Goal: Contribute content: Add original content to the website for others to see

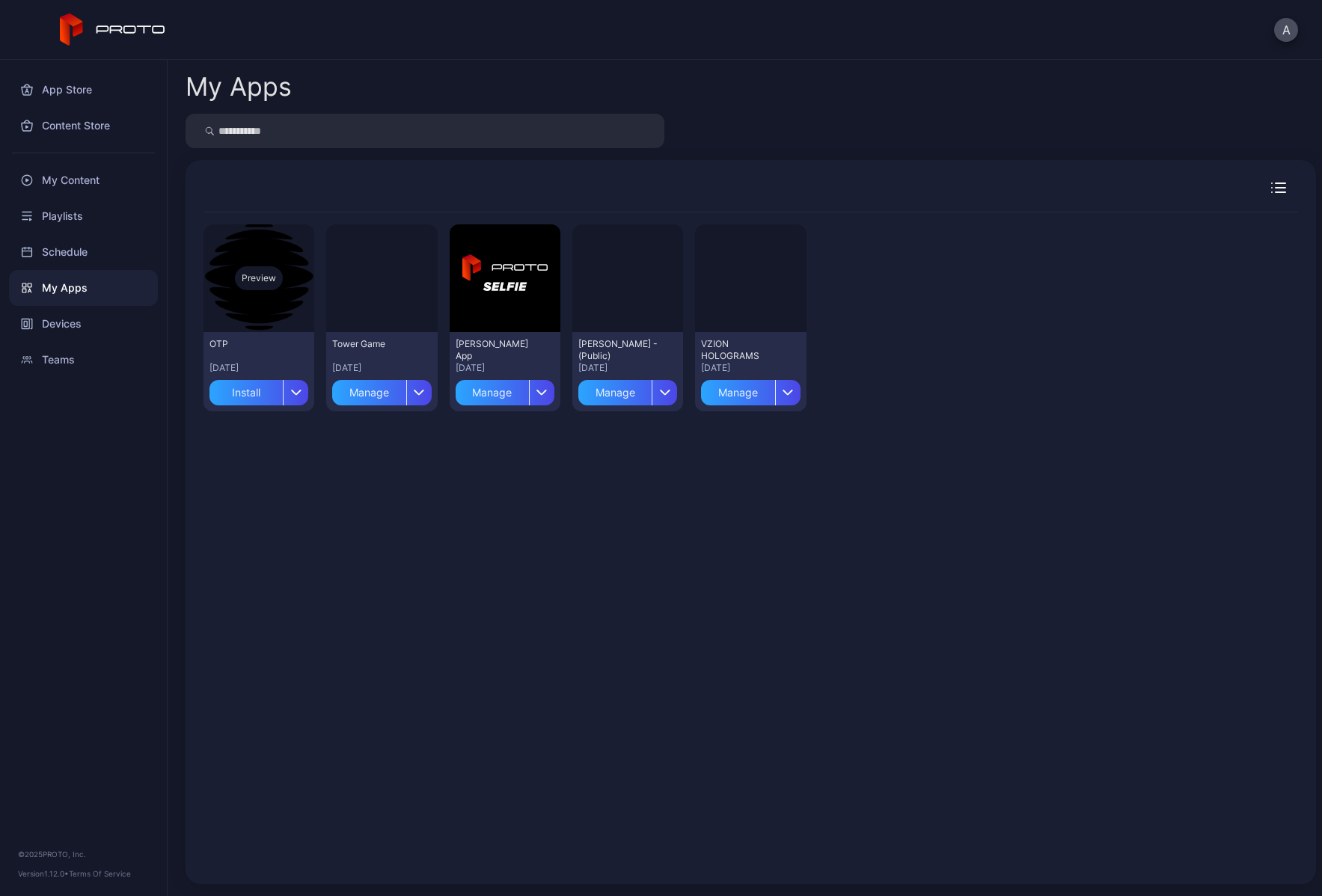
click at [249, 277] on div "Preview" at bounding box center [259, 279] width 48 height 24
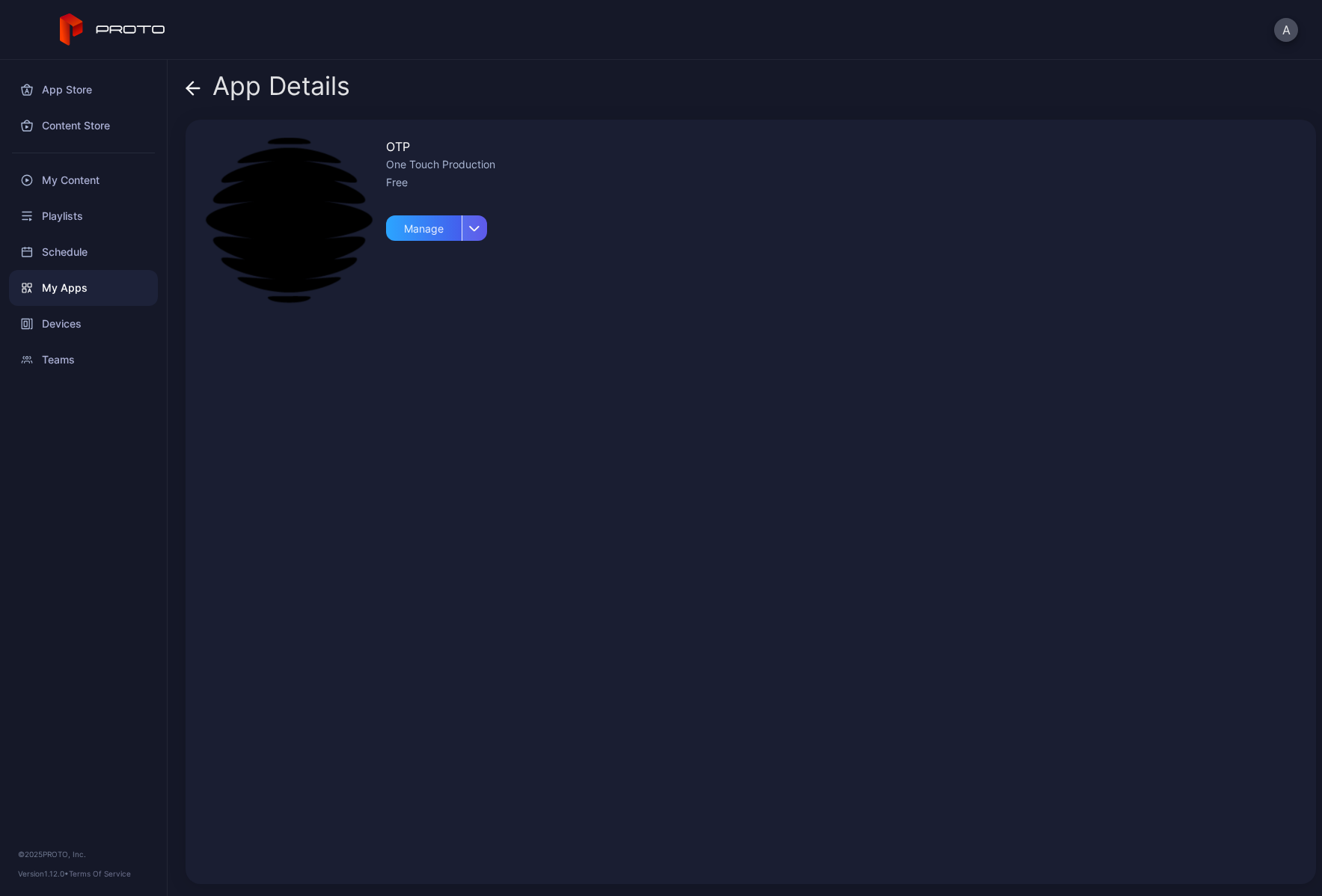
click at [482, 230] on div "button" at bounding box center [474, 228] width 25 height 25
click at [416, 225] on div "Manage" at bounding box center [424, 228] width 76 height 25
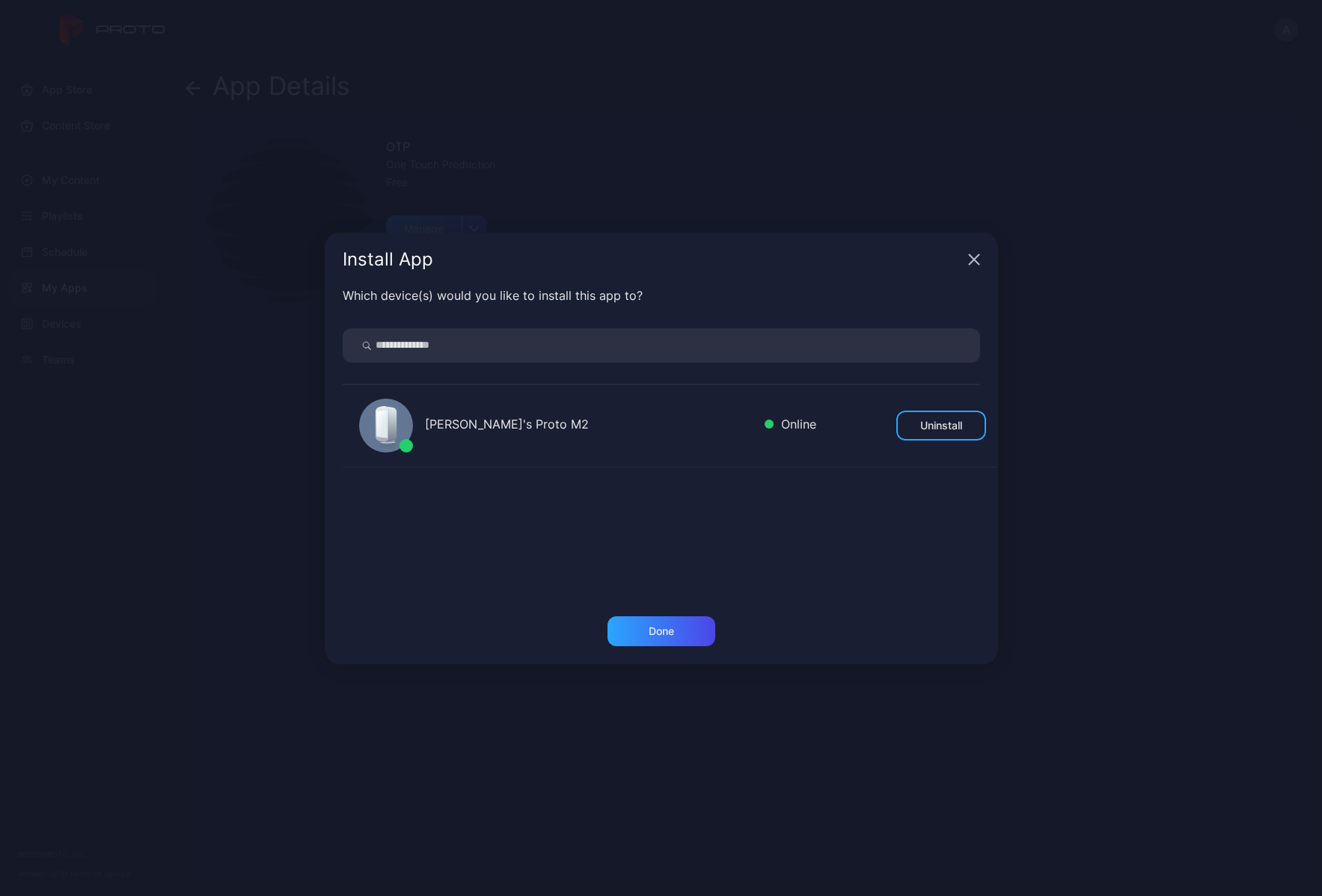
click at [978, 258] on icon "button" at bounding box center [974, 260] width 12 height 12
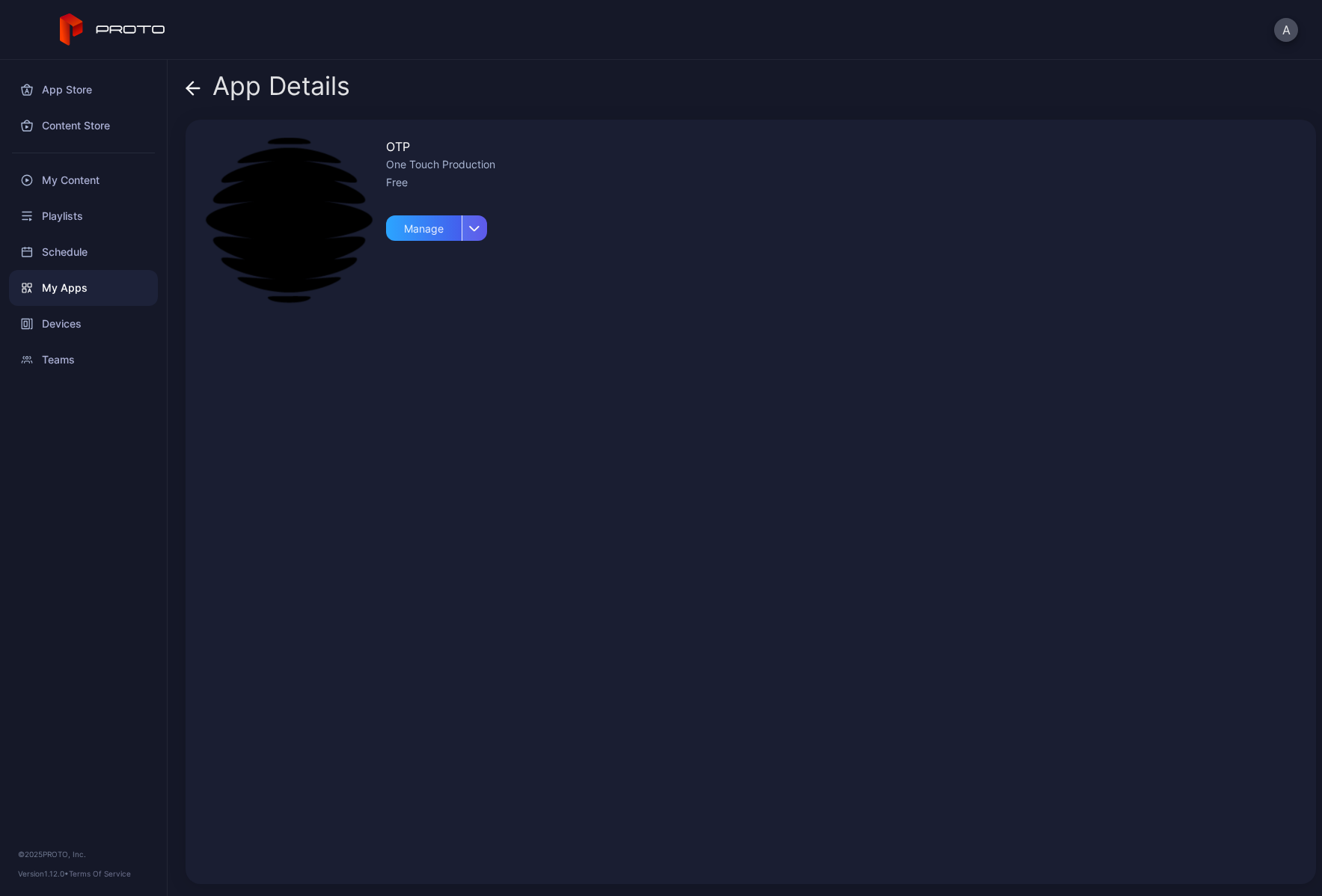
click at [483, 231] on div "button" at bounding box center [474, 228] width 25 height 25
click at [433, 323] on button "Delete" at bounding box center [437, 321] width 127 height 48
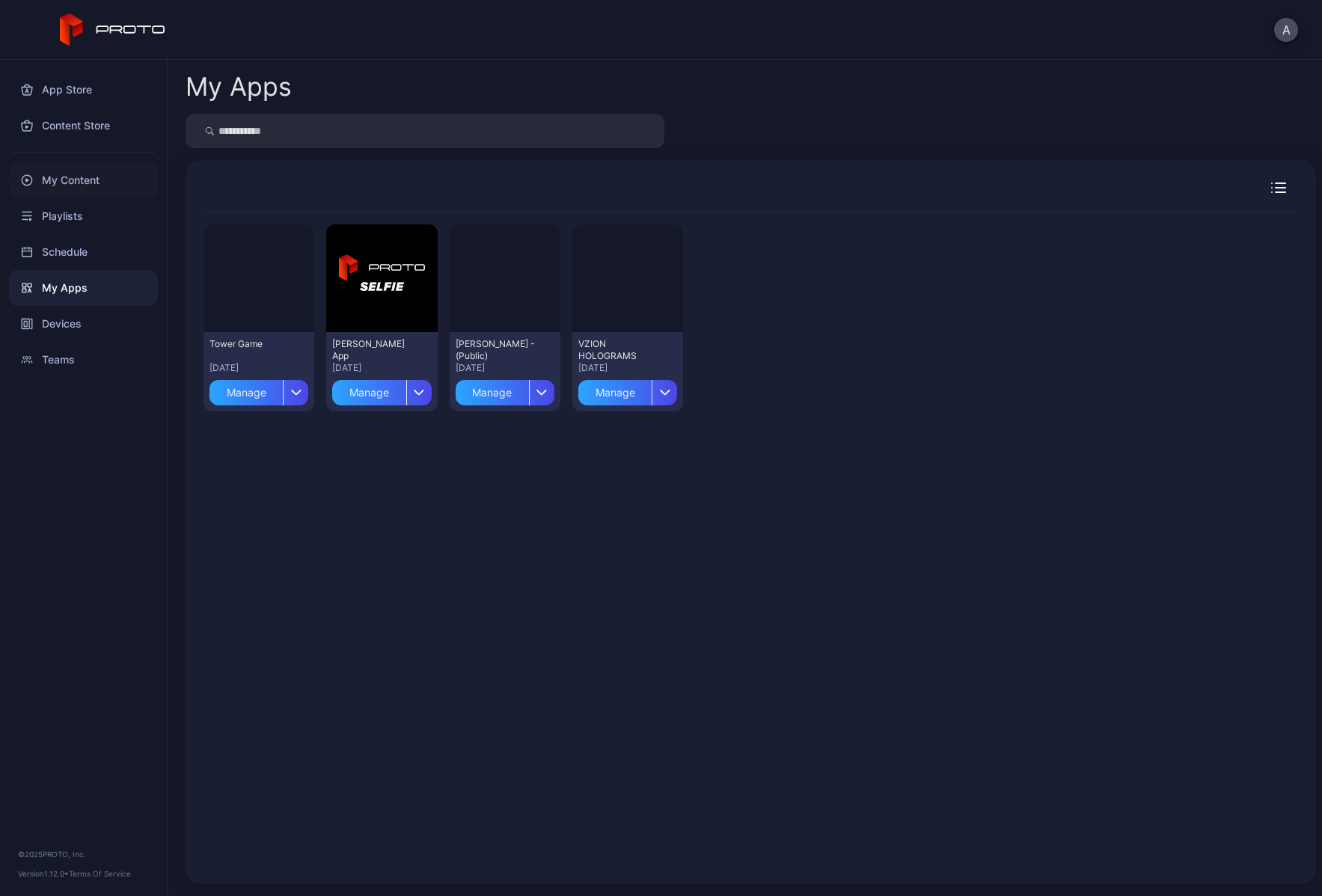
click at [70, 177] on div "My Content" at bounding box center [83, 180] width 149 height 36
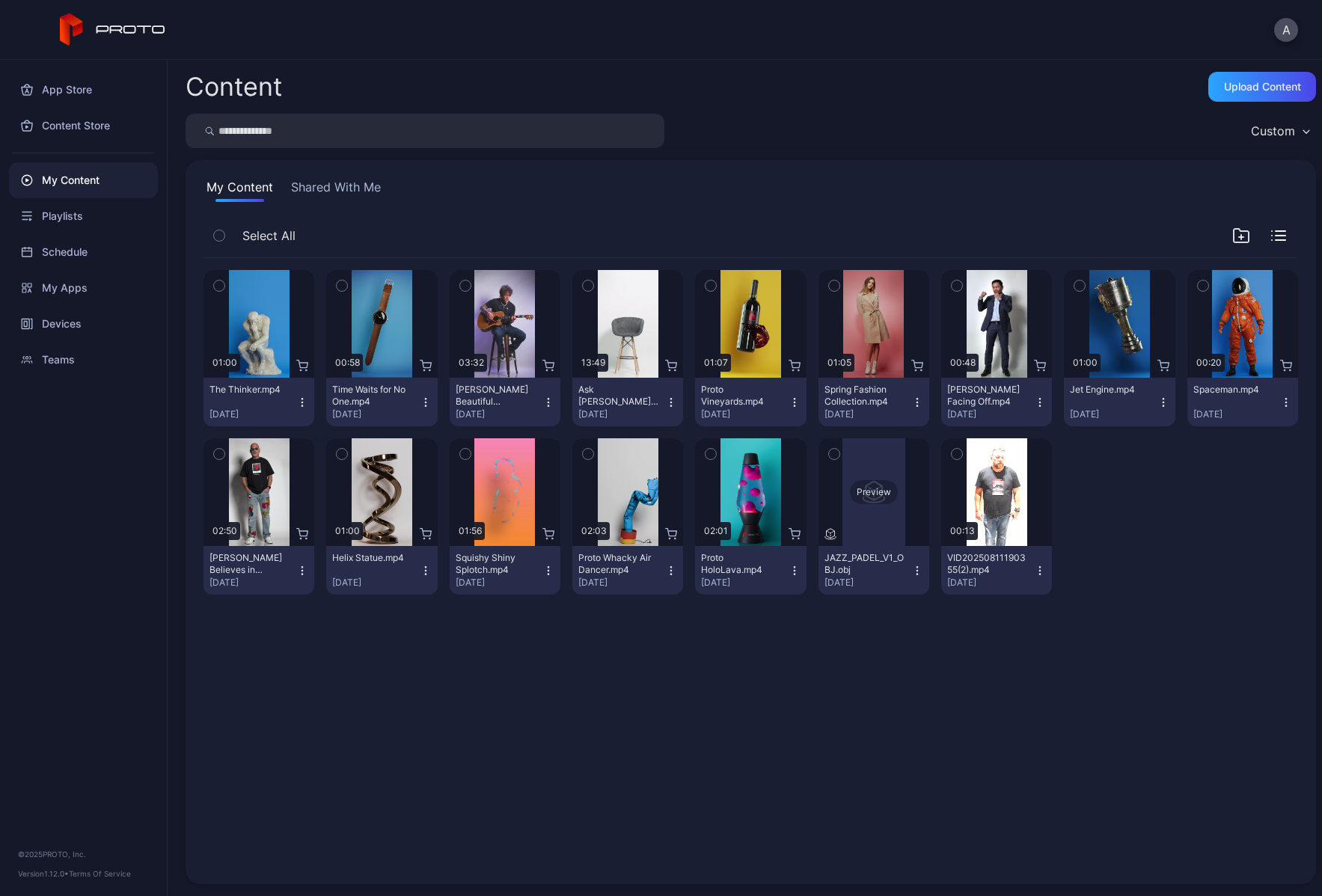
click at [858, 488] on div "Preview" at bounding box center [874, 492] width 48 height 24
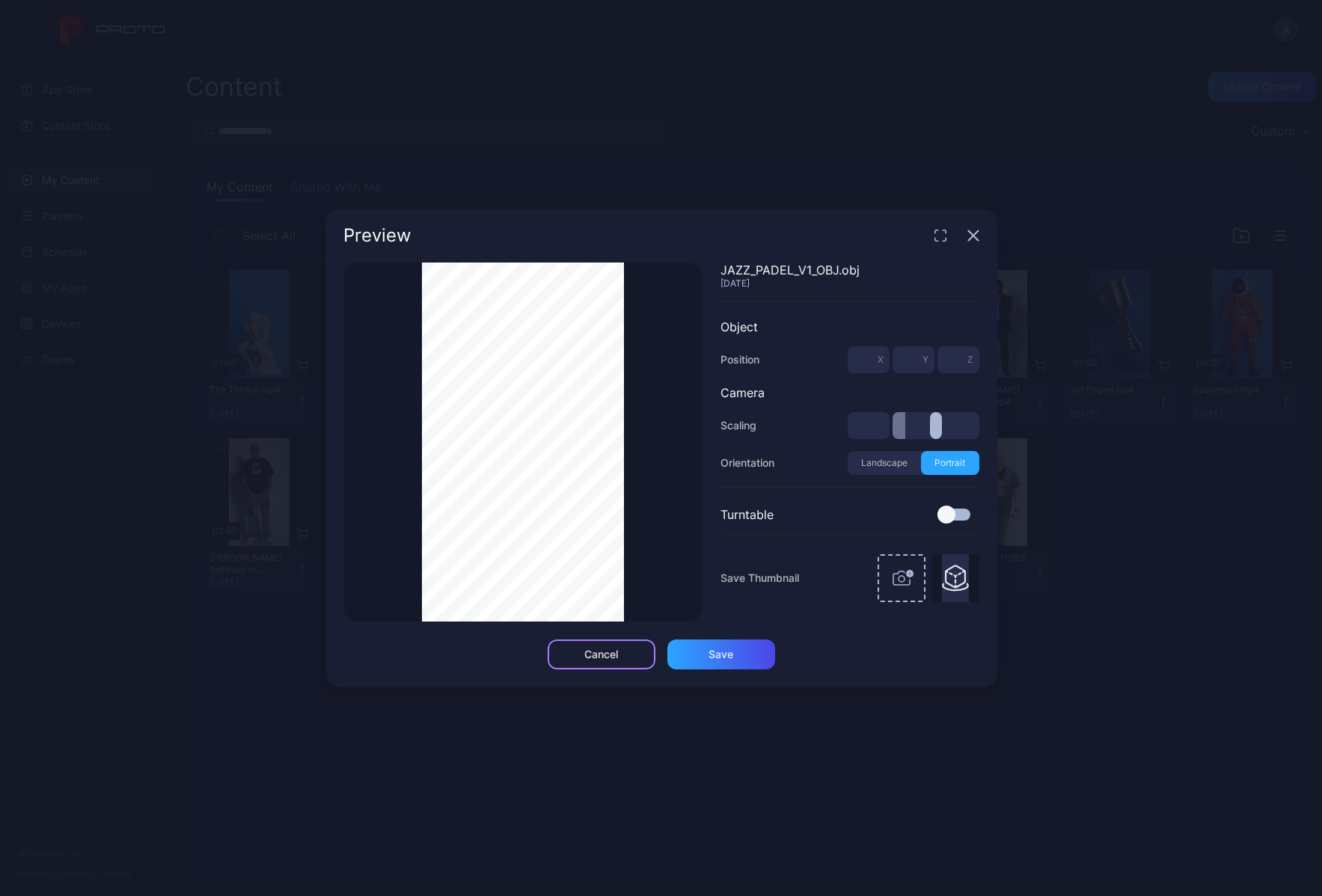
click at [624, 657] on div "Cancel" at bounding box center [602, 654] width 108 height 30
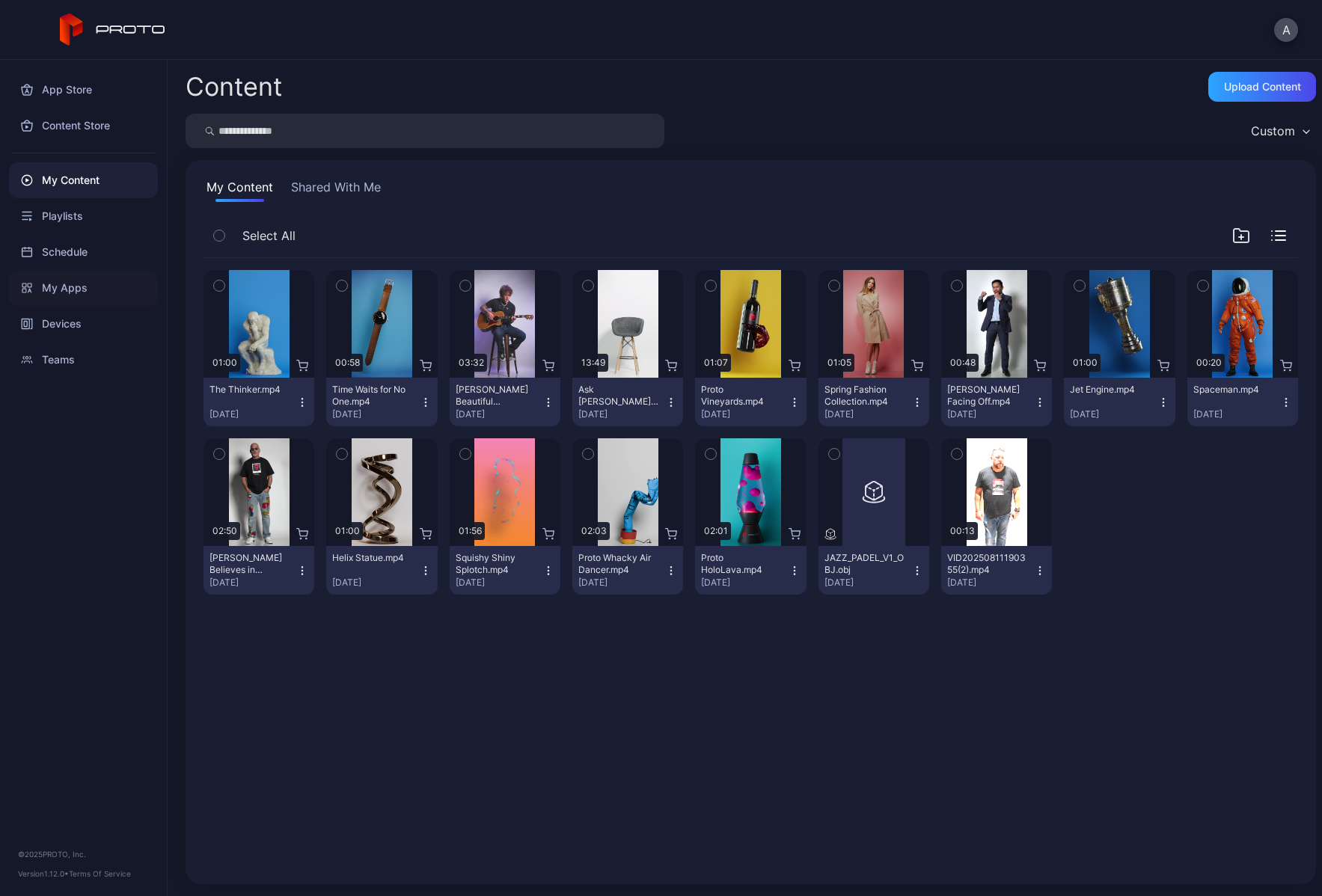
click at [67, 293] on div "My Apps" at bounding box center [83, 288] width 149 height 36
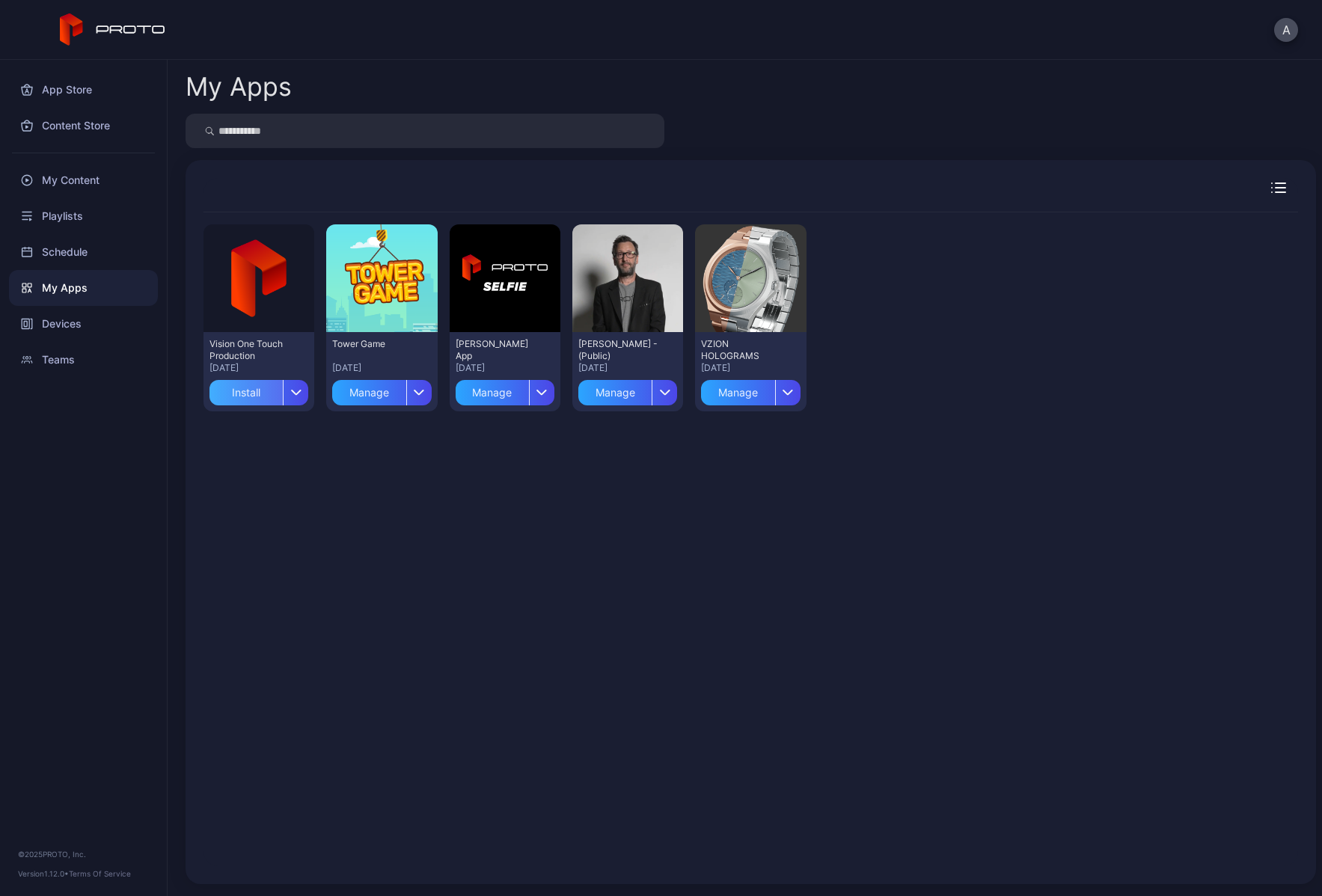
click at [244, 389] on div "Install" at bounding box center [246, 392] width 73 height 25
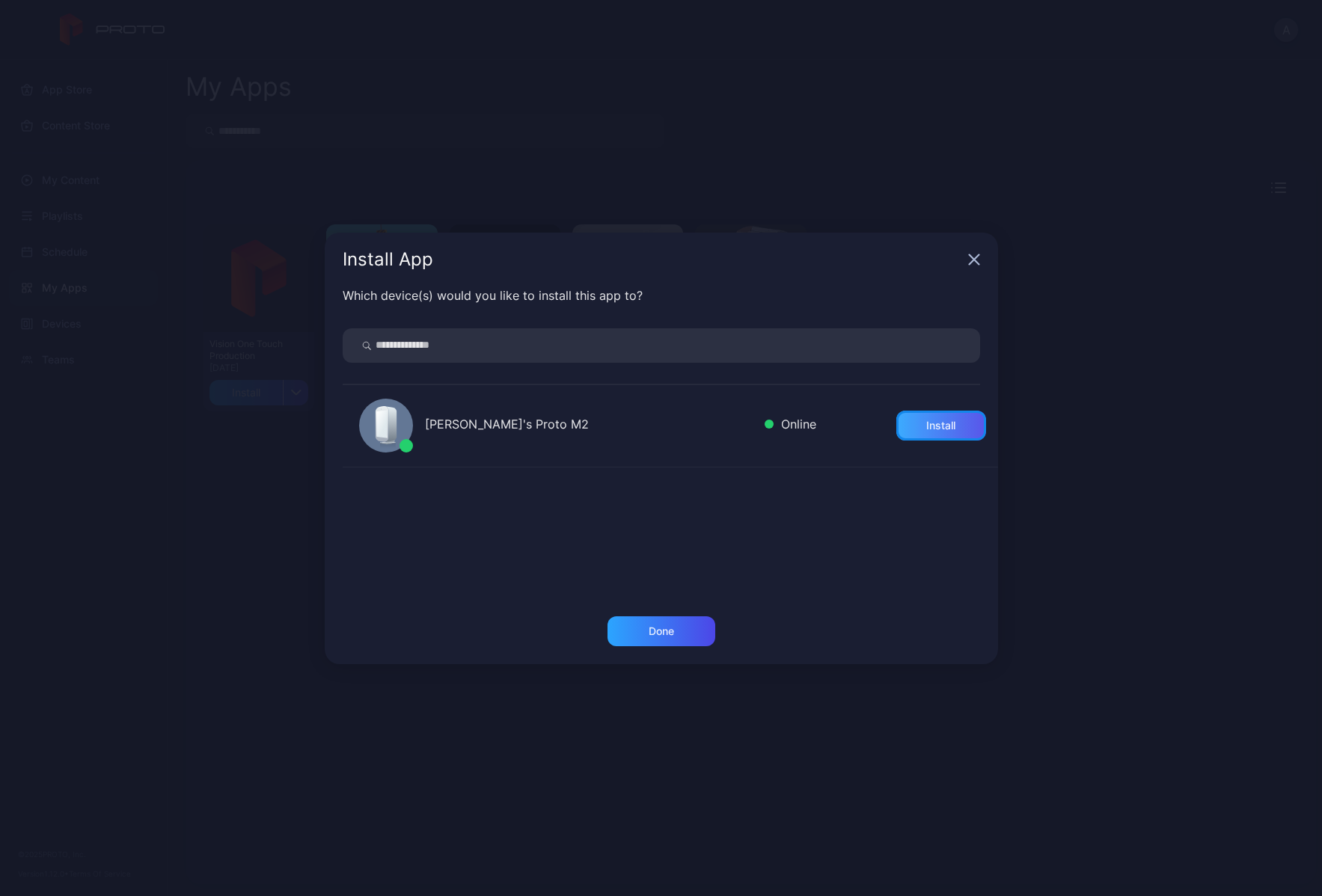
click at [935, 429] on div "Install" at bounding box center [940, 426] width 29 height 12
click at [684, 636] on div "Done" at bounding box center [661, 631] width 108 height 30
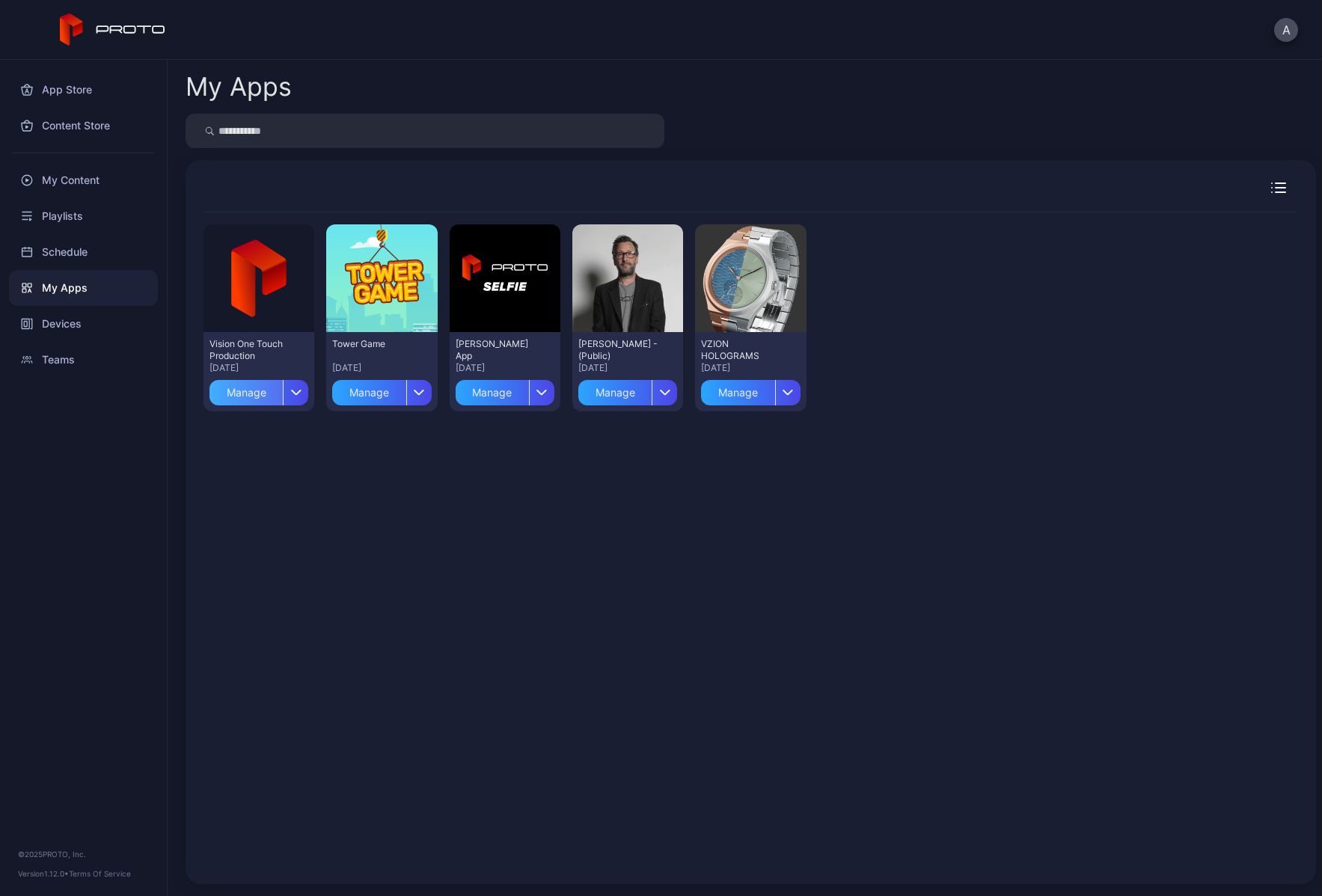
click at [253, 399] on div "Manage" at bounding box center [246, 392] width 73 height 25
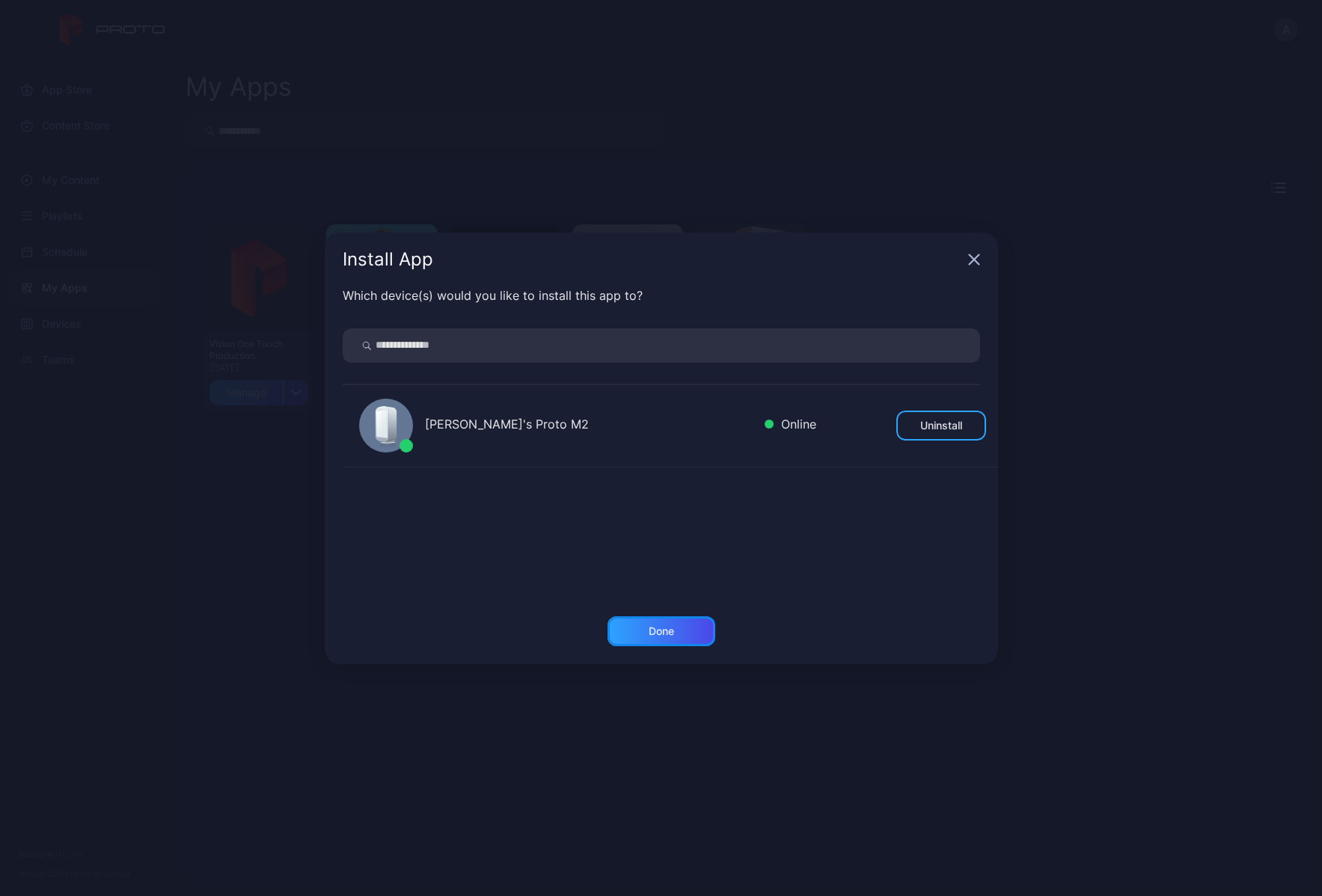
click at [661, 630] on div "Done" at bounding box center [661, 631] width 25 height 12
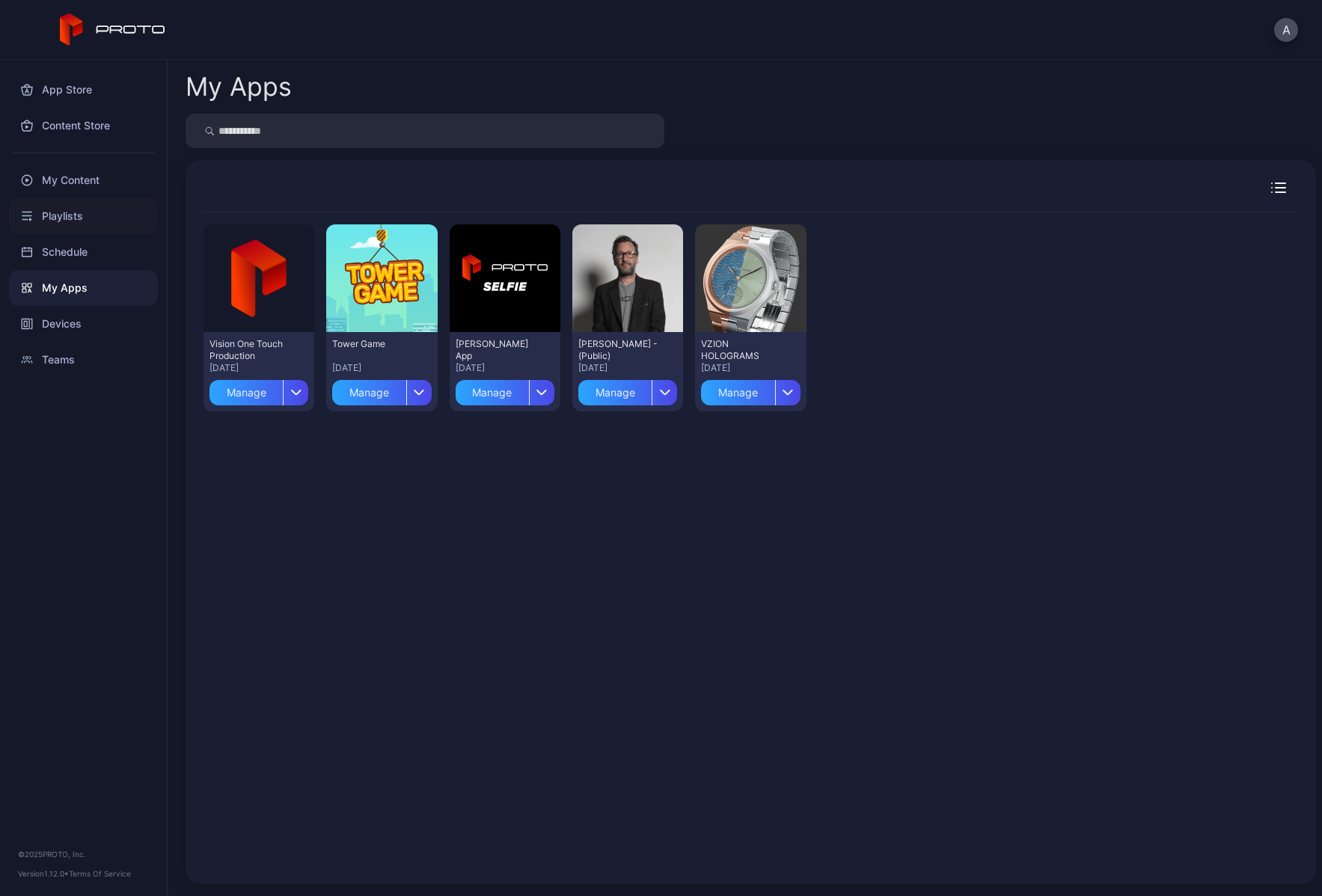
click at [70, 213] on div "Playlists" at bounding box center [83, 216] width 149 height 36
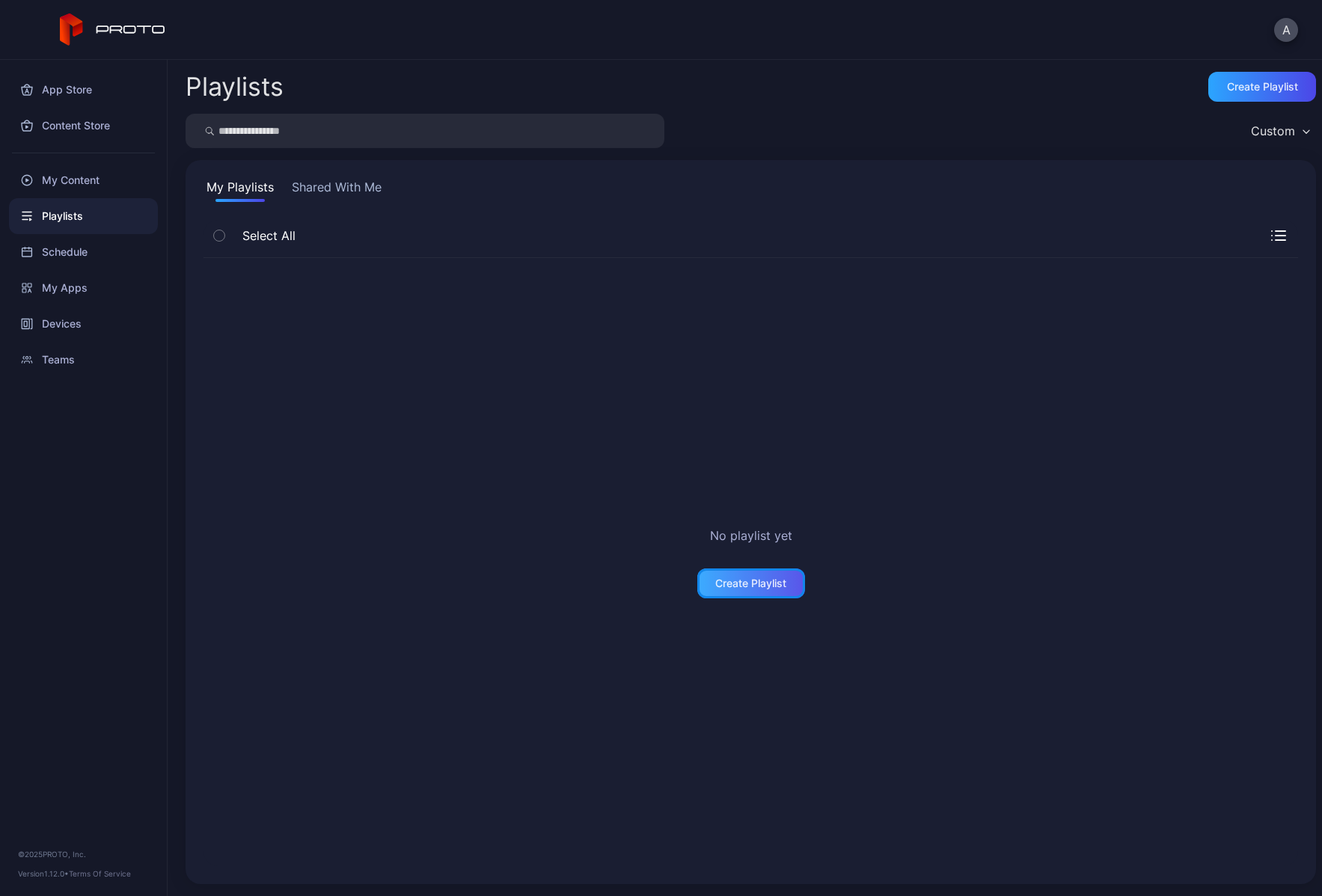
click at [731, 581] on div "Create Playlist" at bounding box center [750, 583] width 71 height 12
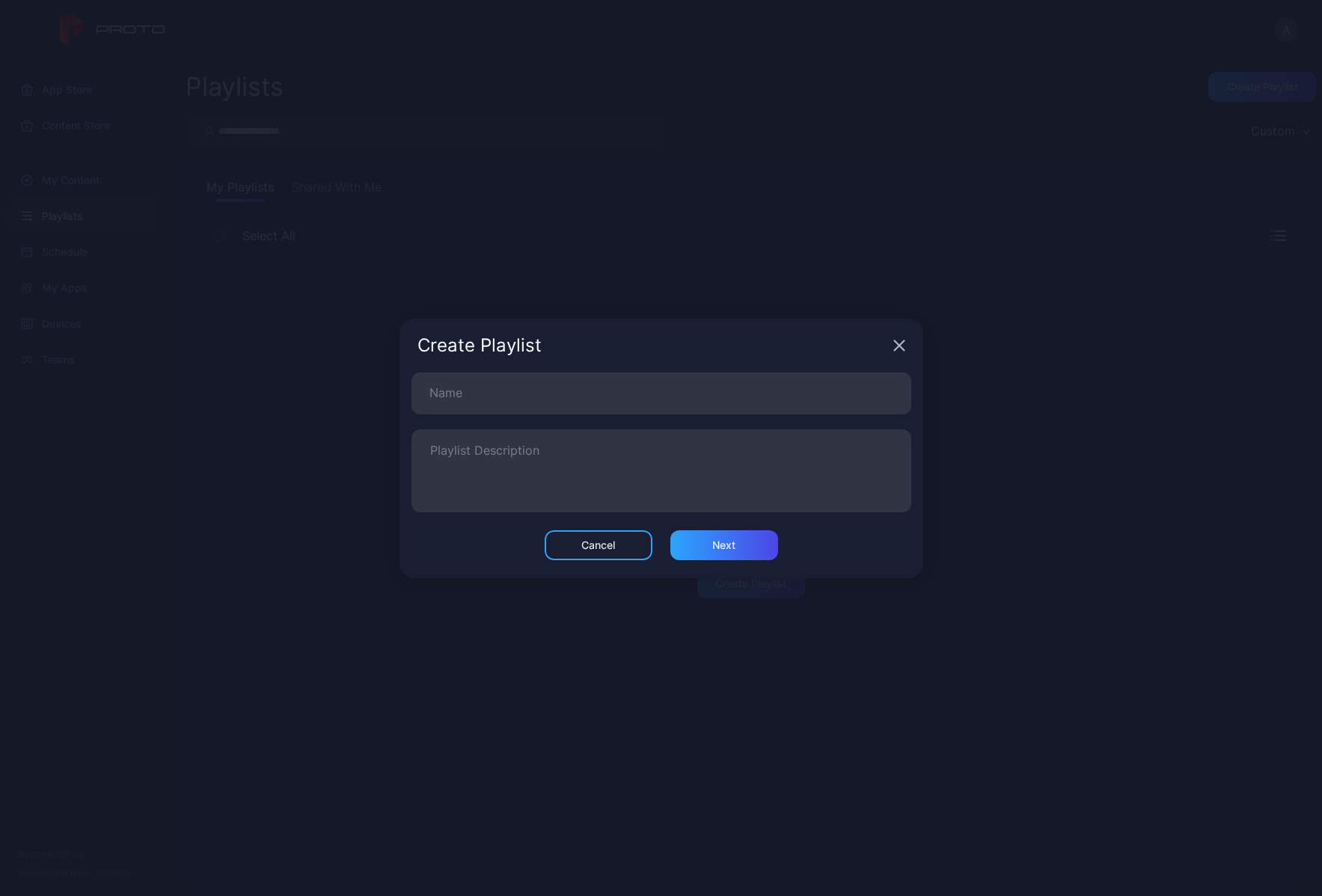
click at [902, 347] on icon "button" at bounding box center [899, 346] width 12 height 12
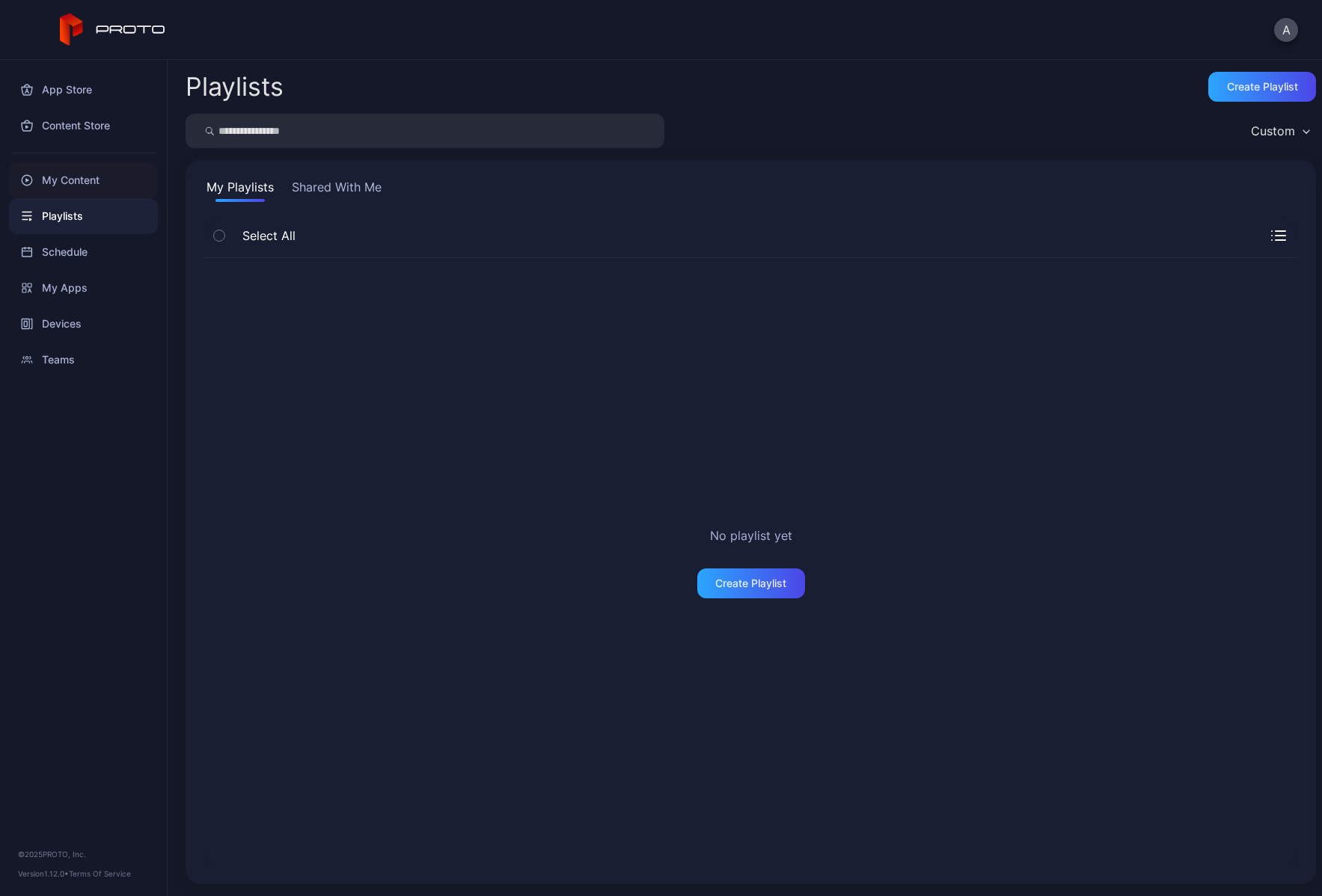
click at [70, 180] on div "My Content" at bounding box center [83, 180] width 149 height 36
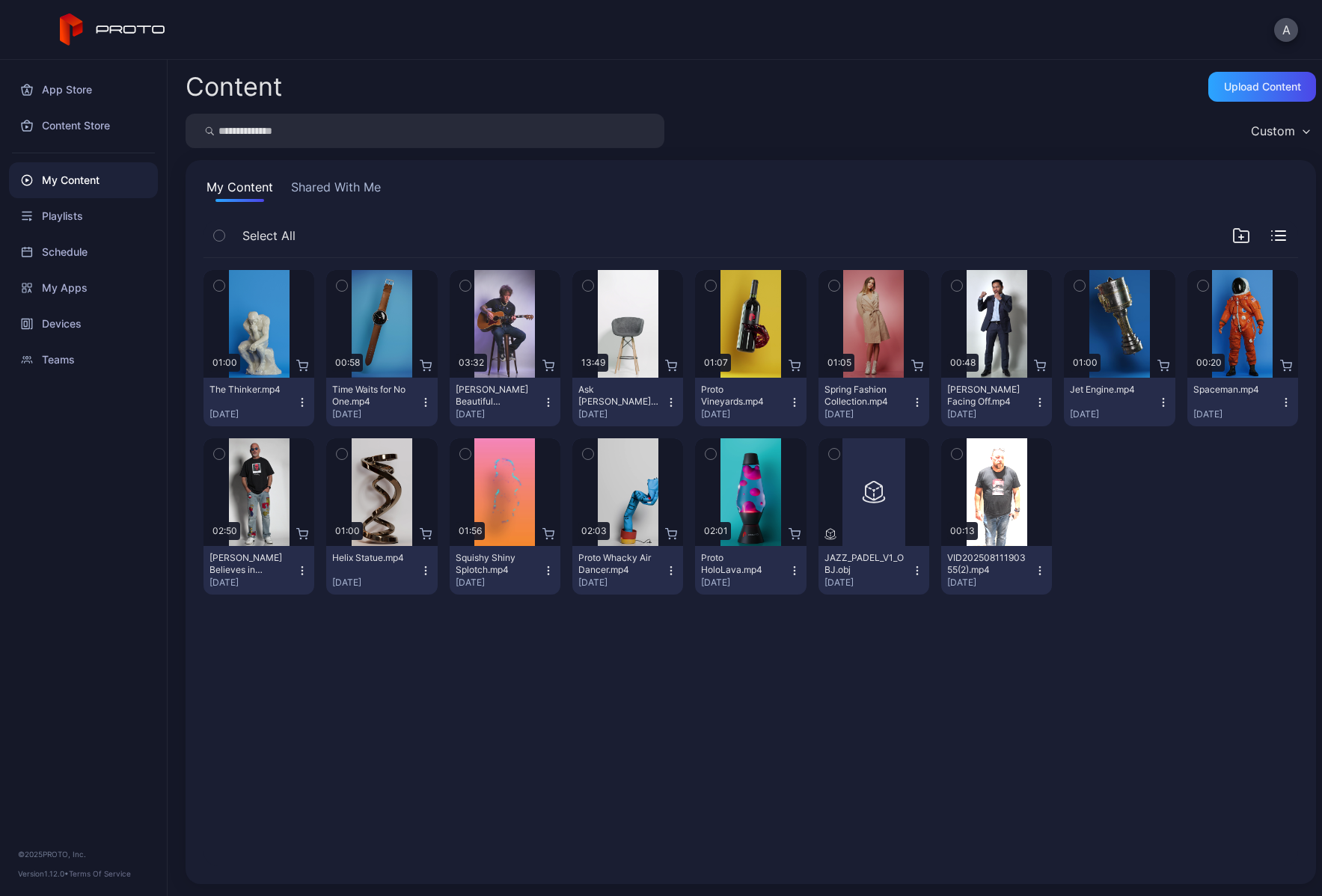
click at [329, 188] on button "Shared With Me" at bounding box center [336, 190] width 96 height 24
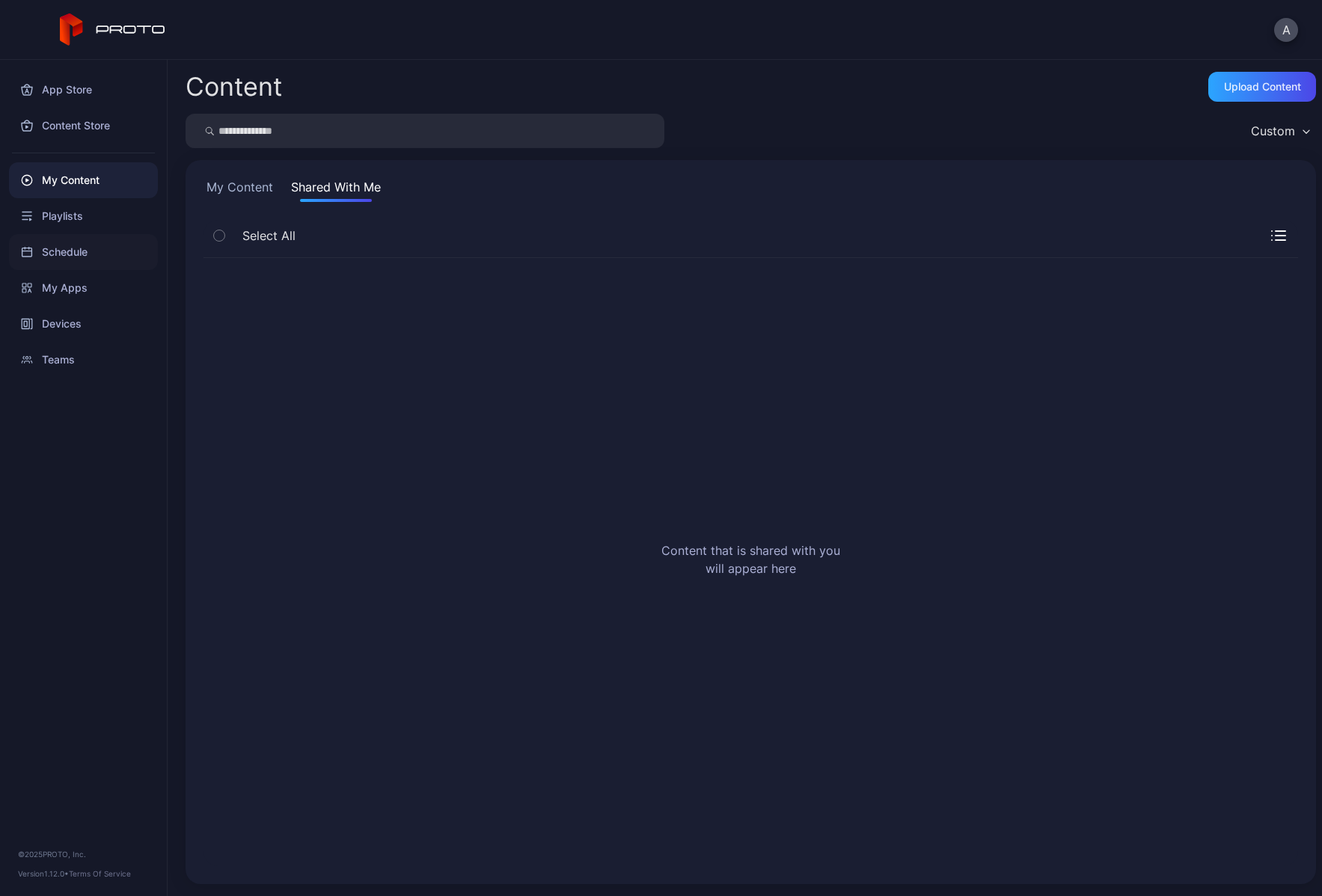
click at [84, 251] on div "Schedule" at bounding box center [83, 252] width 149 height 36
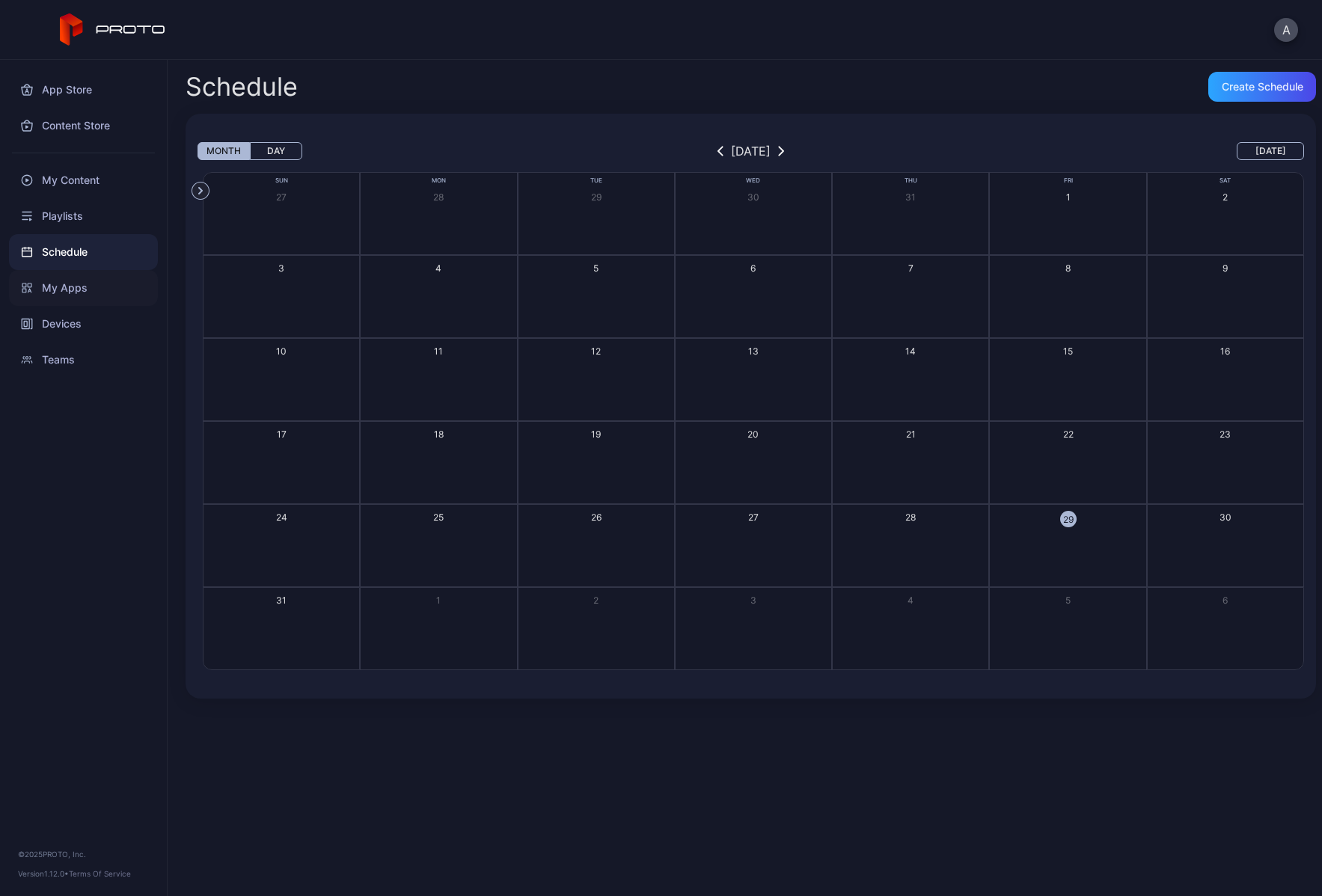
click at [106, 293] on div "My Apps" at bounding box center [83, 288] width 149 height 36
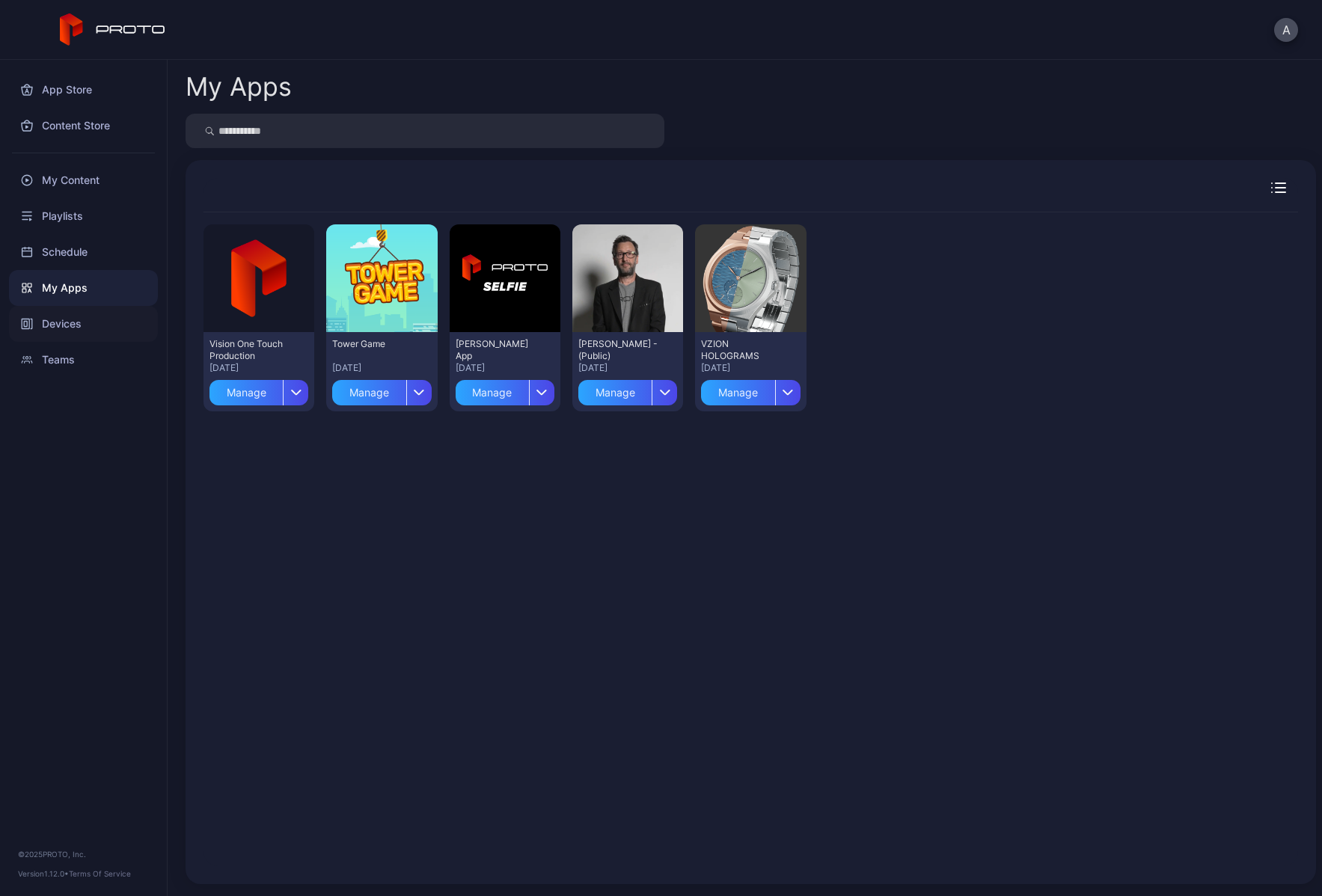
click at [77, 321] on div "Devices" at bounding box center [83, 324] width 149 height 36
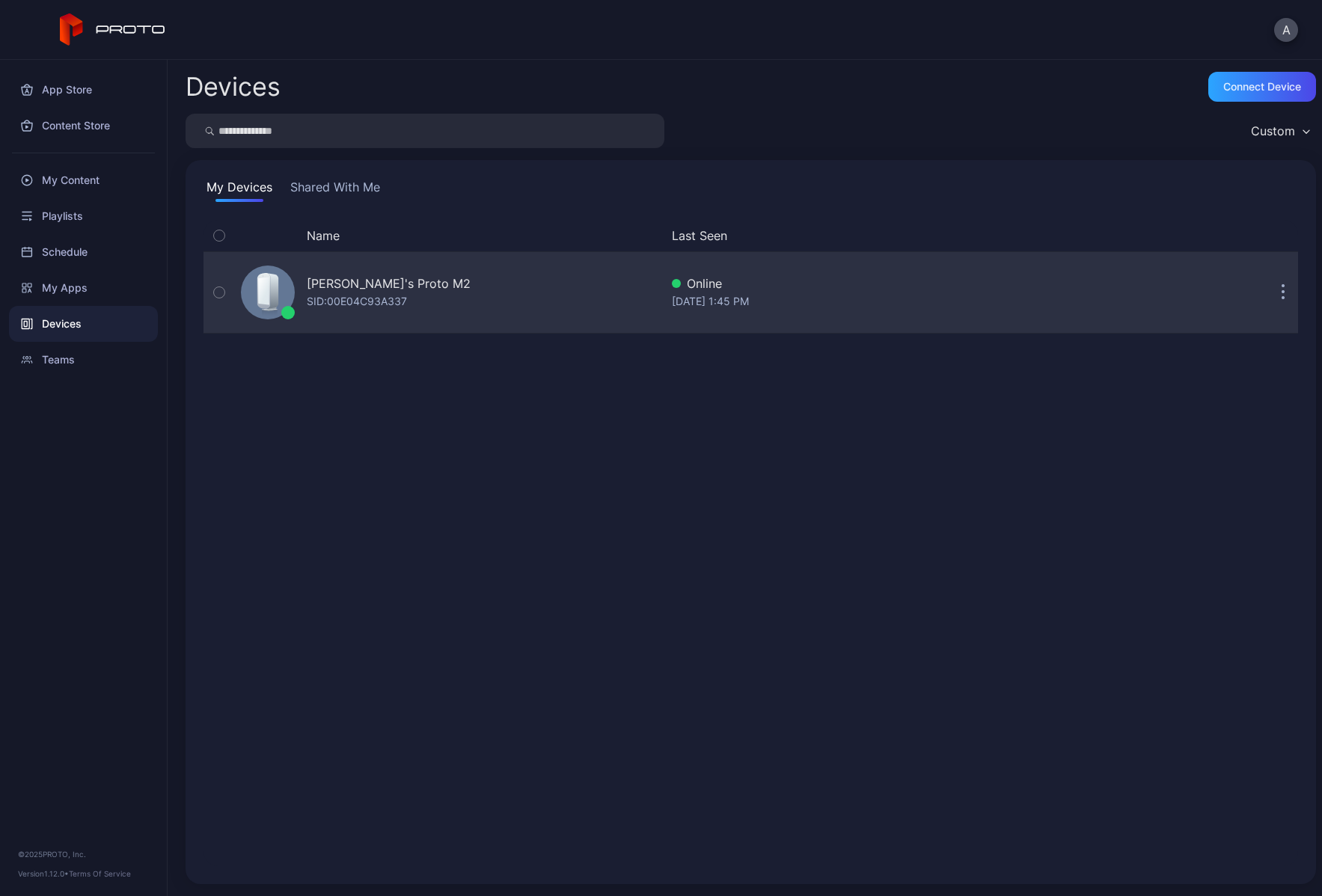
click at [455, 289] on div "[PERSON_NAME]'s Proto M2" at bounding box center [389, 284] width 164 height 18
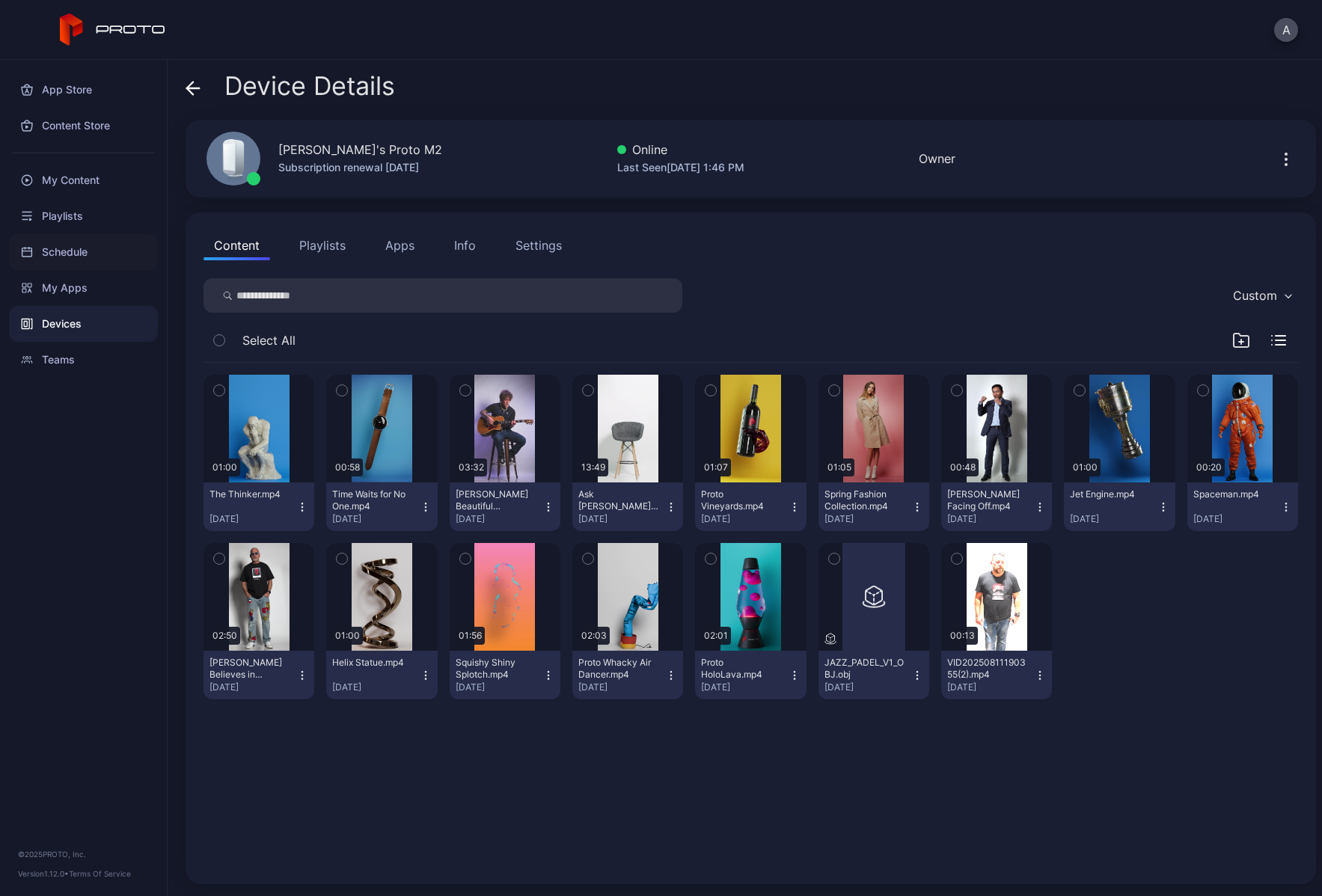
click at [76, 255] on div "Schedule" at bounding box center [83, 252] width 149 height 36
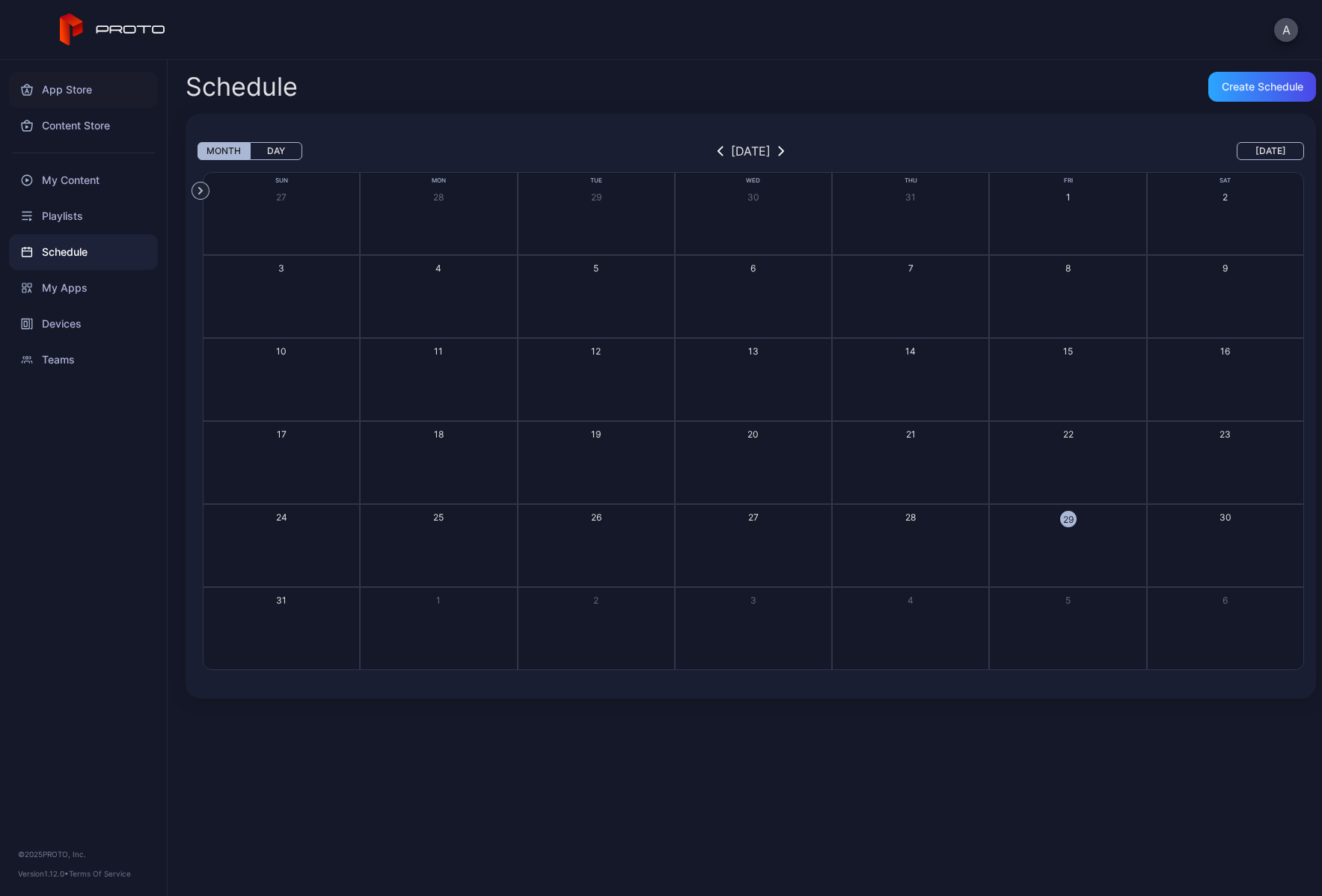
click at [82, 91] on div "App Store" at bounding box center [83, 90] width 149 height 36
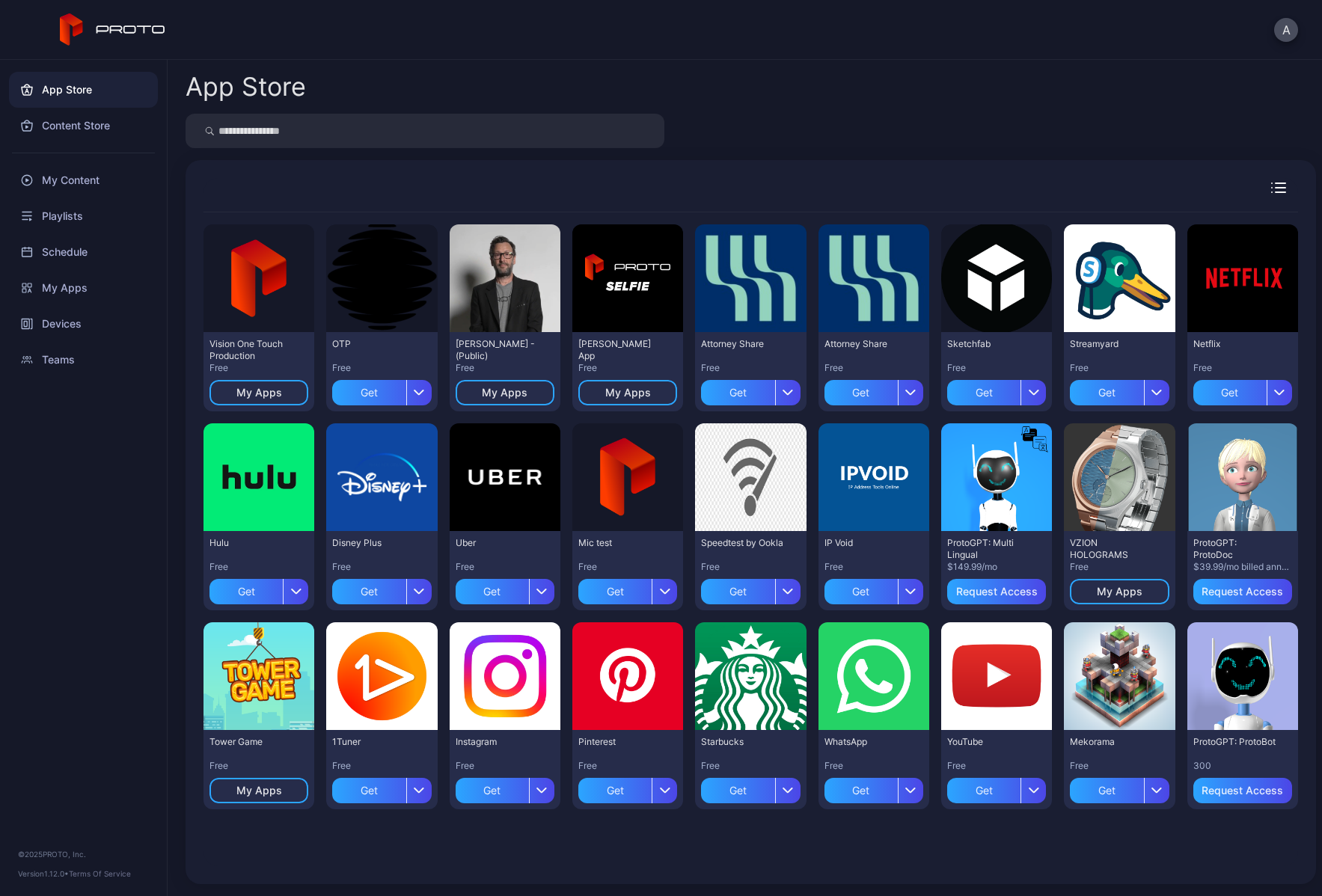
click at [122, 22] on icon at bounding box center [113, 29] width 106 height 33
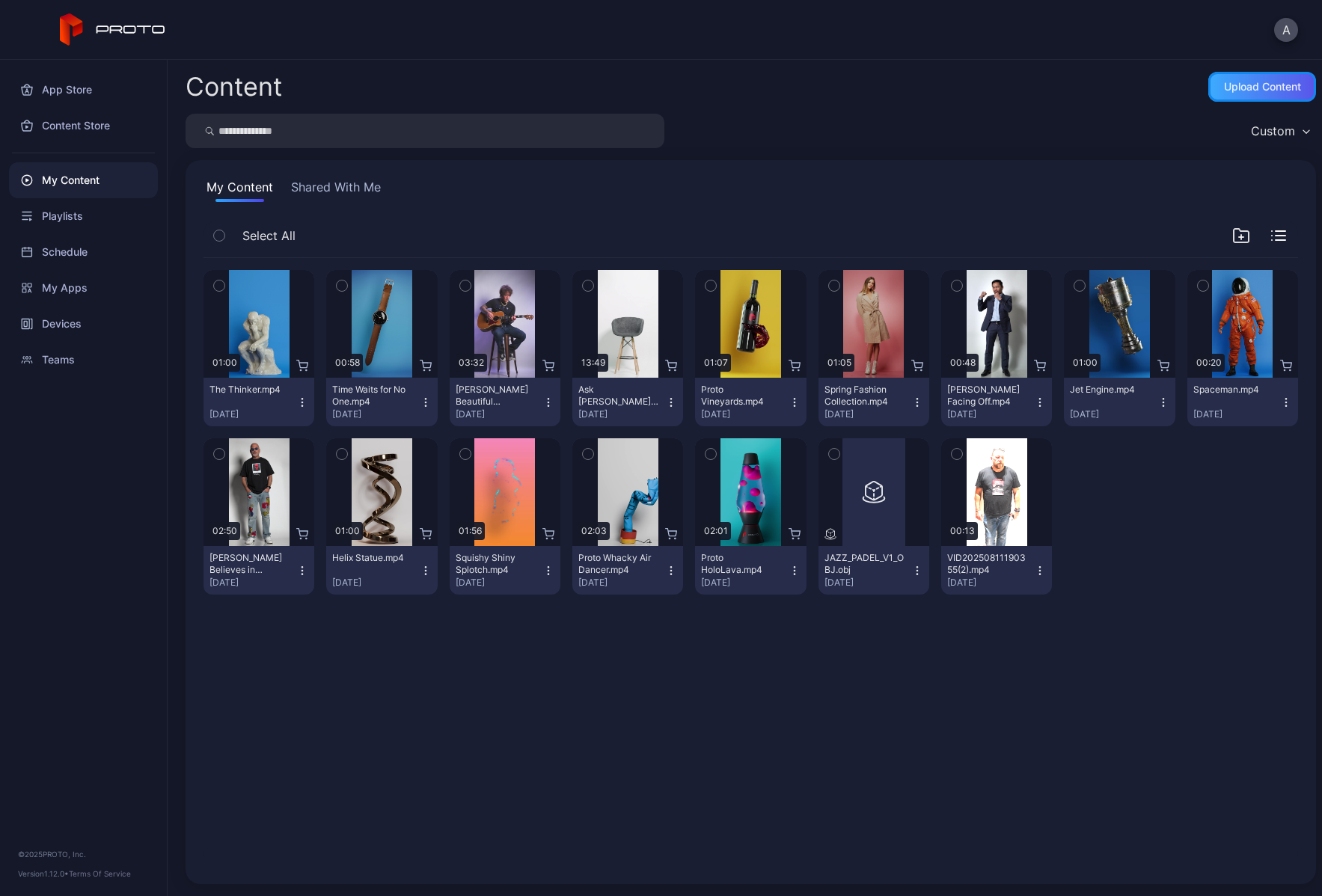
click at [1256, 91] on div "Upload Content" at bounding box center [1262, 87] width 77 height 12
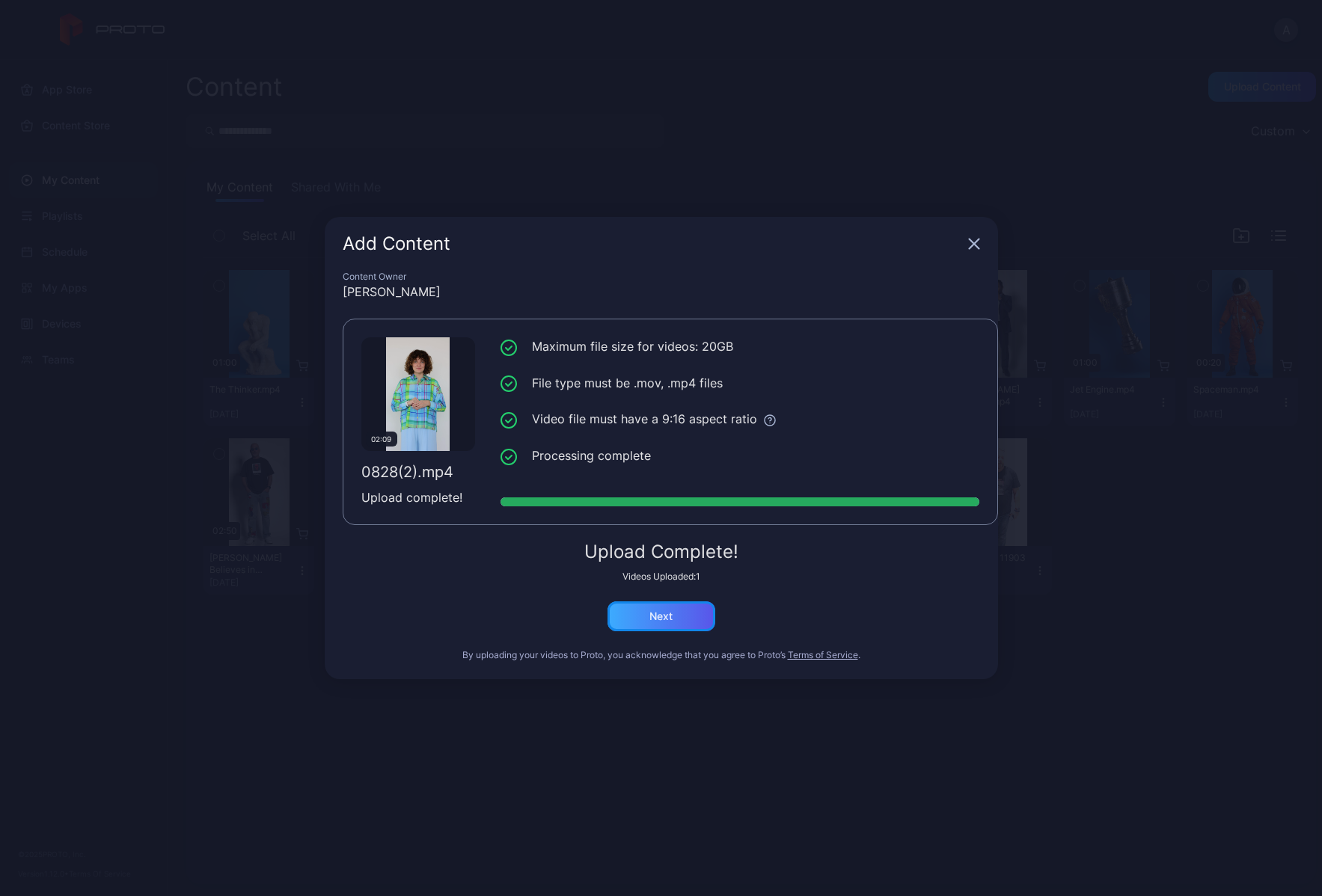
click at [665, 617] on div "Next" at bounding box center [661, 616] width 23 height 12
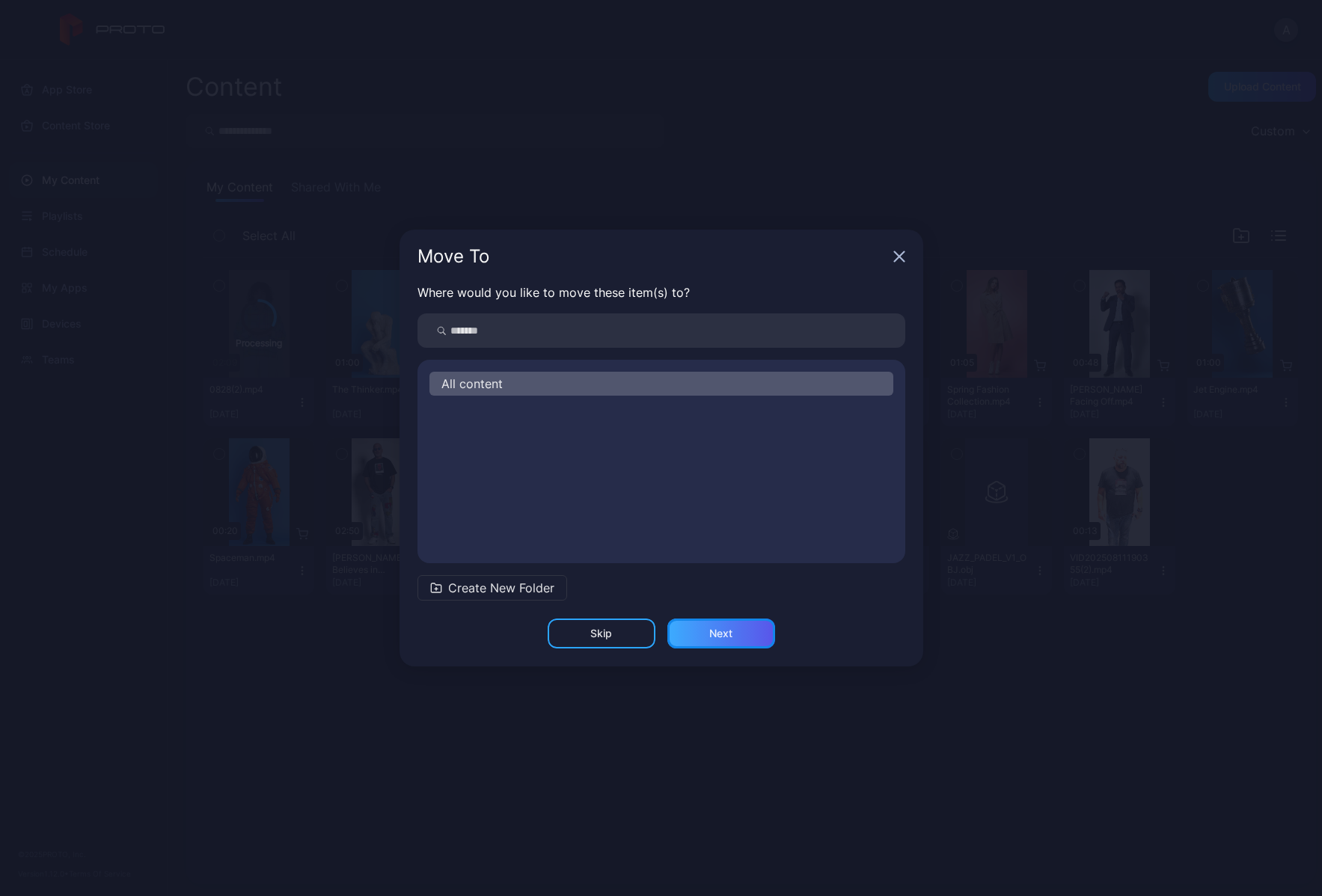
click at [750, 636] on div "Next" at bounding box center [721, 633] width 108 height 30
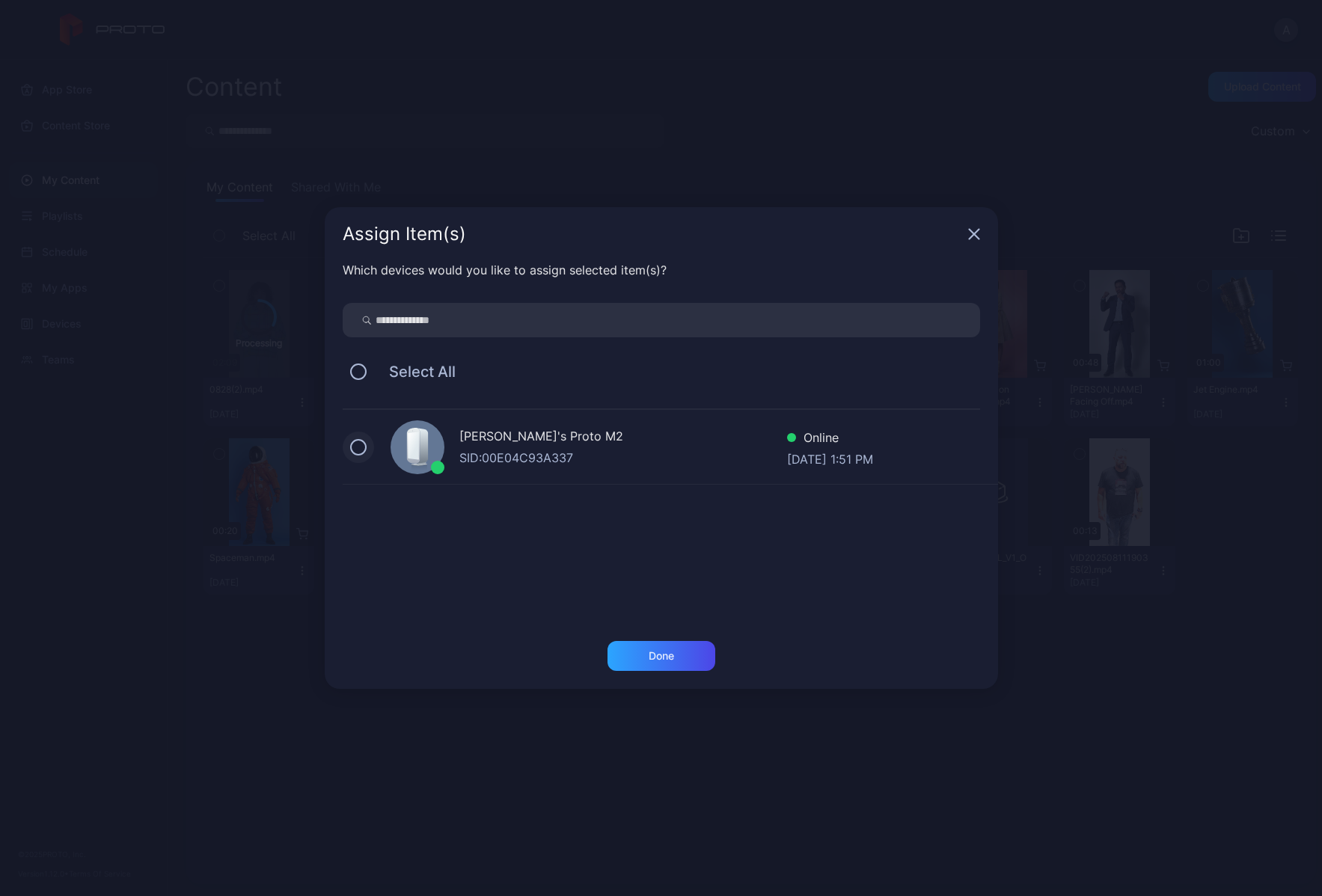
click at [363, 448] on button at bounding box center [358, 448] width 16 height 16
click at [694, 656] on div "Done" at bounding box center [661, 656] width 108 height 30
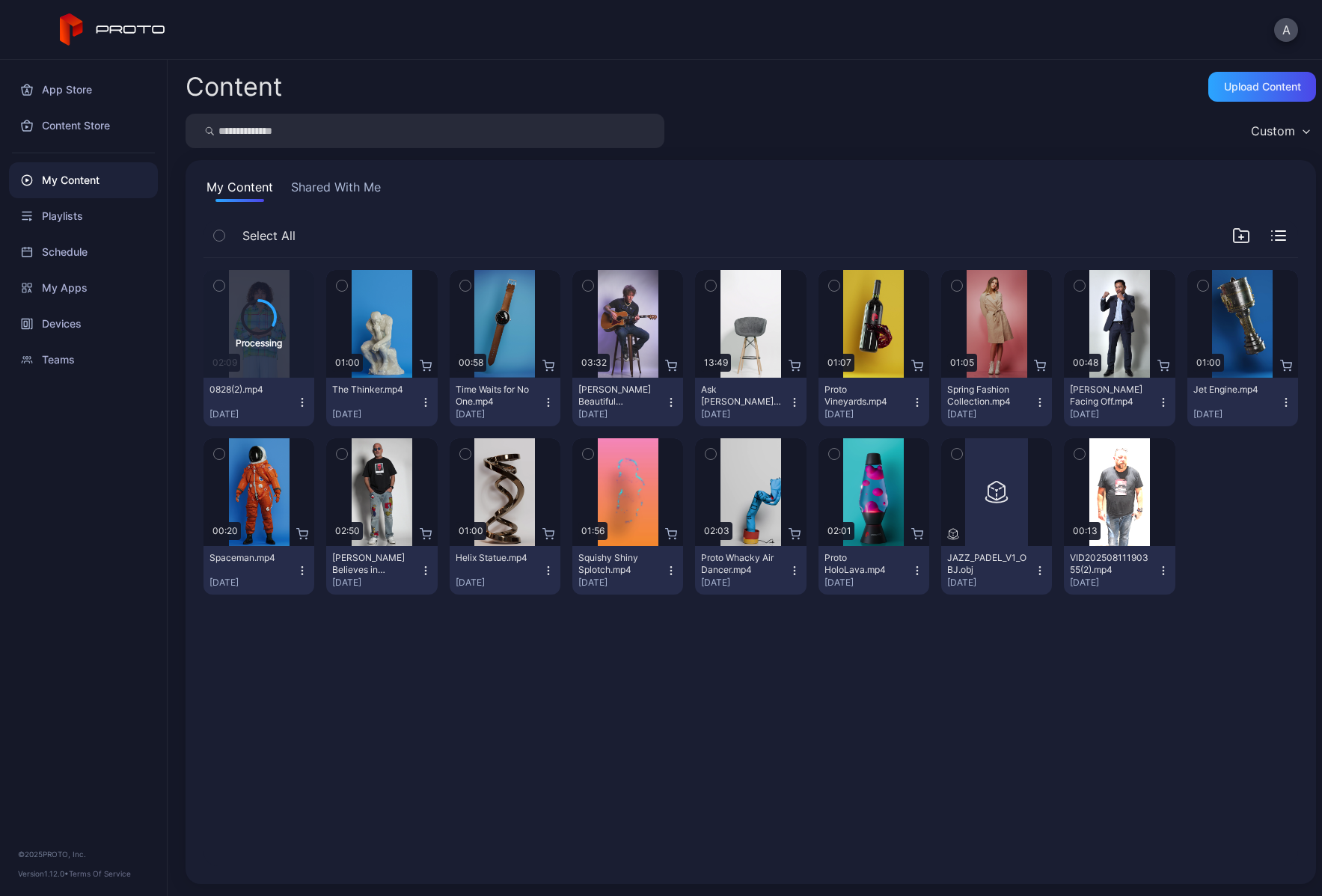
click at [1034, 570] on icon "button" at bounding box center [1040, 570] width 12 height 12
click at [1047, 659] on div "Processing 02:09 0828(2).mp4 [DATE] Preview 01:00 The Thinker.mp4 [DATE] Previe…" at bounding box center [751, 561] width 1119 height 632
click at [981, 494] on div "Preview" at bounding box center [996, 492] width 48 height 24
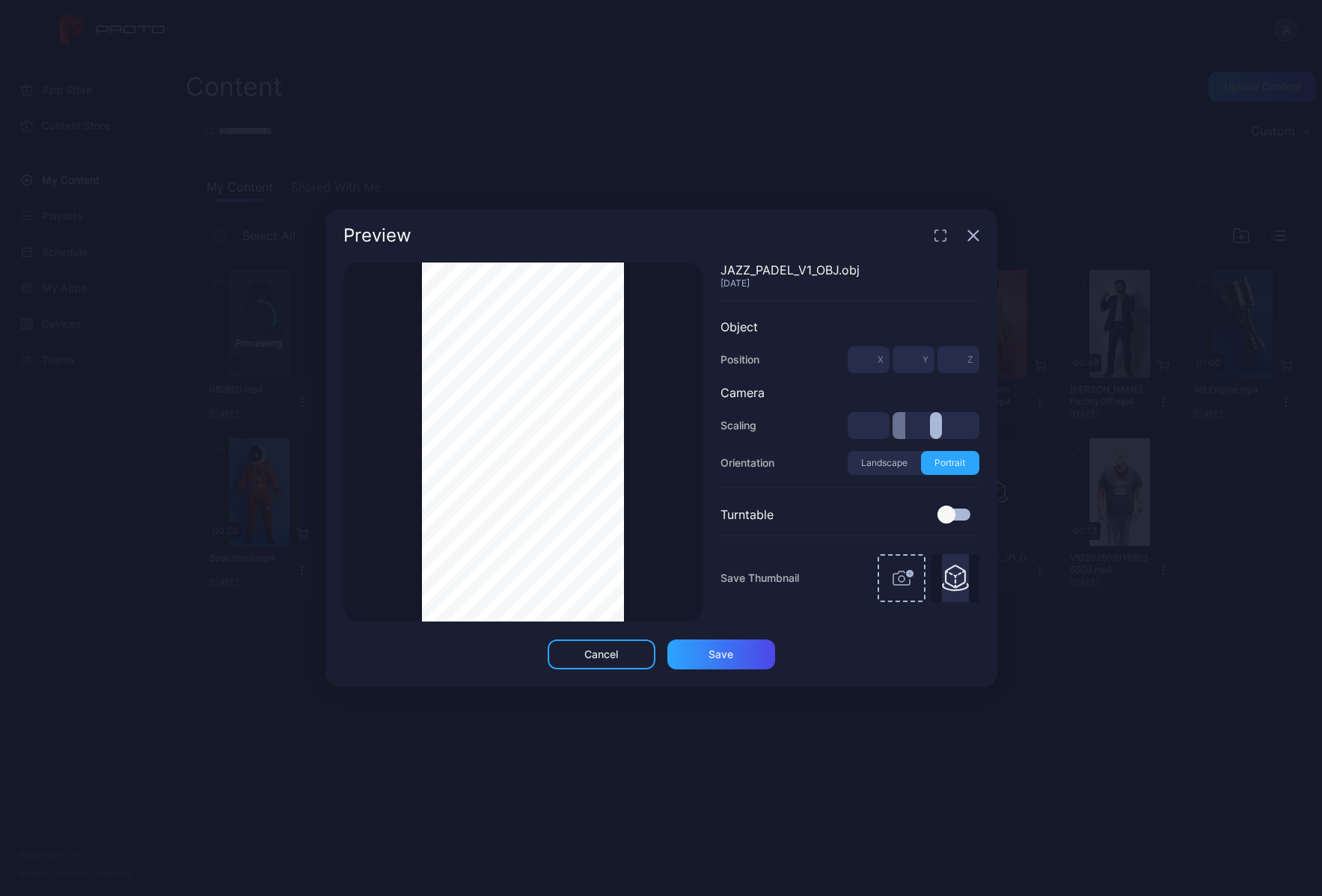
type input "***"
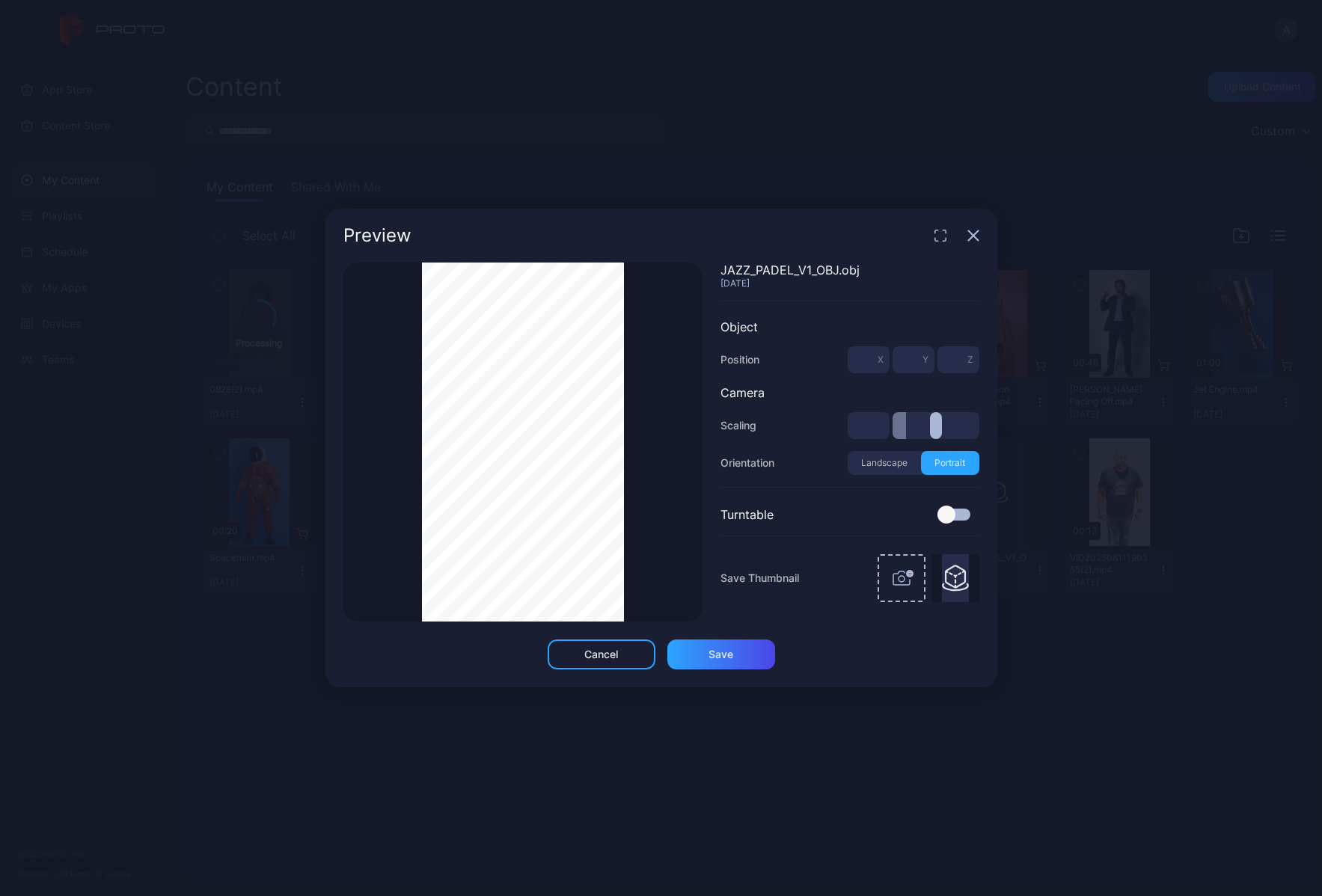
type input "***"
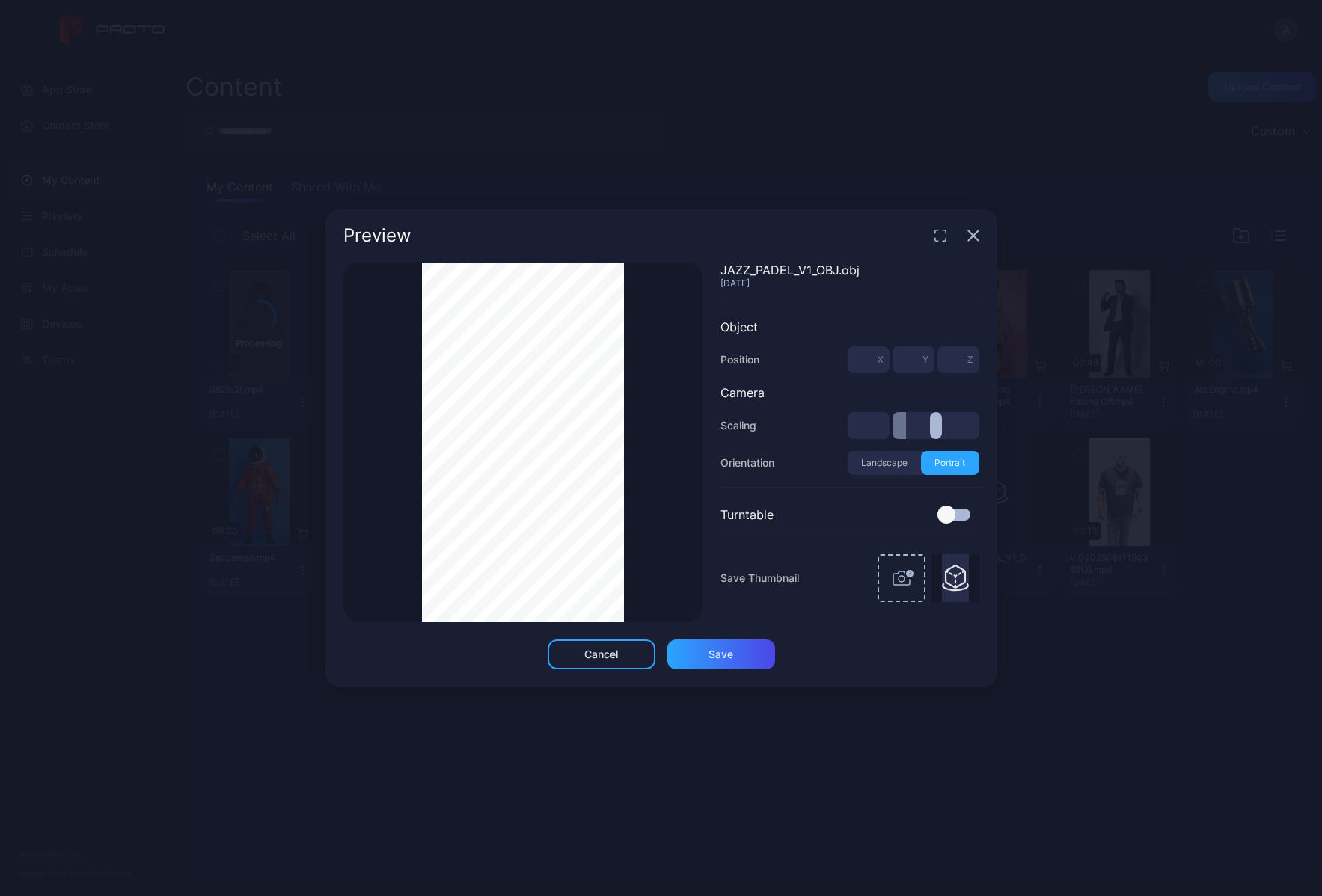
type input "***"
drag, startPoint x: 907, startPoint y: 428, endPoint x: 874, endPoint y: 429, distance: 33.0
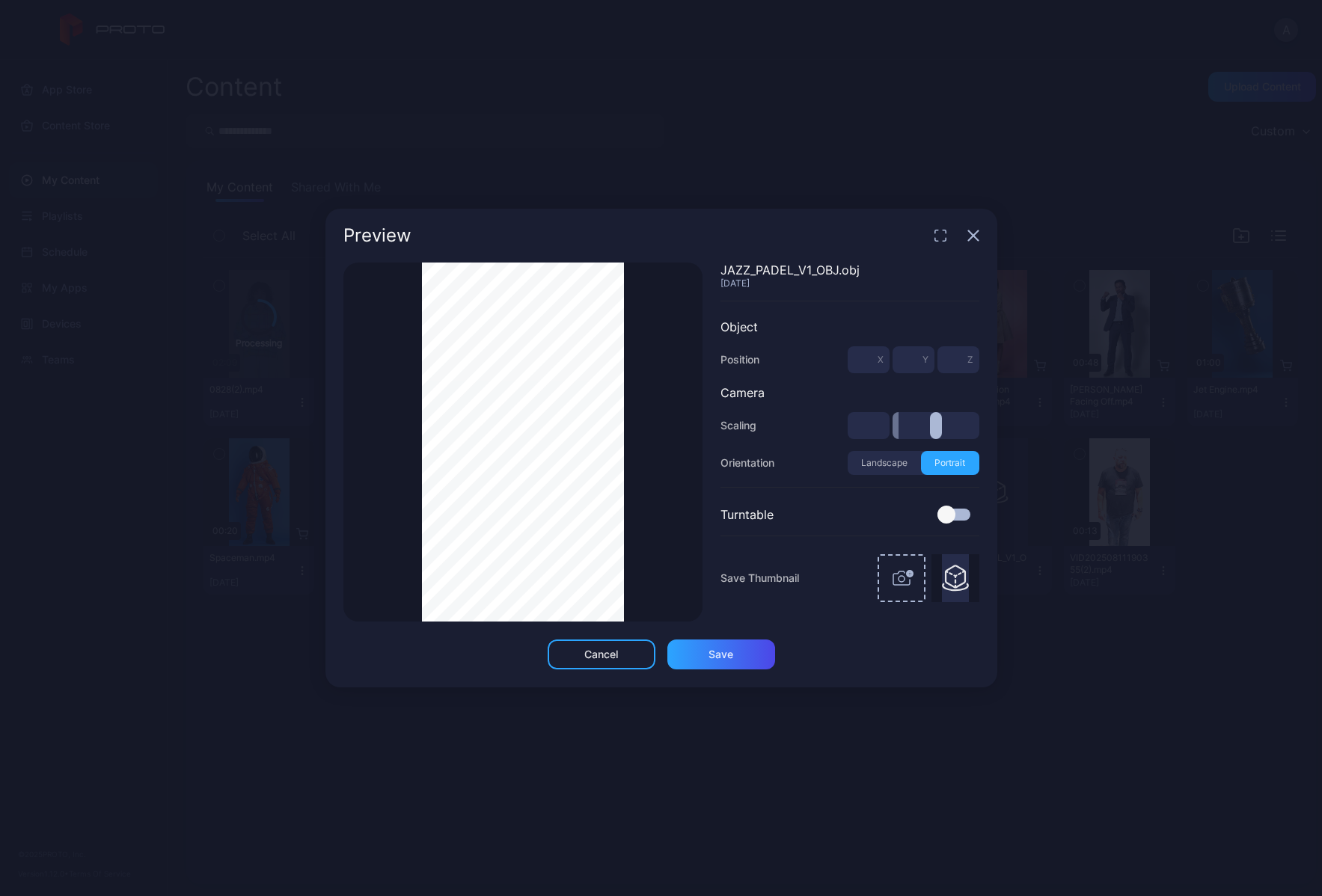
click at [873, 429] on div "***" at bounding box center [913, 426] width 132 height 27
type input "***"
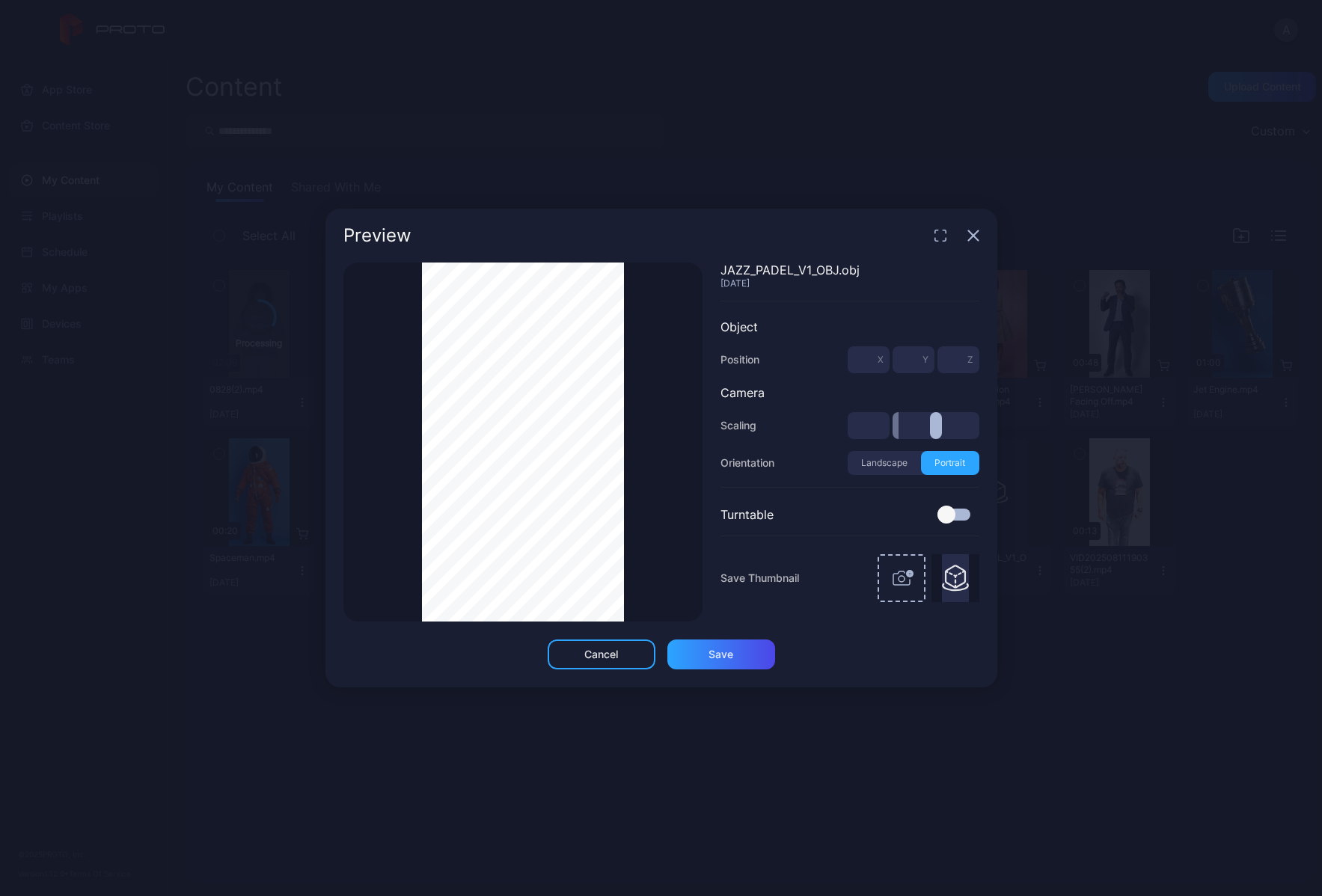
type input "*"
type input "***"
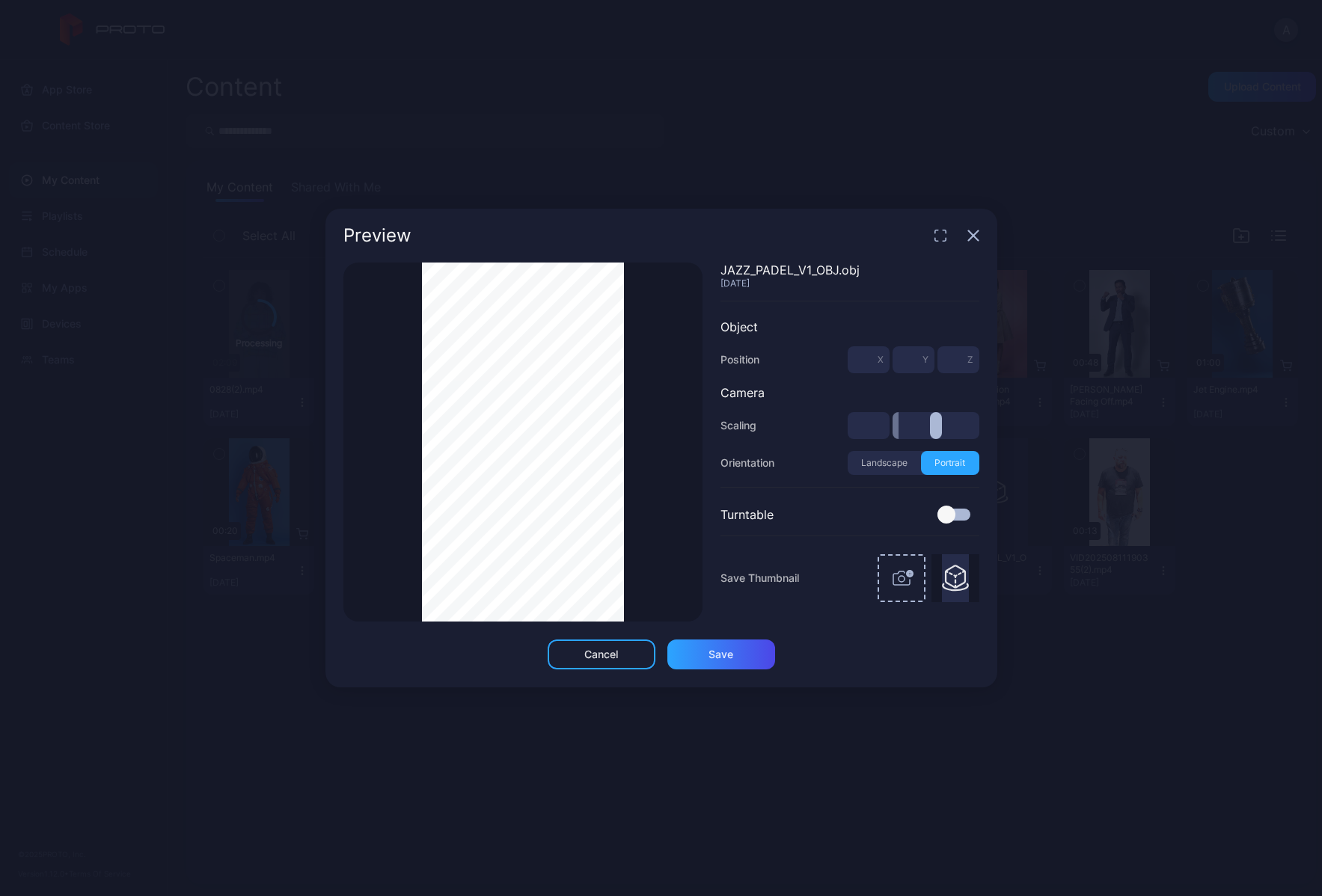
type input "***"
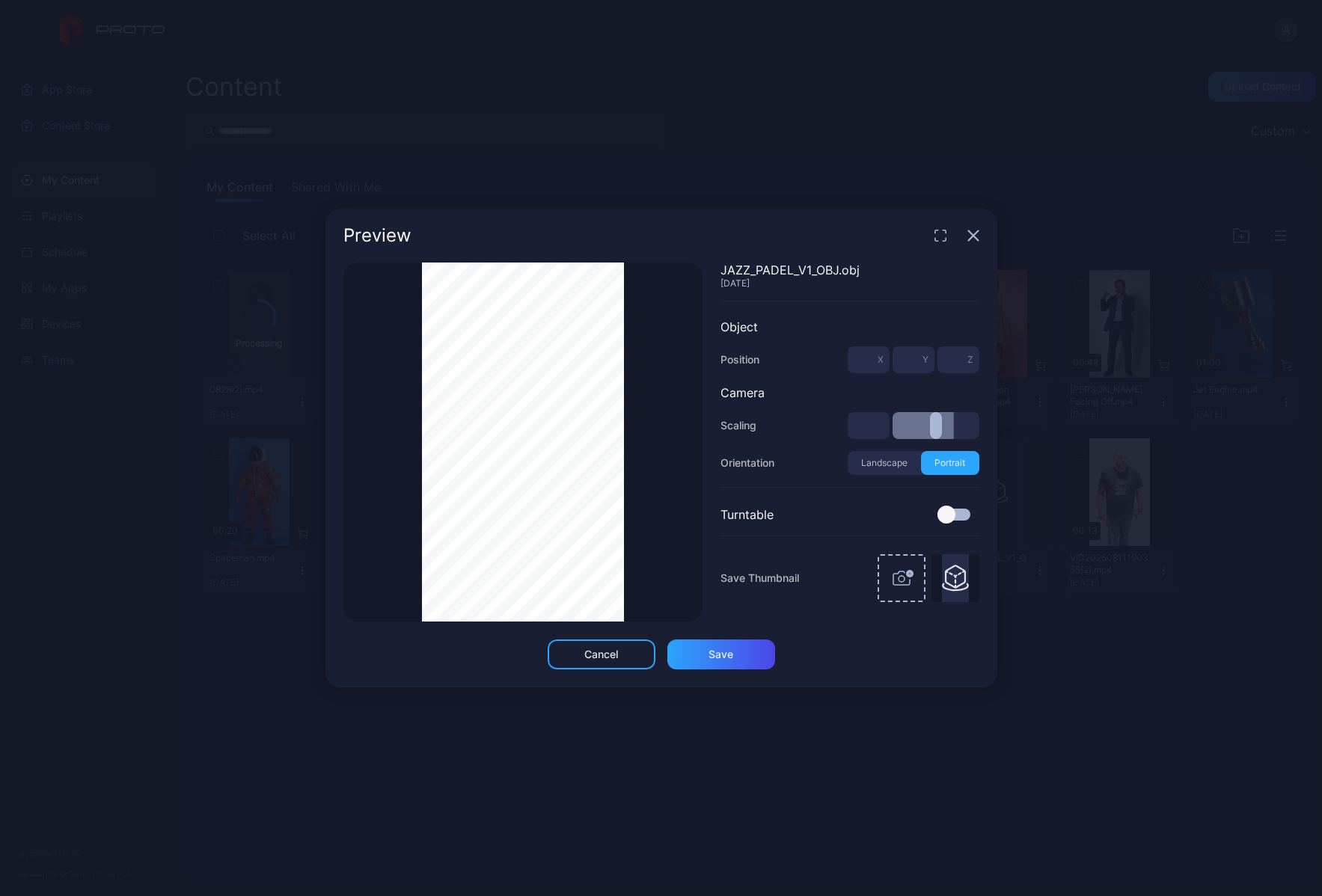
type input "**"
type input "***"
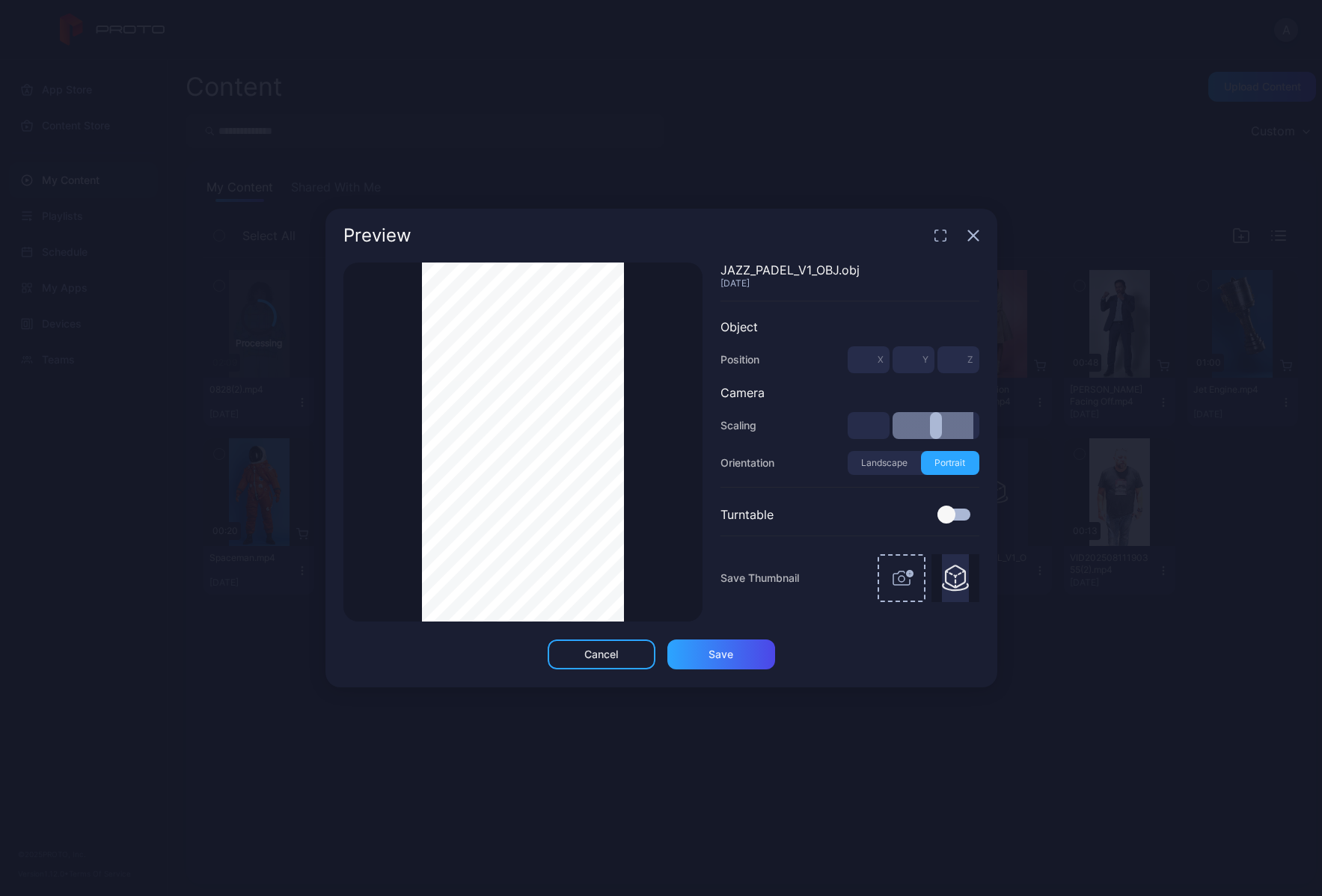
type input "***"
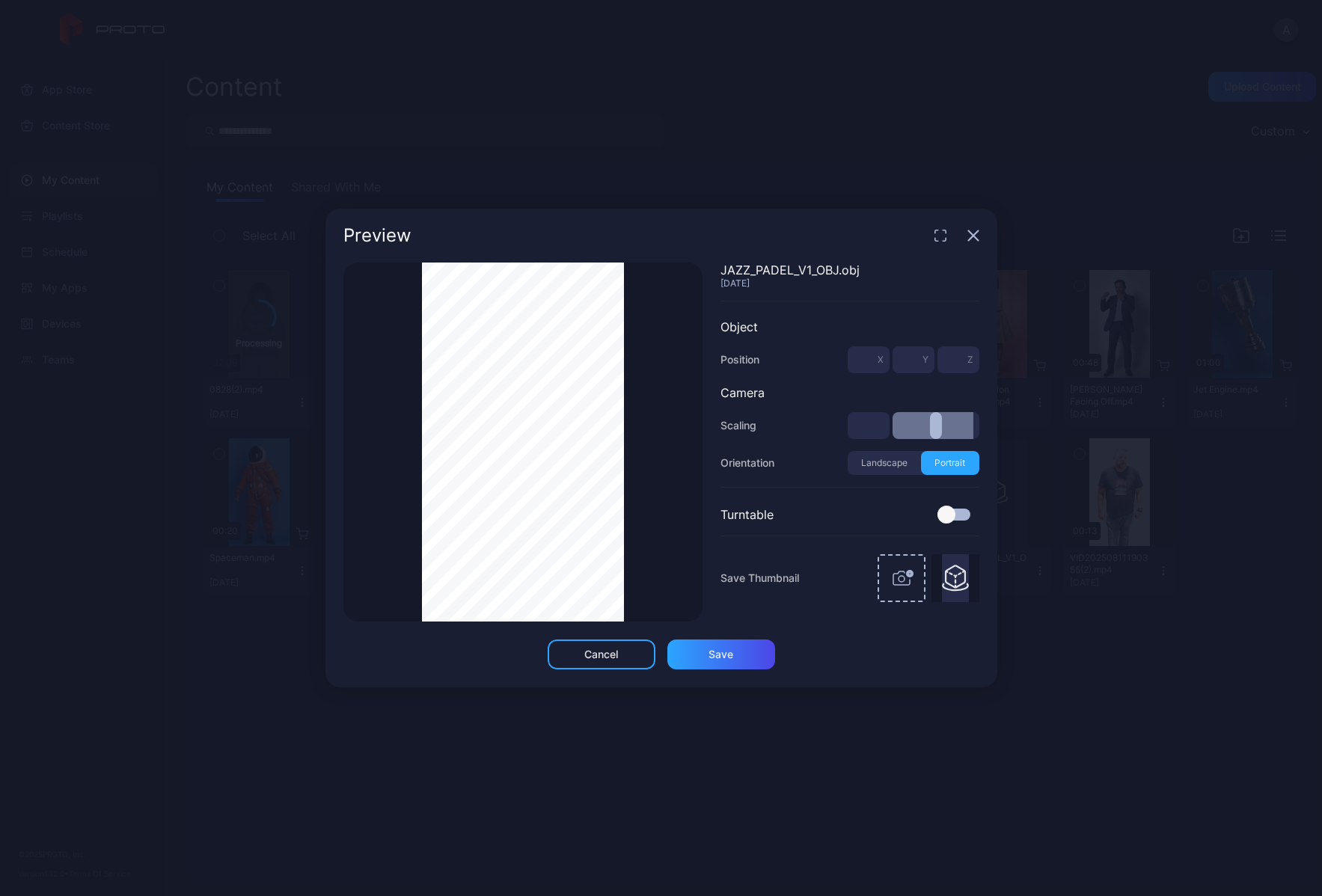
type input "***"
drag, startPoint x: 904, startPoint y: 428, endPoint x: 745, endPoint y: 434, distance: 159.1
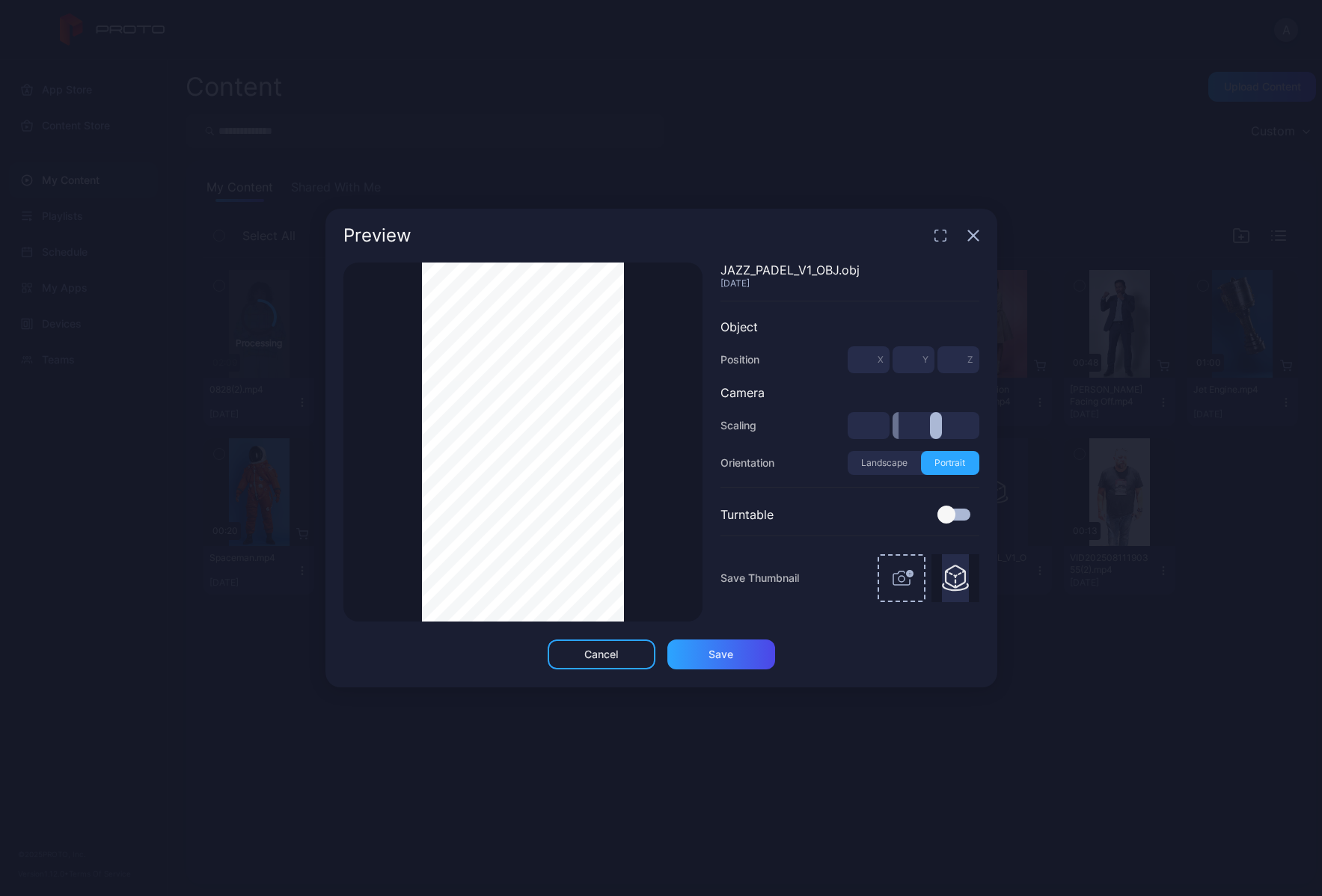
click at [746, 434] on div "Scaling ***" at bounding box center [849, 426] width 259 height 27
click at [947, 517] on div at bounding box center [946, 514] width 18 height 18
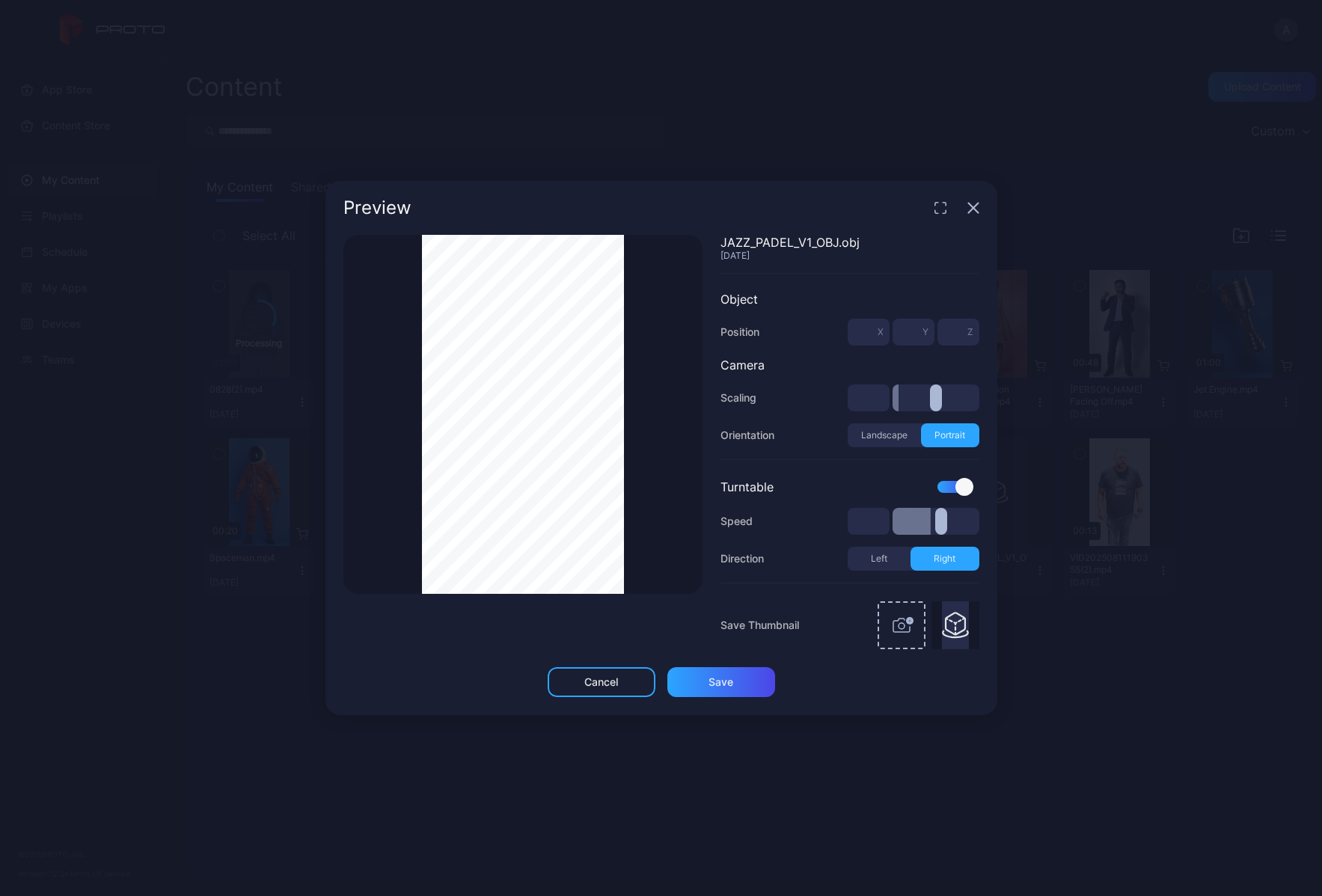
click at [953, 622] on img at bounding box center [955, 625] width 27 height 48
type input "***"
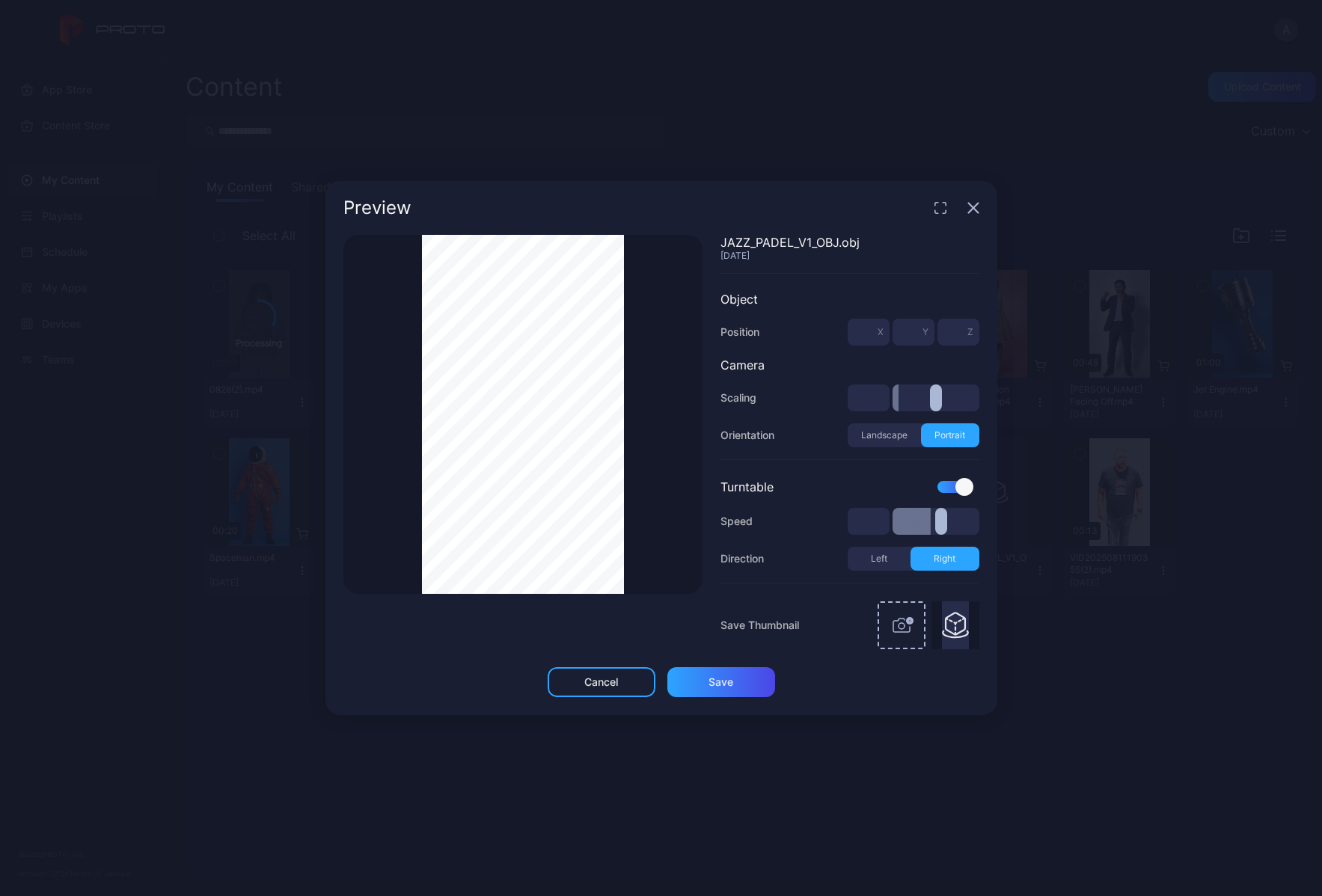
drag, startPoint x: 900, startPoint y: 398, endPoint x: 869, endPoint y: 398, distance: 31.0
click at [869, 398] on div "***" at bounding box center [913, 398] width 132 height 27
click at [751, 683] on div "Save" at bounding box center [721, 682] width 108 height 30
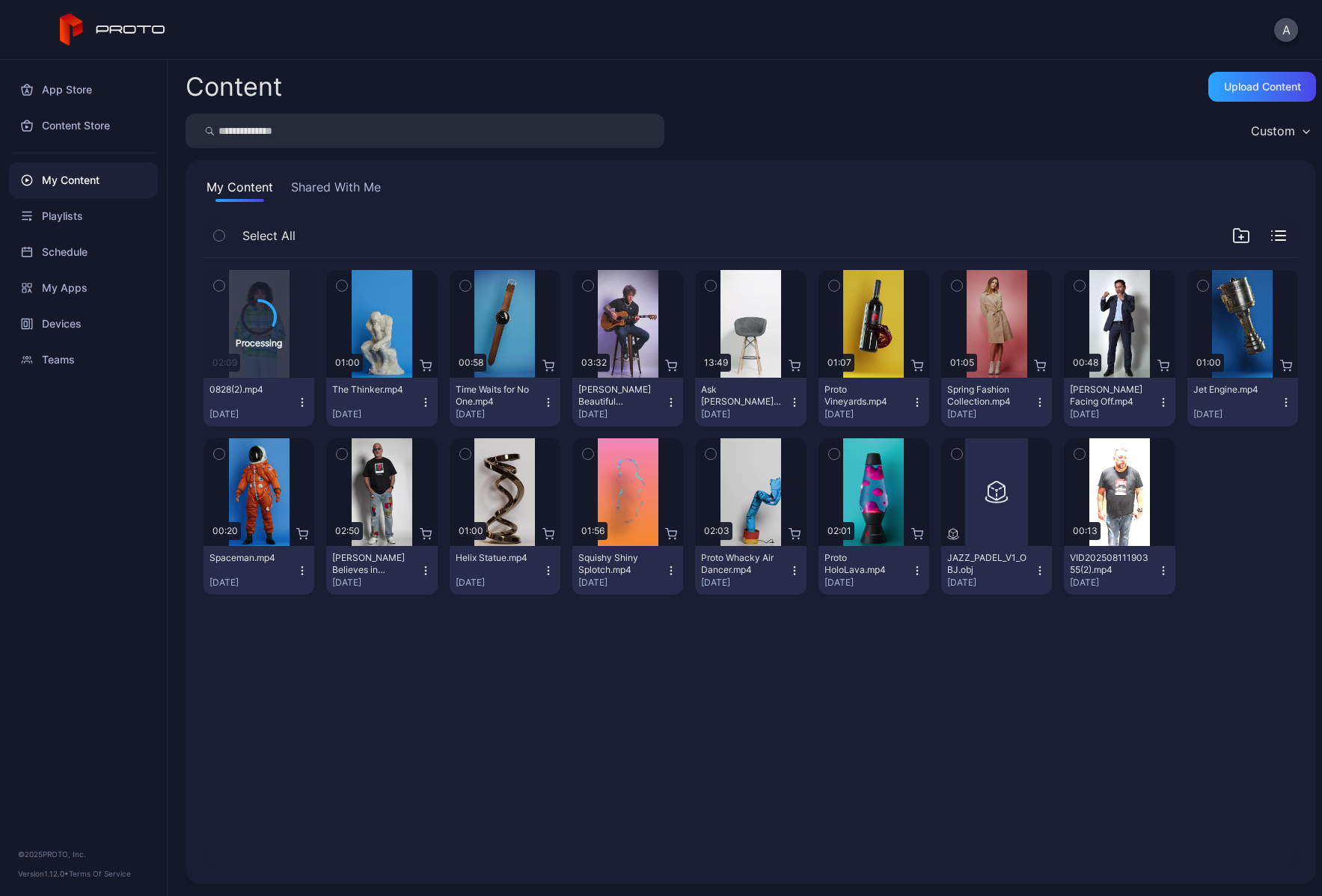
click at [1034, 567] on icon "button" at bounding box center [1040, 570] width 12 height 12
click at [1091, 659] on div "Preview 02:09 0828(2).mp4 [DATE] Preview 01:00 The Thinker.mp4 [DATE] Preview 0…" at bounding box center [751, 561] width 1119 height 632
click at [1271, 87] on div "Upload Content" at bounding box center [1262, 87] width 77 height 12
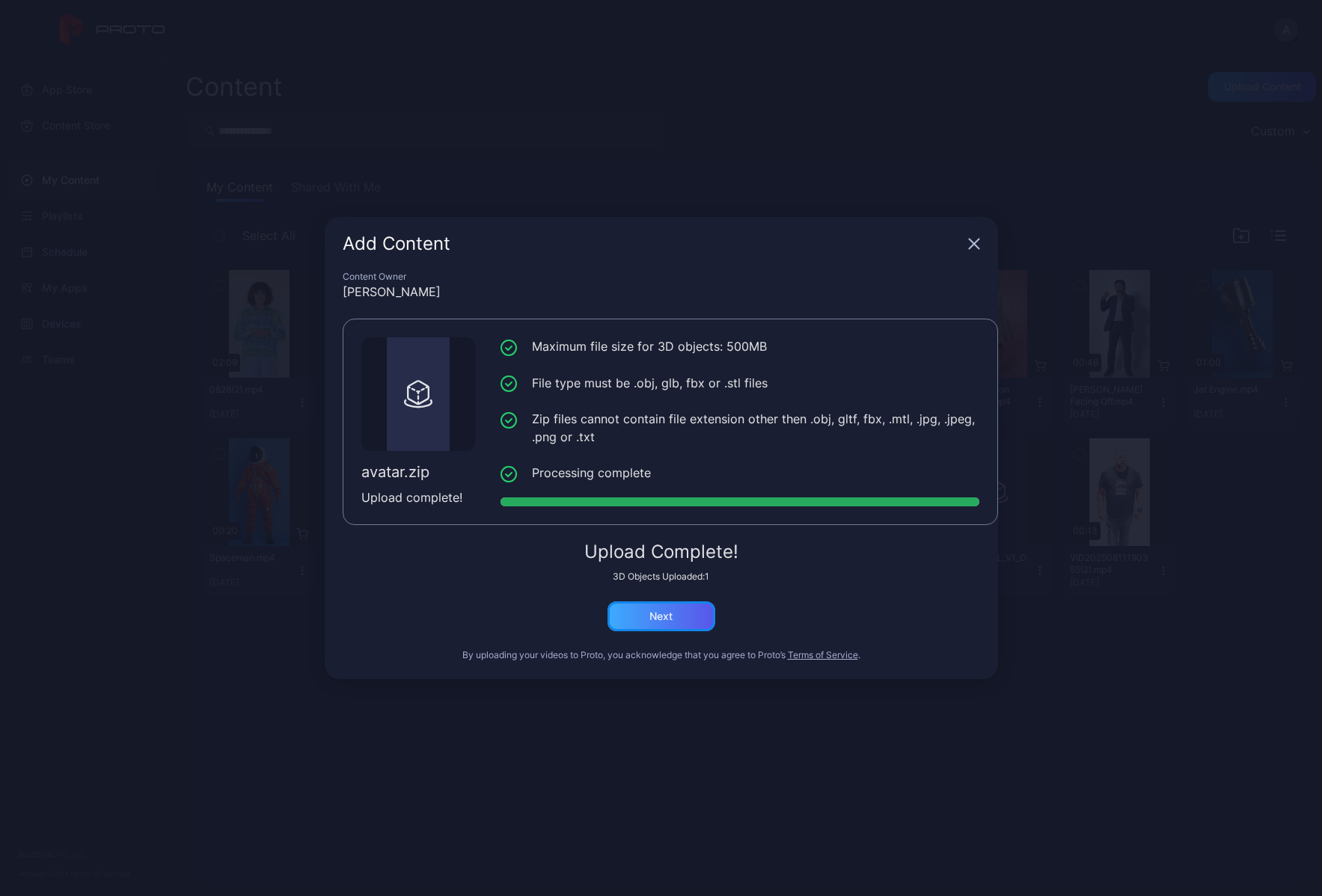
click at [692, 618] on div "Next" at bounding box center [661, 616] width 108 height 30
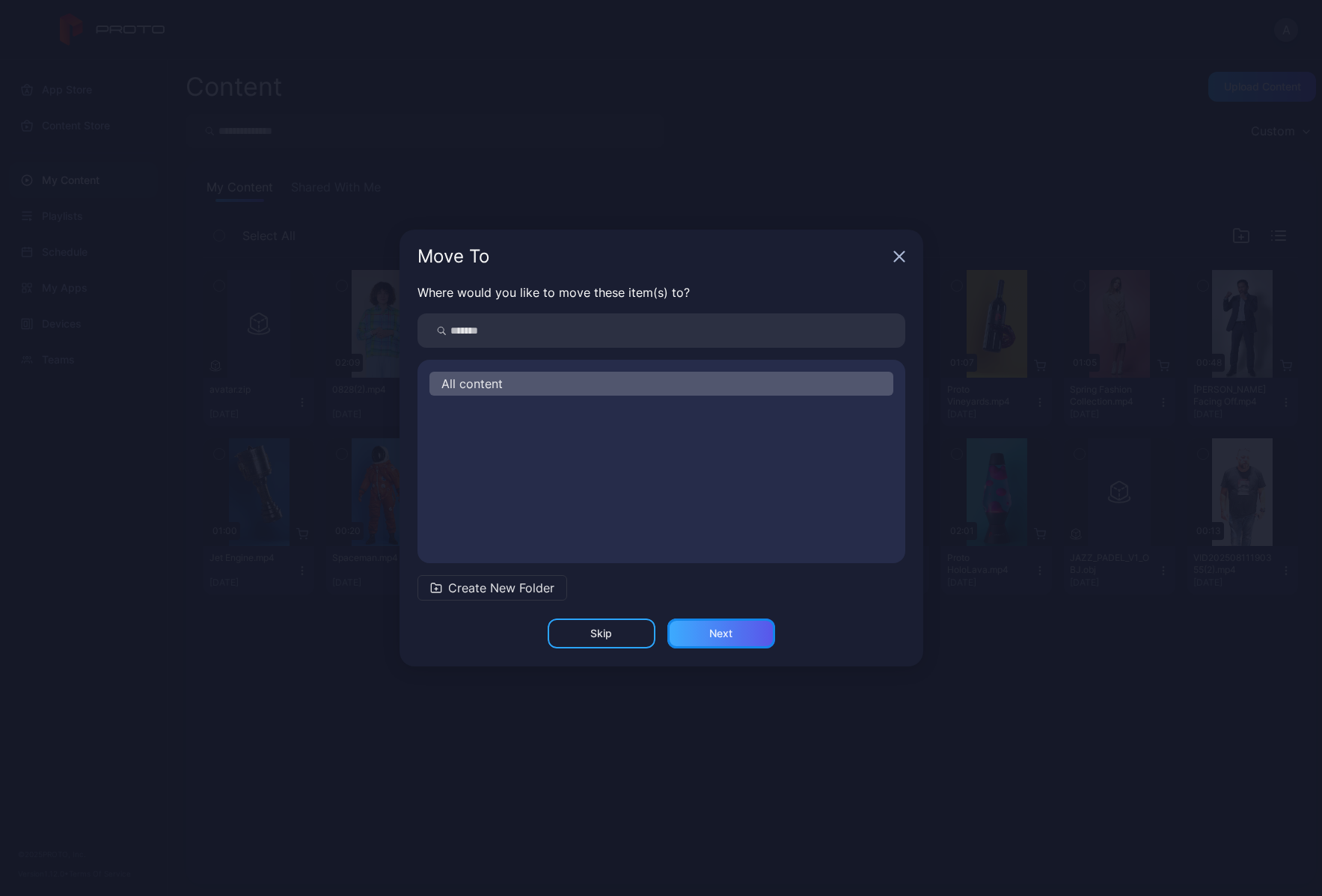
click at [748, 636] on div "Next" at bounding box center [721, 633] width 108 height 30
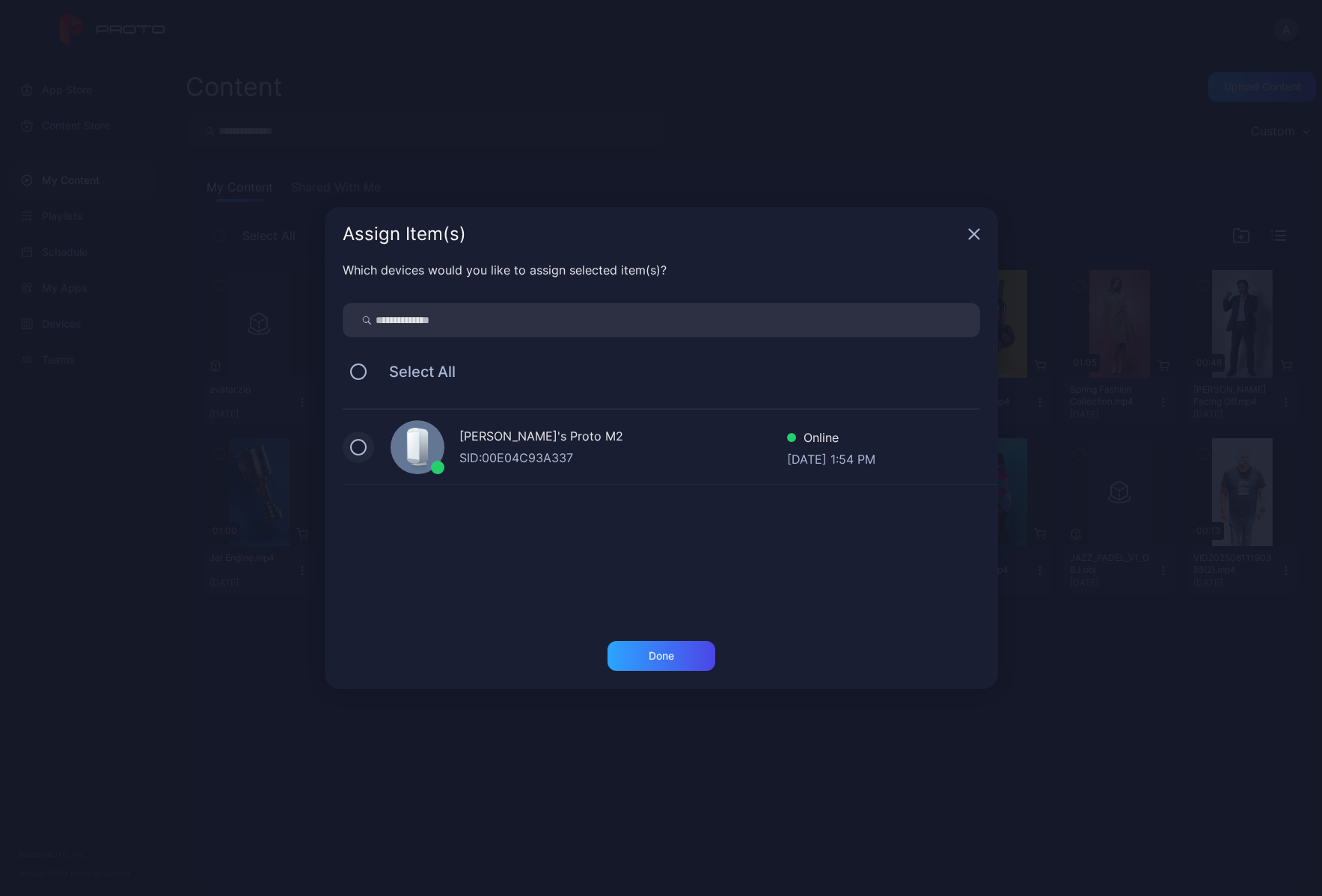
click at [361, 448] on button at bounding box center [358, 448] width 16 height 16
click at [678, 657] on div "Done" at bounding box center [661, 656] width 108 height 30
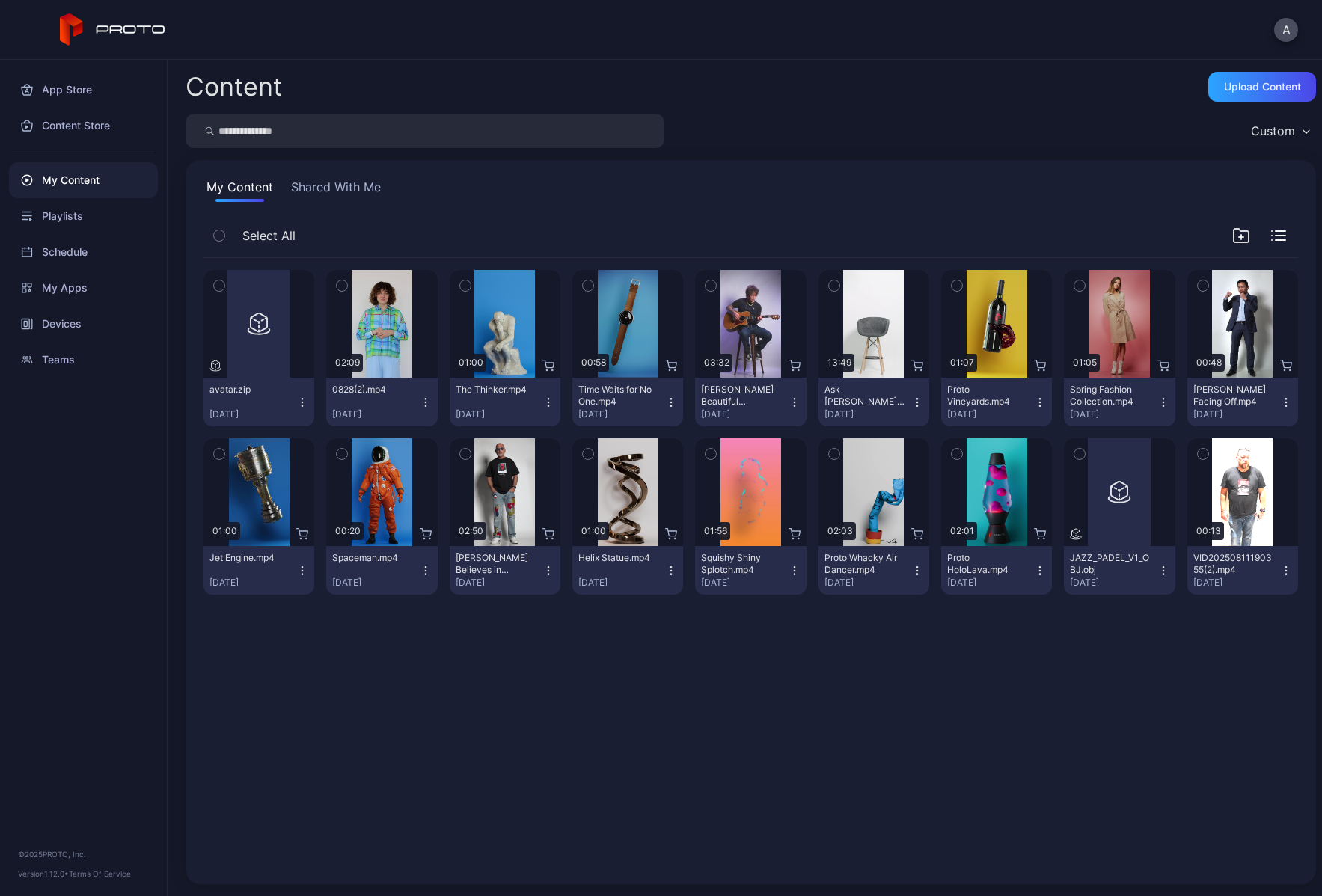
click at [302, 398] on icon "button" at bounding box center [303, 403] width 12 height 12
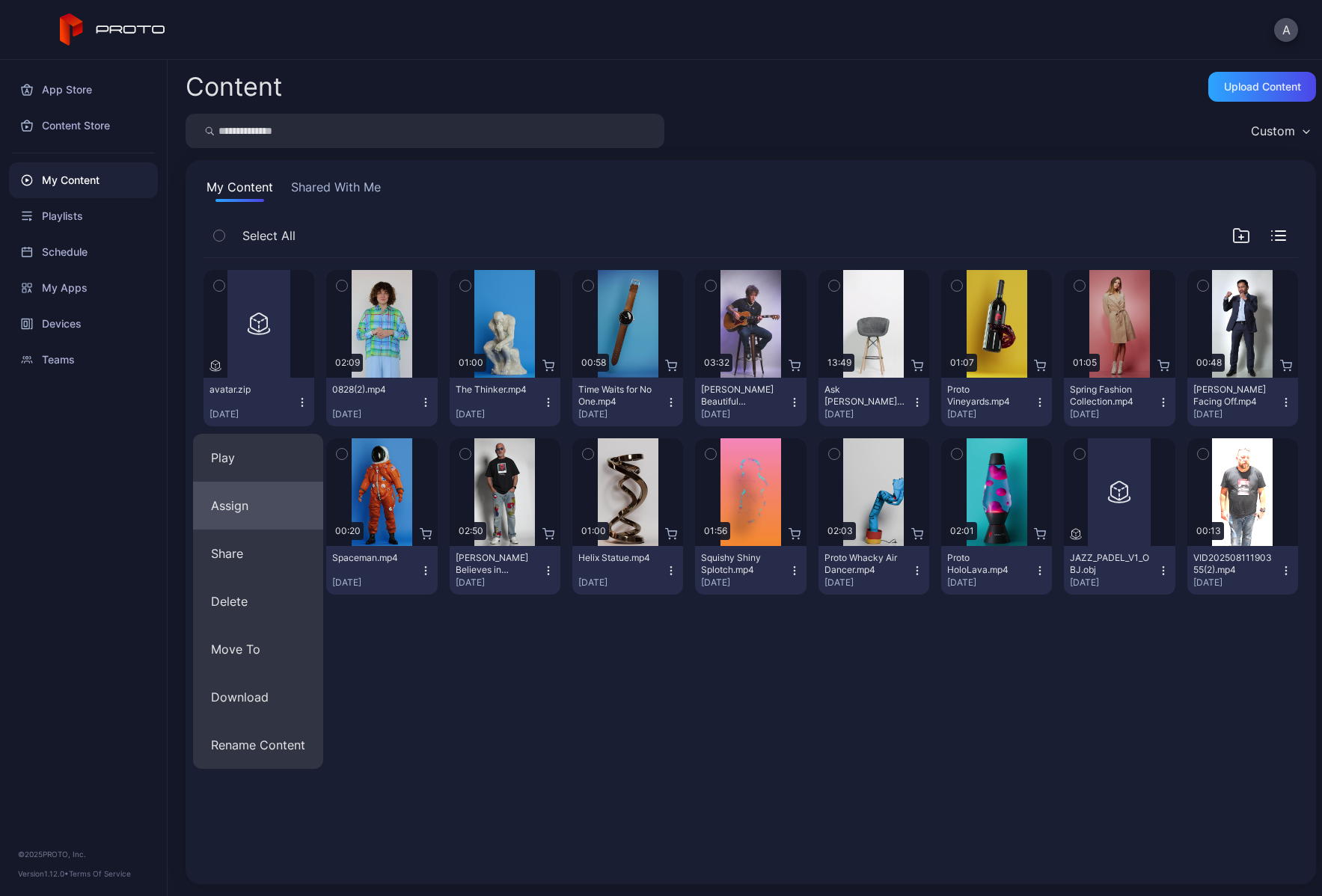
click at [242, 506] on button "Assign" at bounding box center [258, 505] width 130 height 48
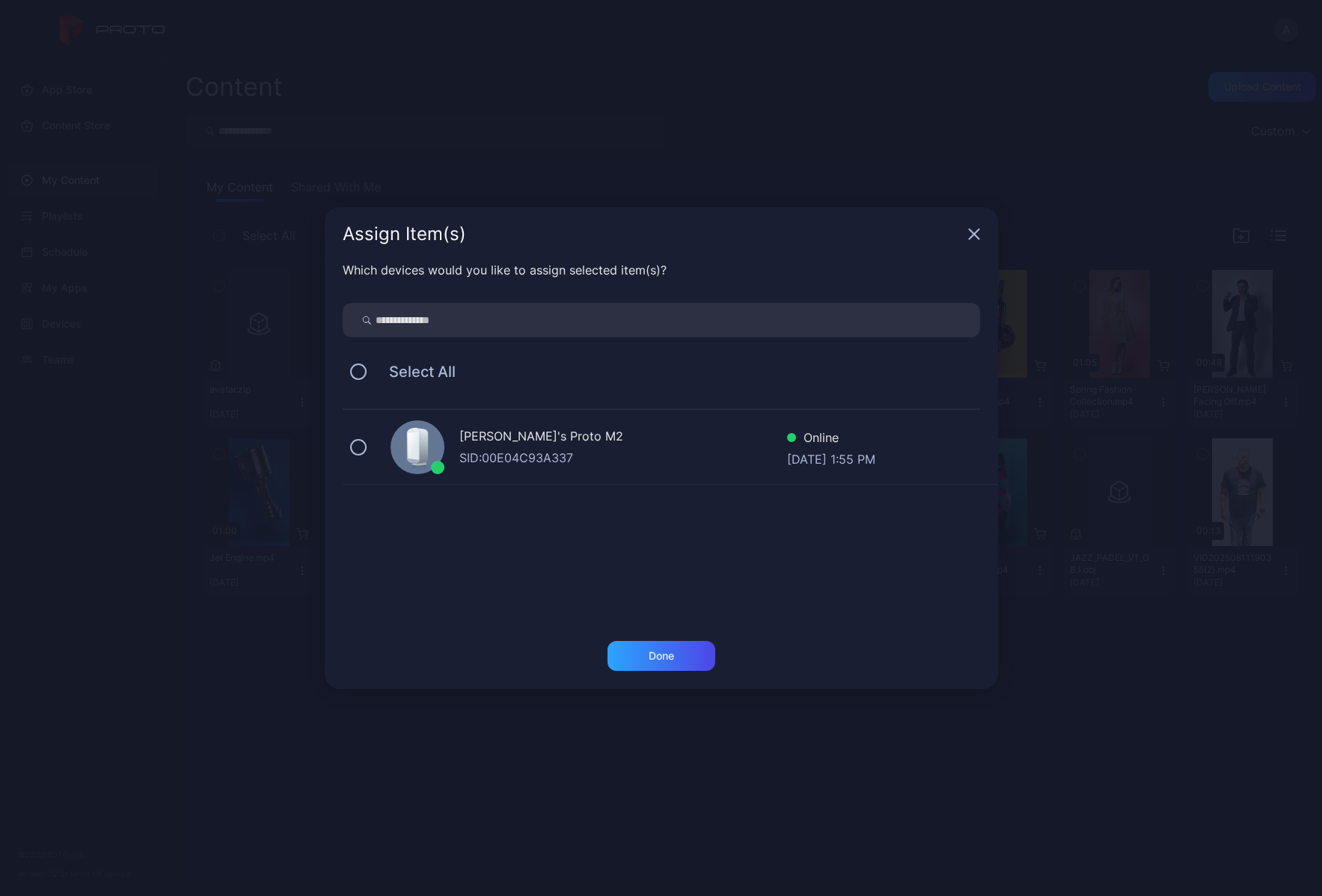
click at [975, 231] on icon "button" at bounding box center [974, 235] width 10 height 10
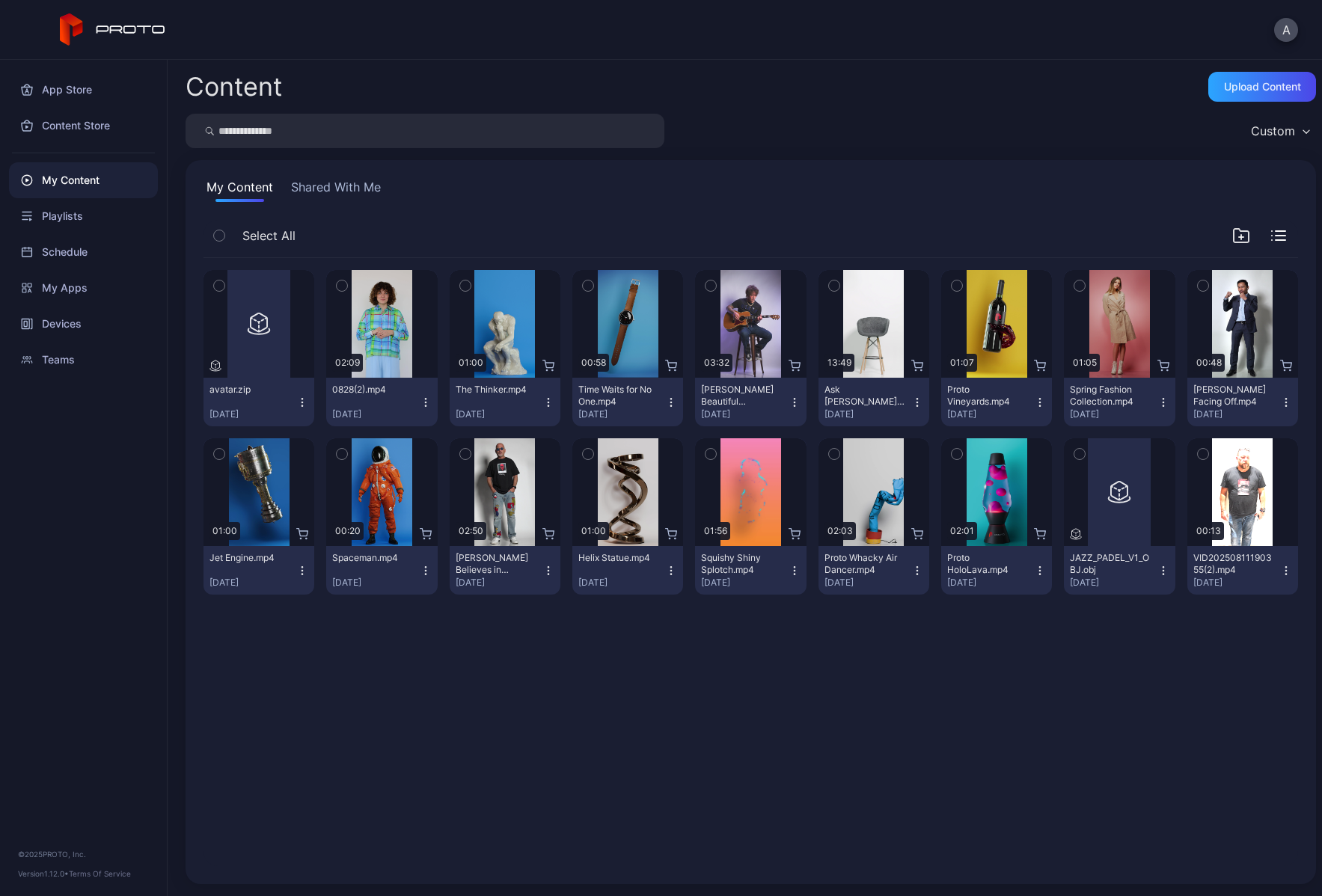
click at [422, 402] on icon "button" at bounding box center [426, 403] width 12 height 12
click at [299, 404] on icon "button" at bounding box center [303, 403] width 12 height 12
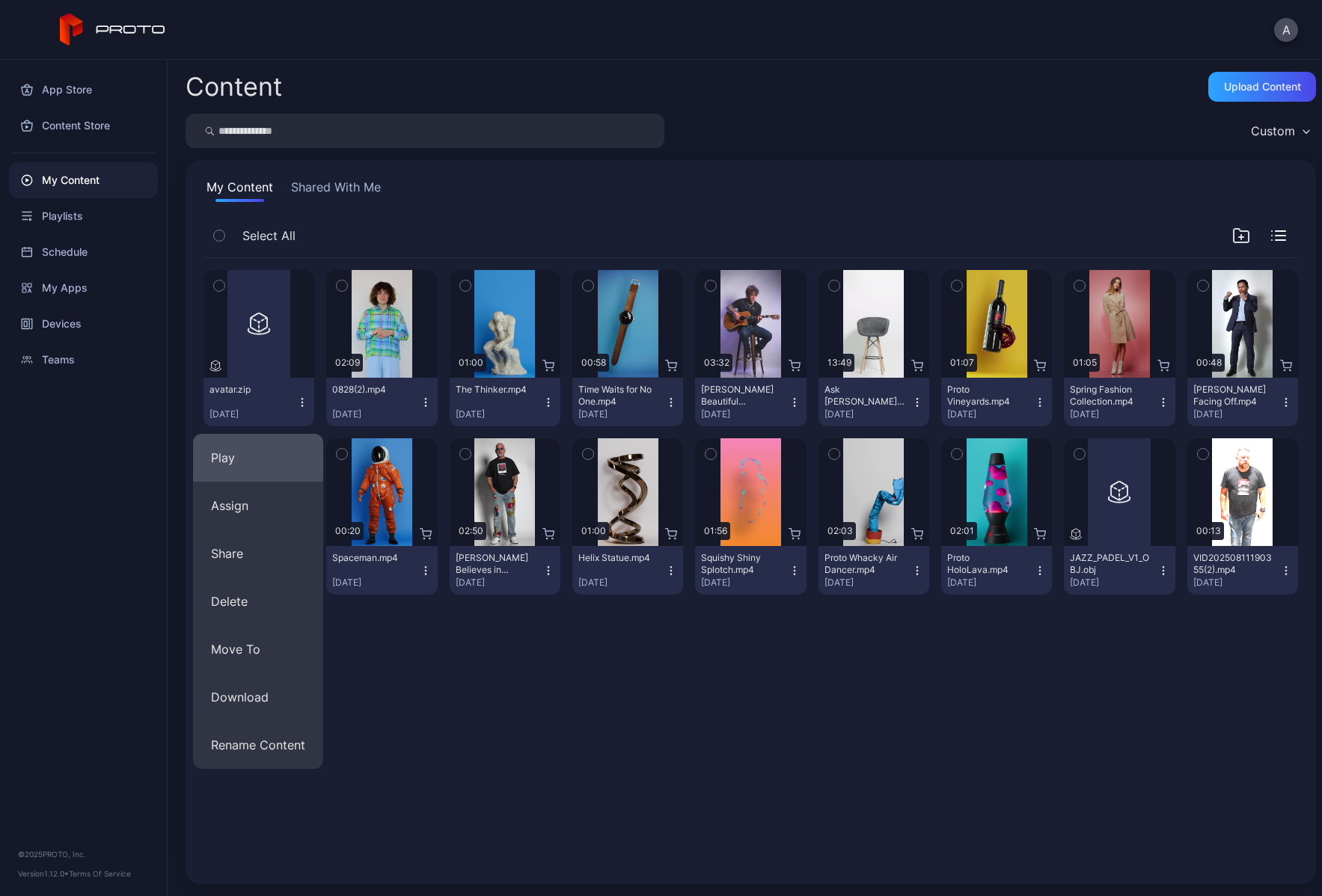
click at [253, 463] on button "Play" at bounding box center [258, 457] width 130 height 48
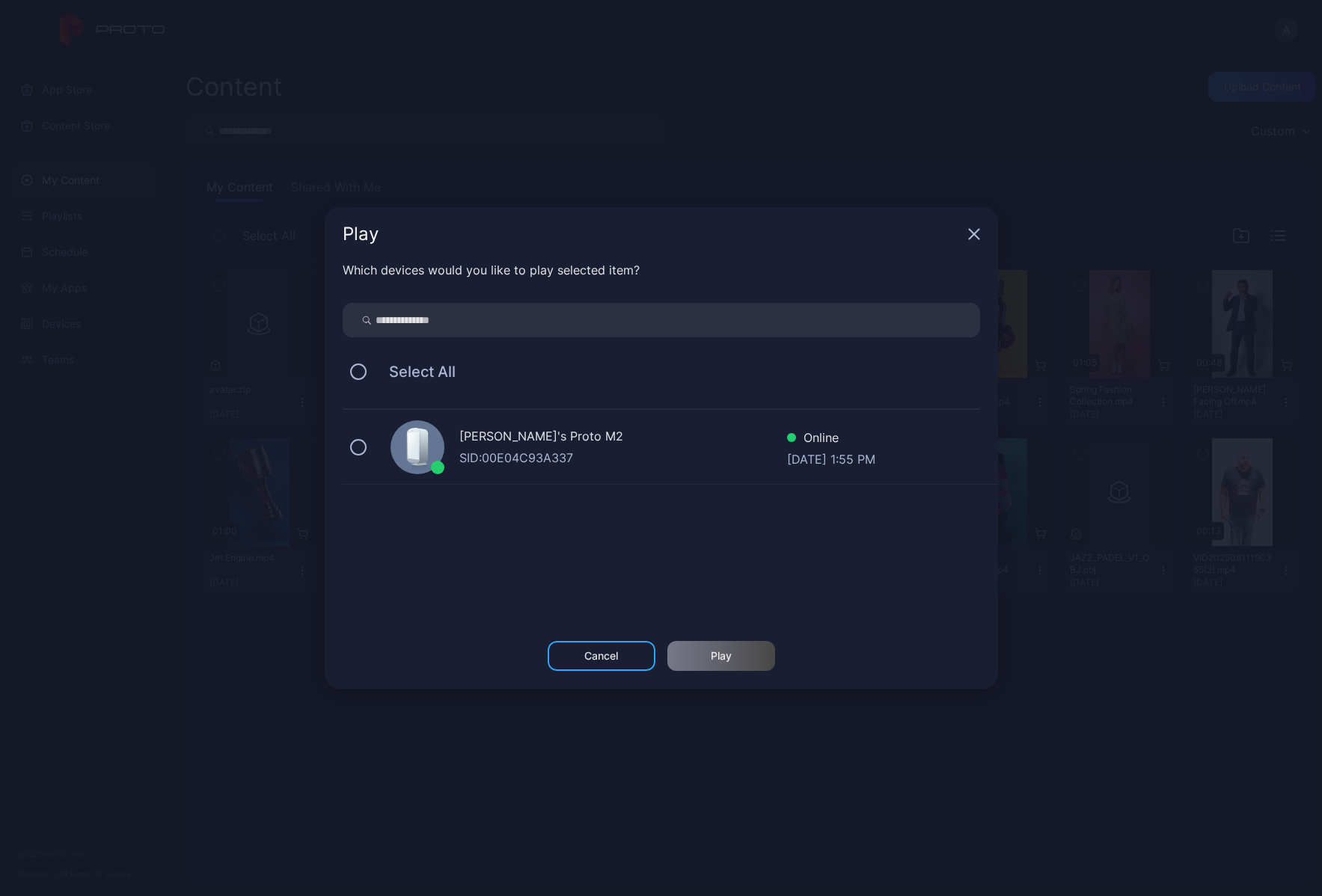
click at [479, 442] on div "[PERSON_NAME]'s Proto M2" at bounding box center [624, 439] width 328 height 22
click at [737, 653] on div "Play" at bounding box center [721, 656] width 108 height 30
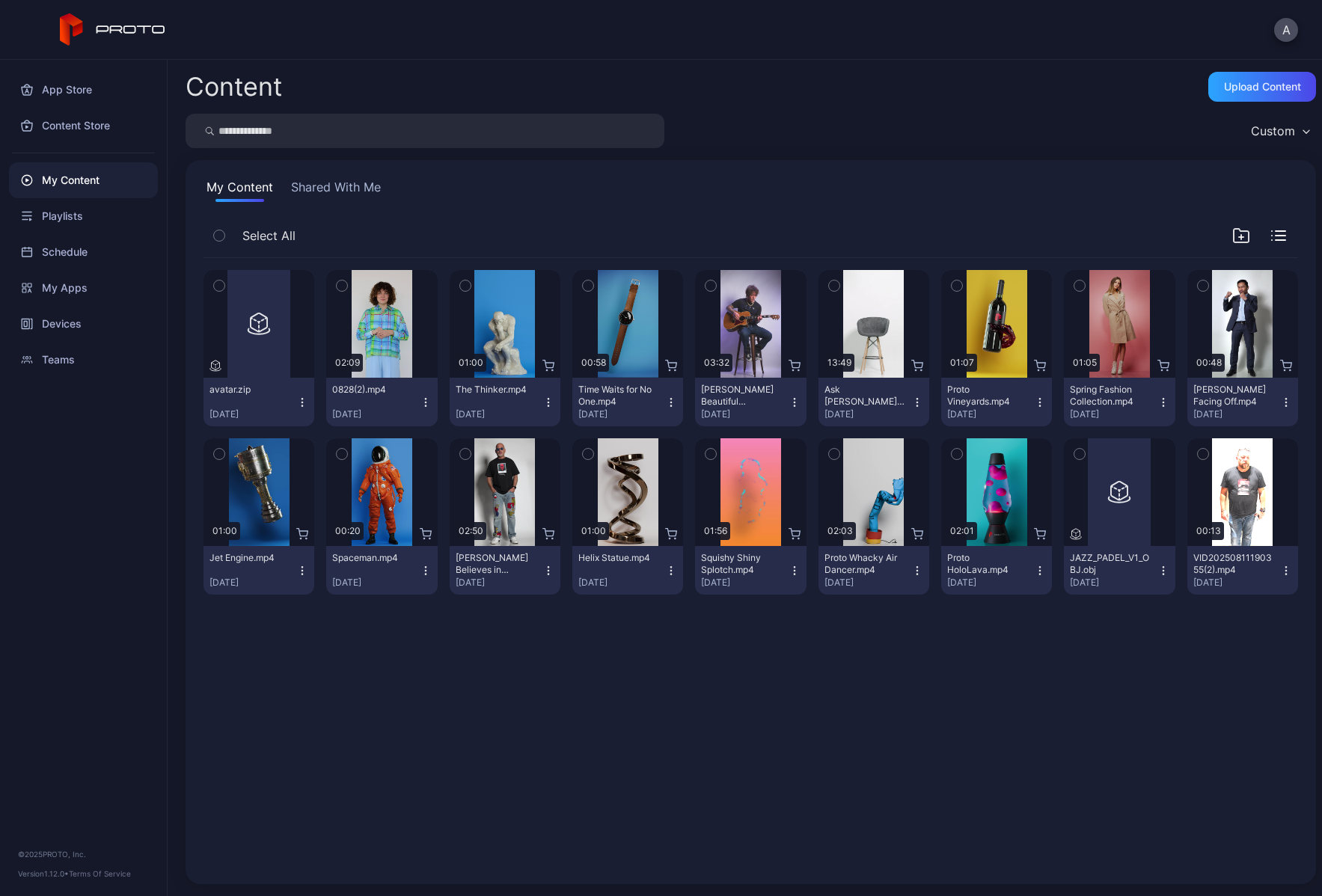
click at [422, 403] on icon "button" at bounding box center [426, 403] width 12 height 12
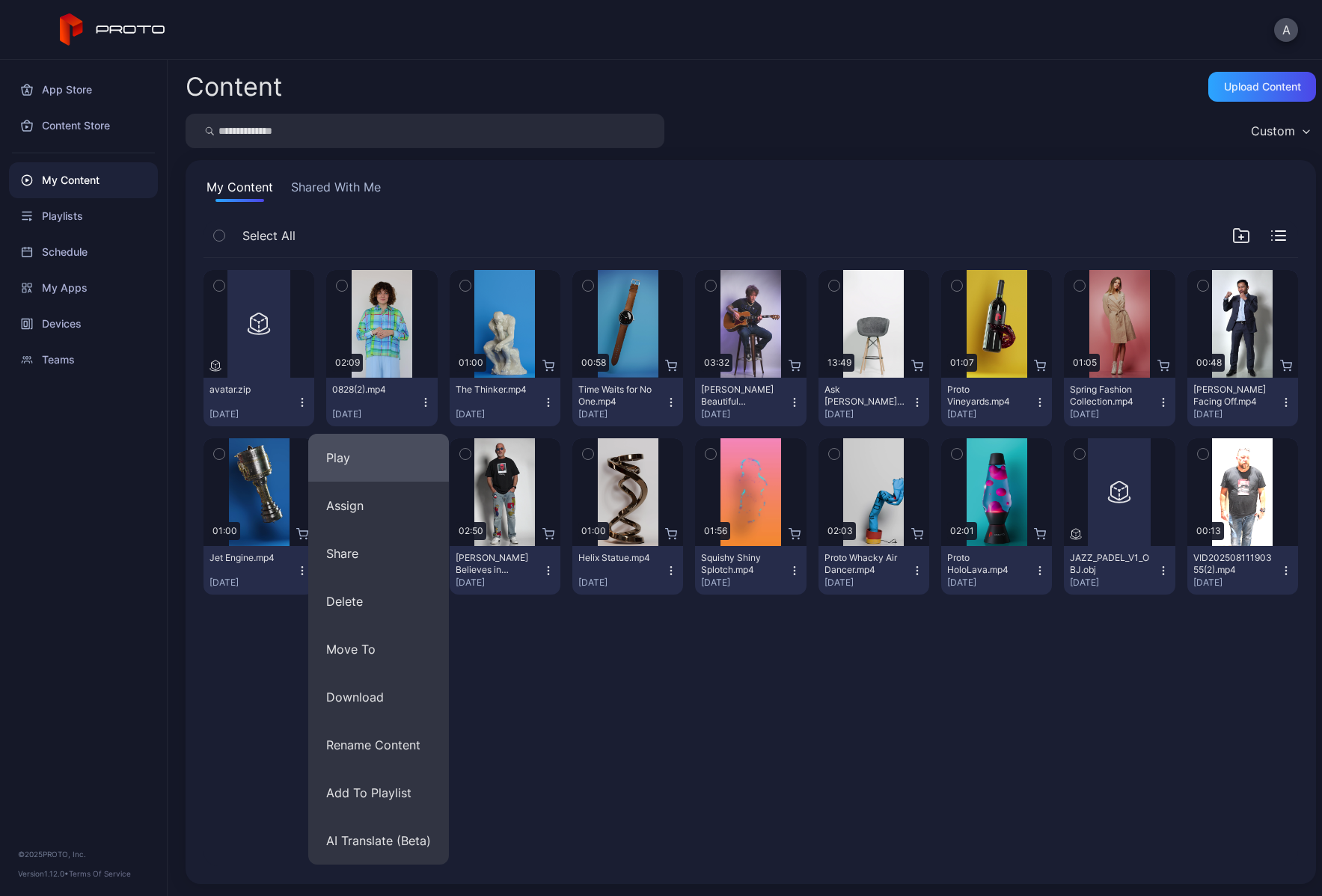
click at [385, 452] on button "Play" at bounding box center [379, 457] width 141 height 48
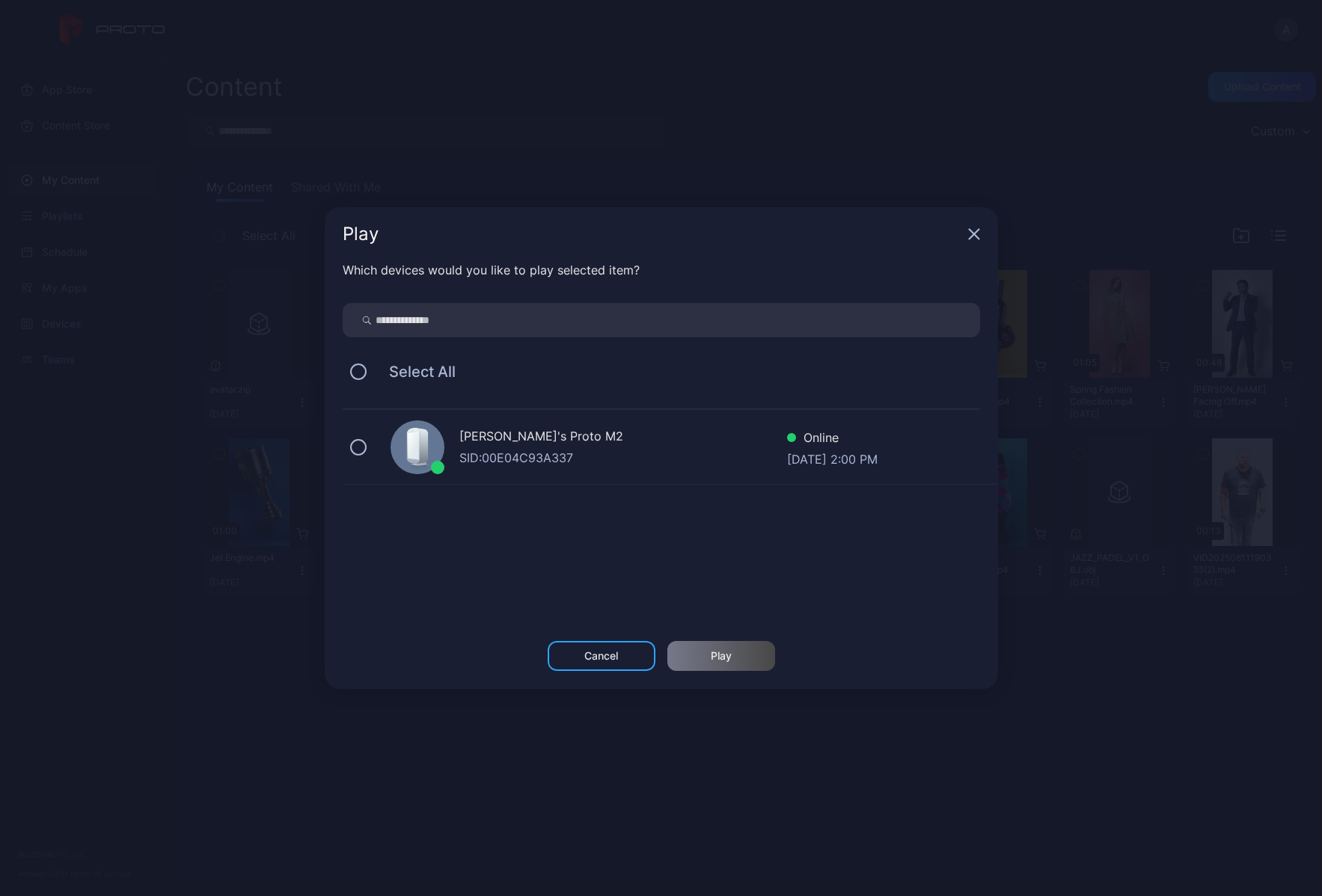
click at [438, 431] on div at bounding box center [418, 448] width 54 height 54
click at [747, 649] on div "Play" at bounding box center [721, 656] width 108 height 30
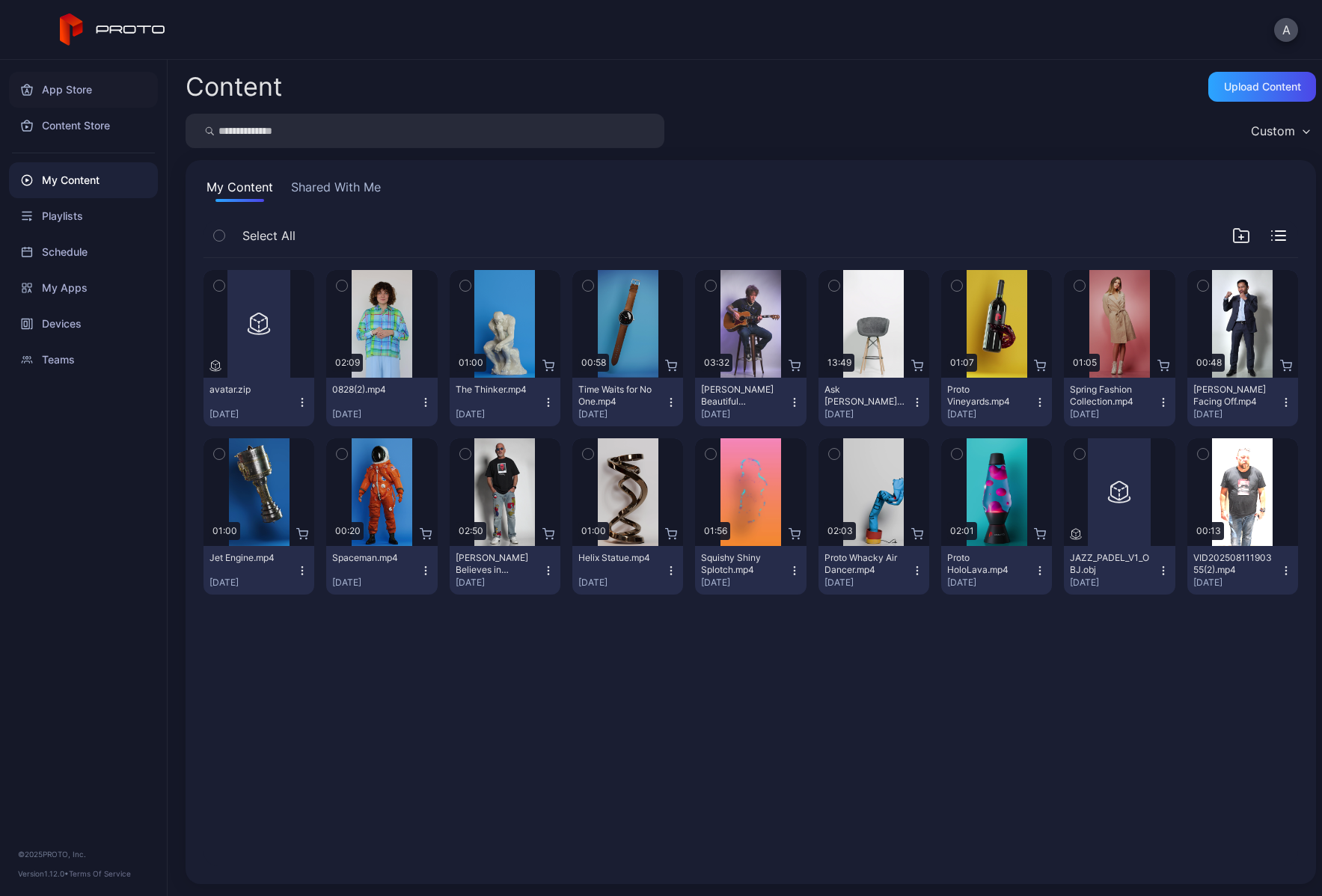
click at [64, 90] on div "App Store" at bounding box center [83, 90] width 149 height 36
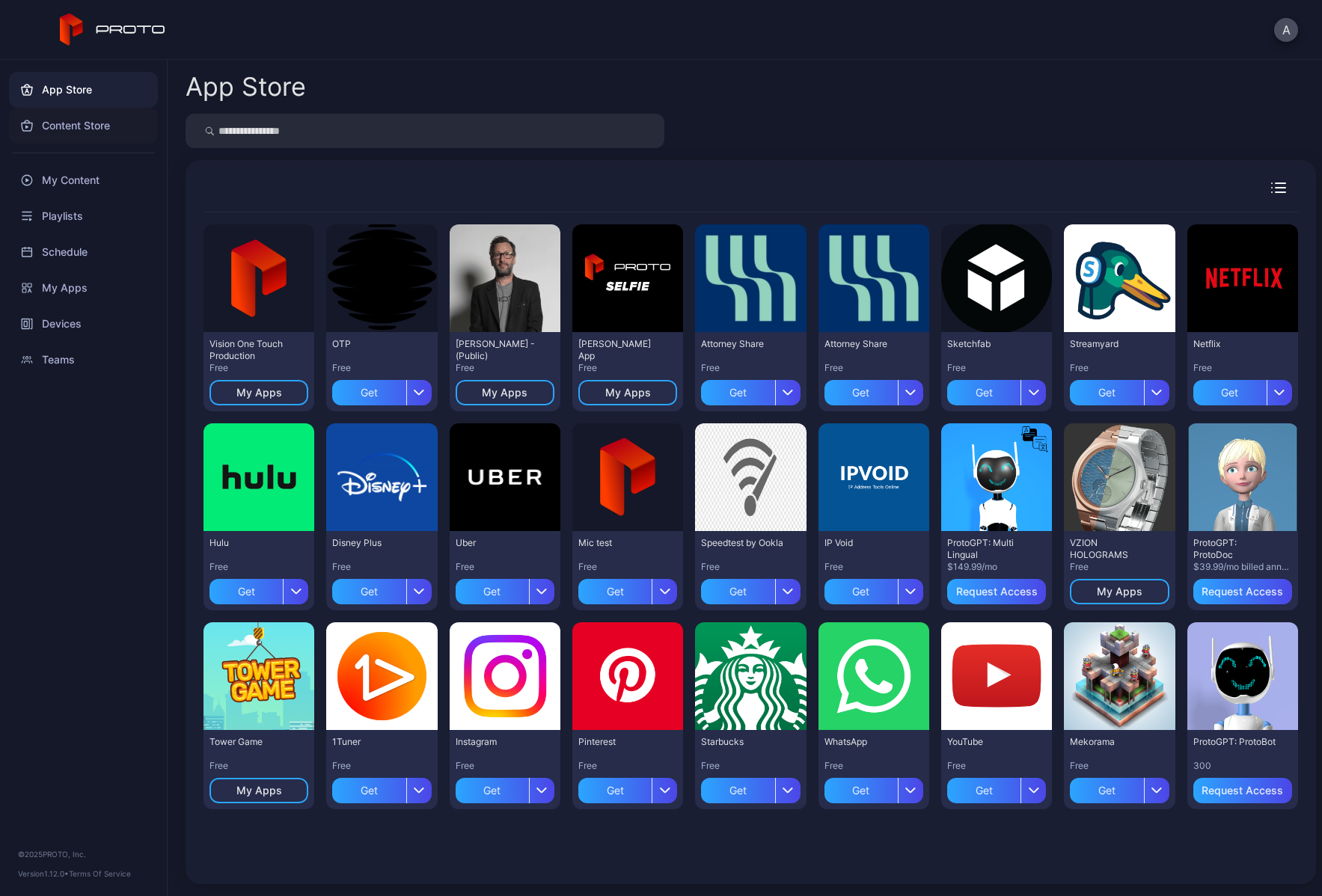
click at [82, 121] on div "Content Store" at bounding box center [83, 126] width 149 height 36
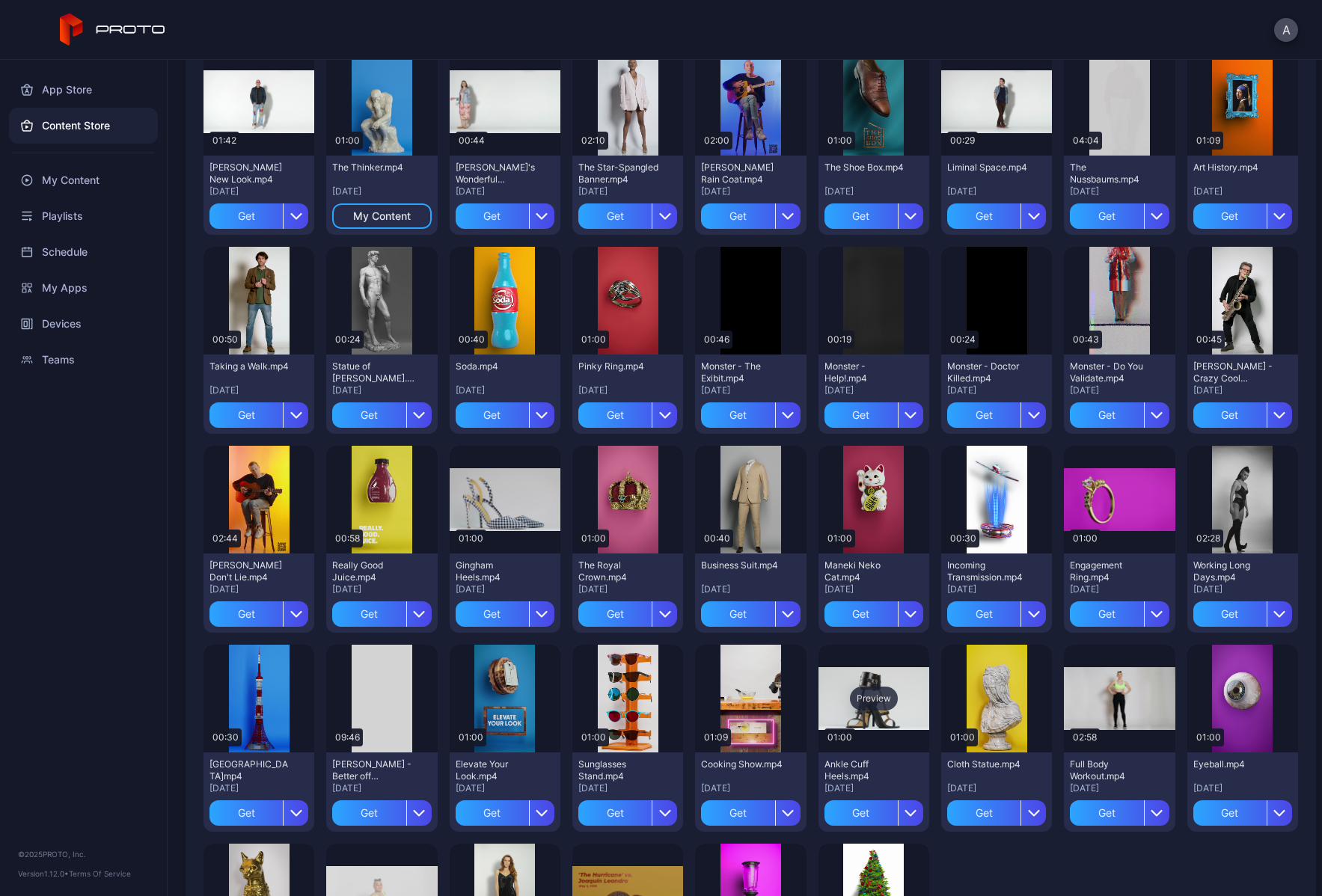
scroll to position [1327, 0]
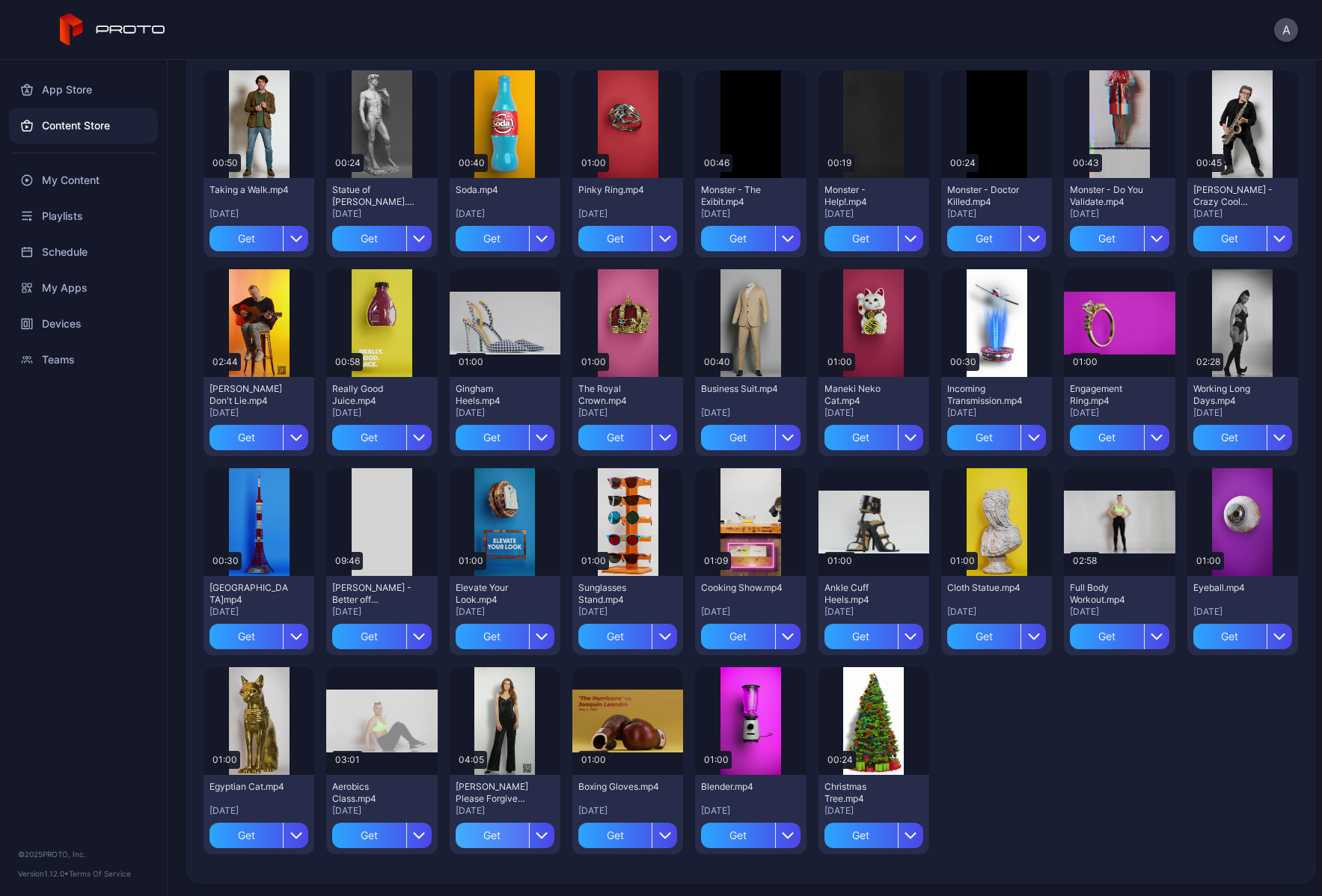
click at [488, 838] on div "Get" at bounding box center [492, 835] width 73 height 25
click at [251, 640] on div "Get" at bounding box center [246, 636] width 73 height 25
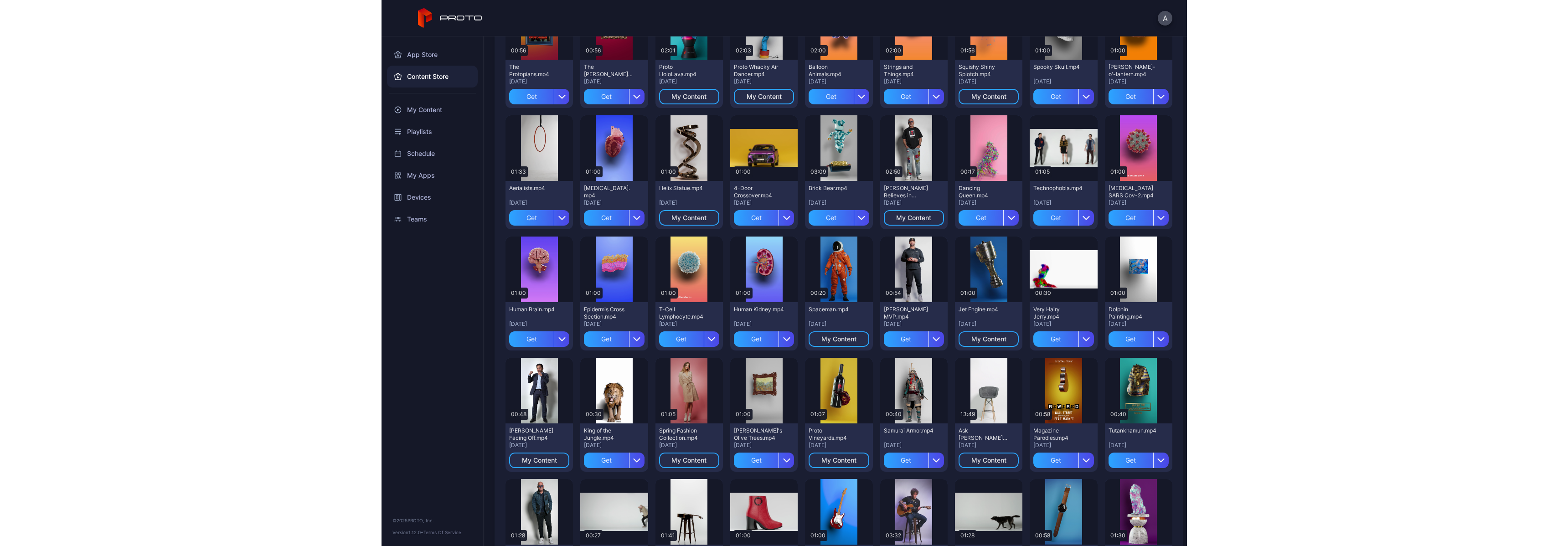
scroll to position [0, 0]
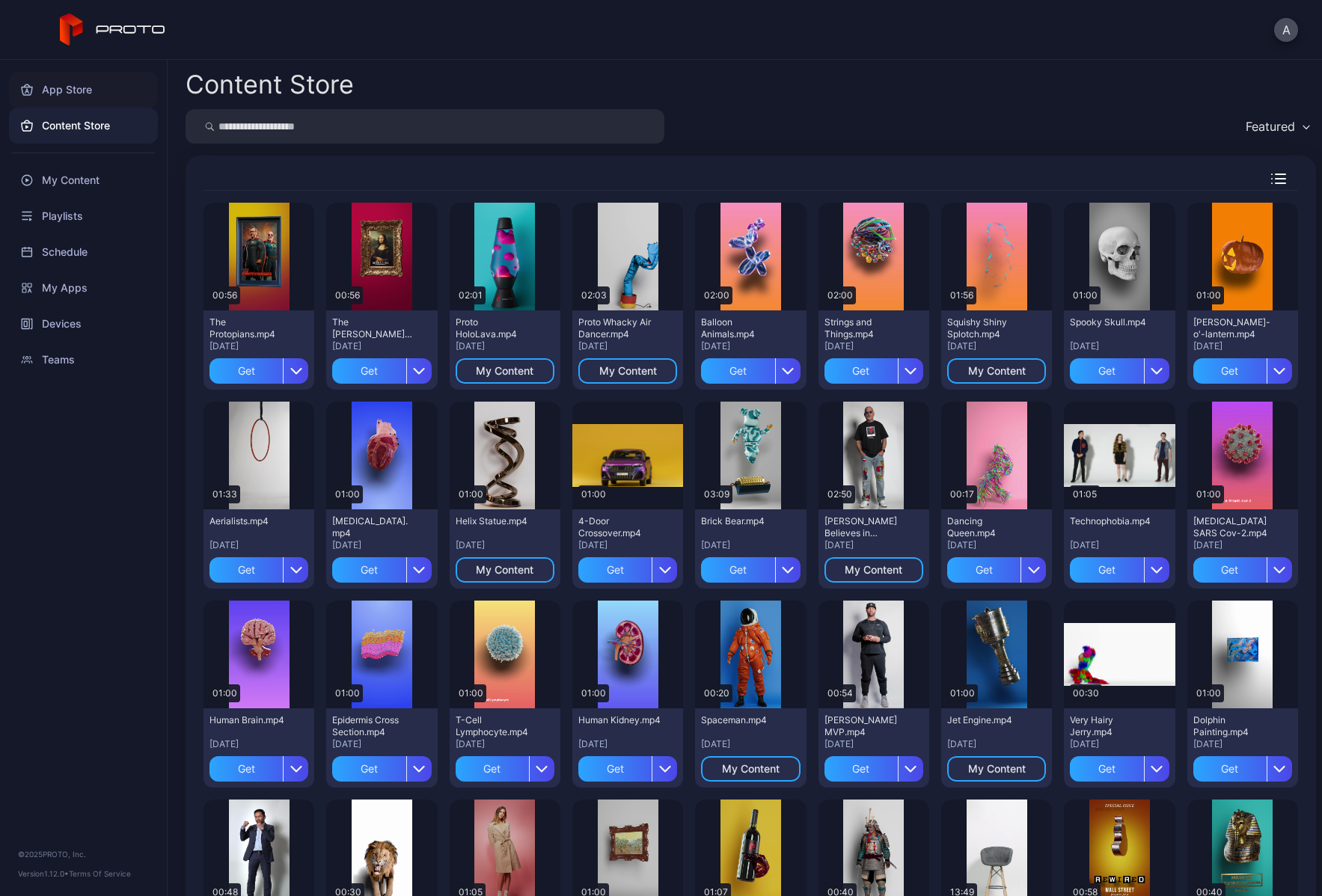
click at [71, 85] on div "App Store" at bounding box center [83, 90] width 149 height 36
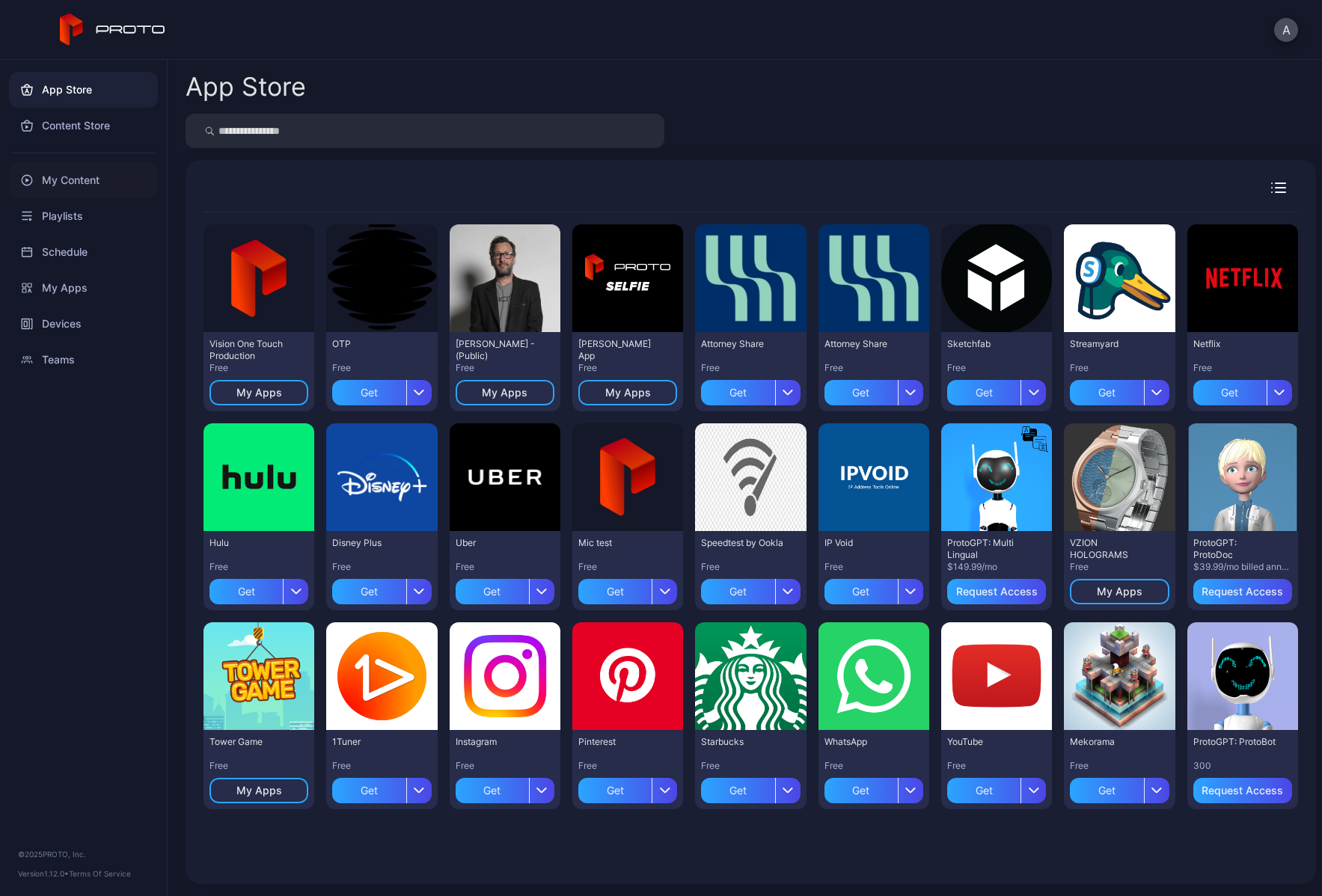
click at [58, 177] on div "My Content" at bounding box center [83, 180] width 149 height 36
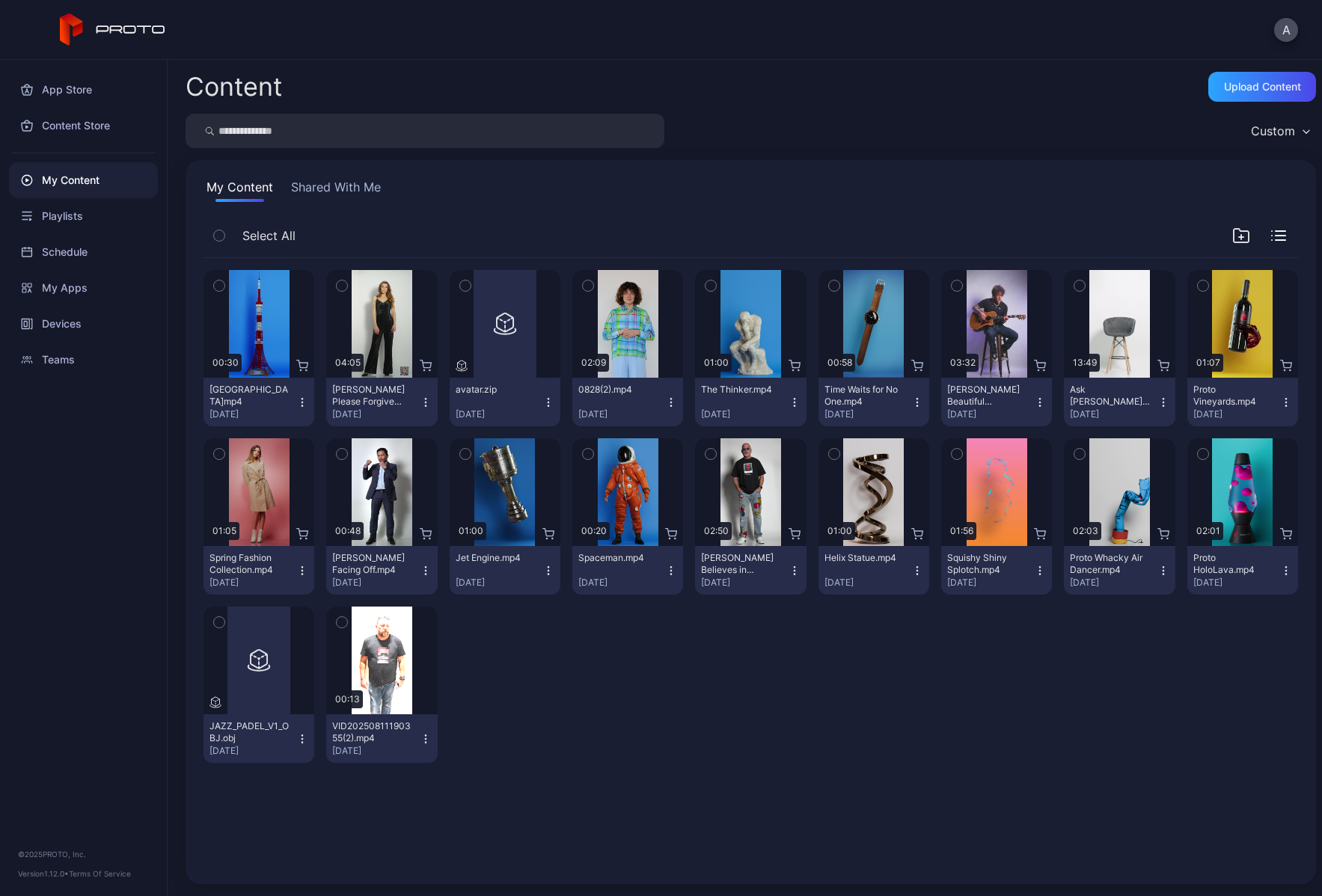
click at [222, 280] on icon "button" at bounding box center [219, 286] width 10 height 16
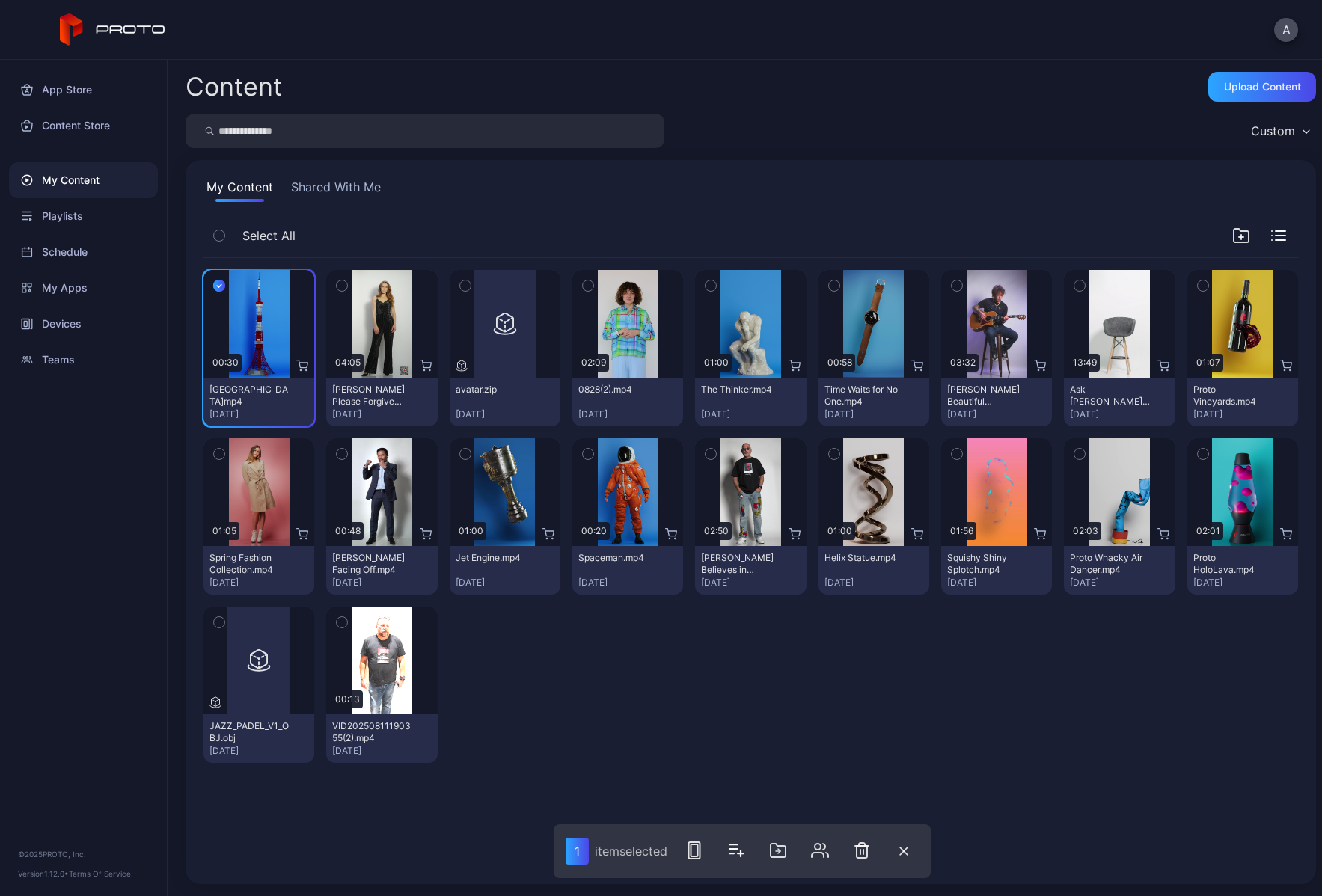
click at [337, 287] on icon "button" at bounding box center [342, 286] width 10 height 16
click at [789, 851] on icon "button" at bounding box center [781, 850] width 15 height 13
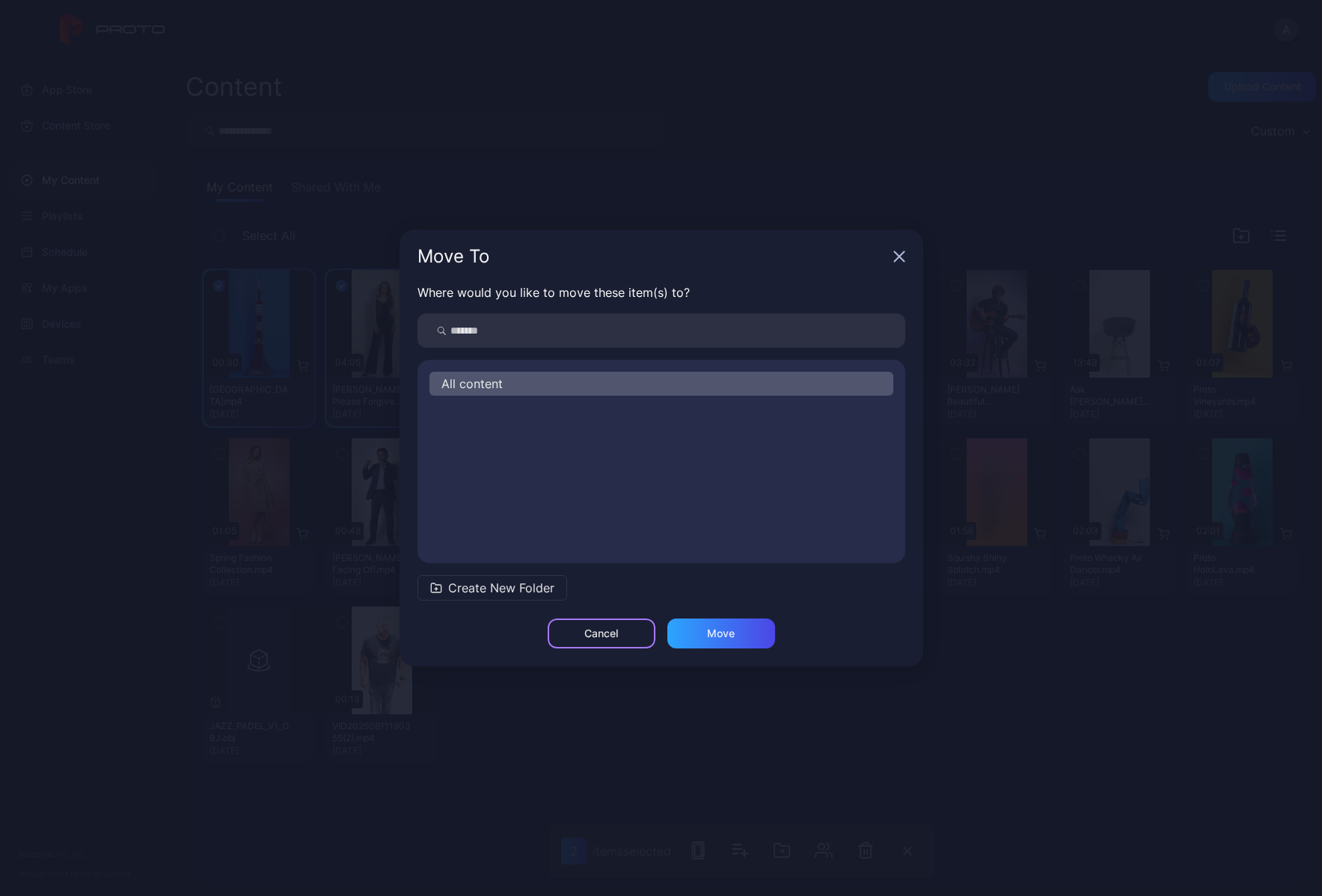
click at [624, 634] on div "Cancel" at bounding box center [602, 633] width 108 height 30
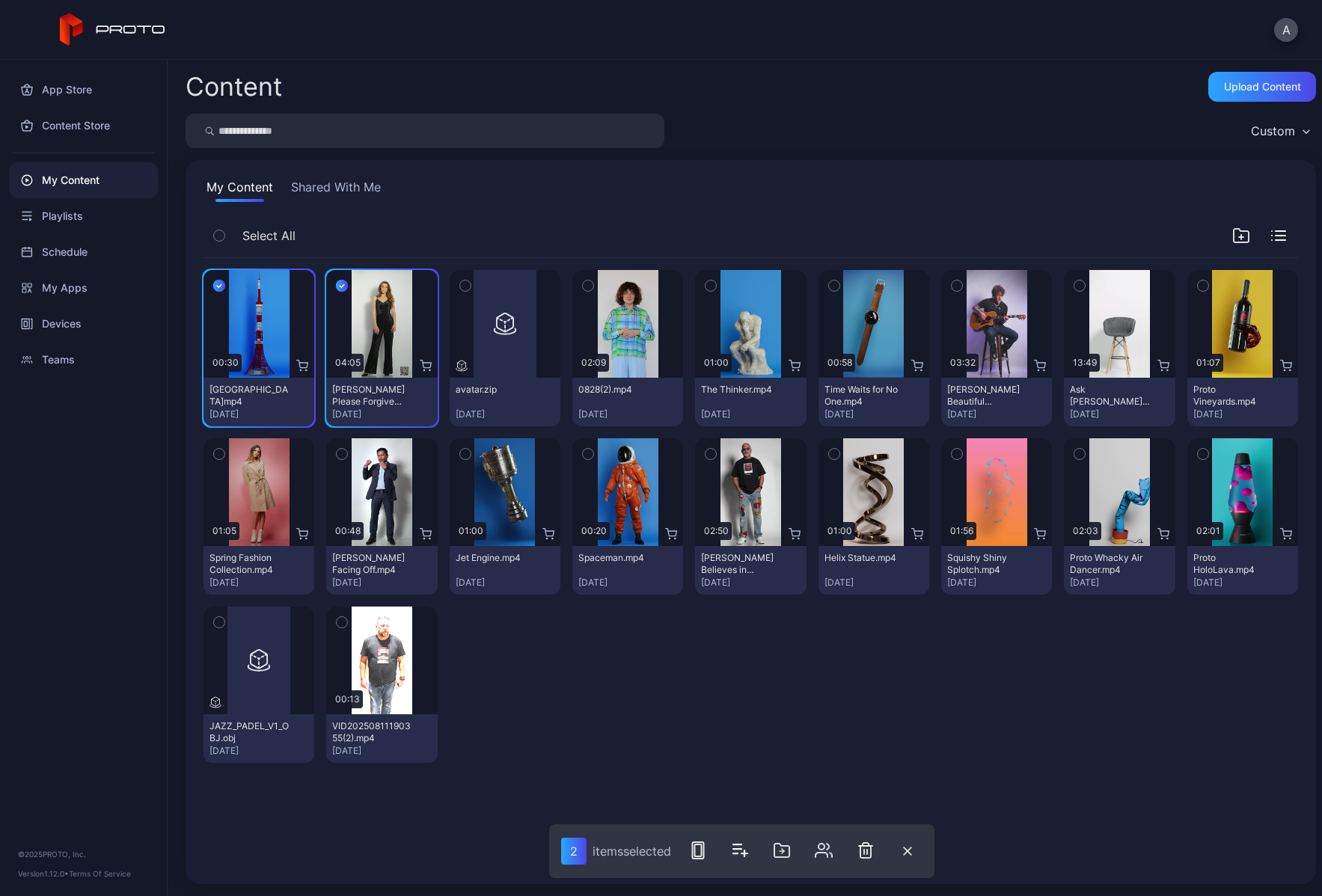
click at [232, 291] on button "button" at bounding box center [219, 285] width 31 height 31
click at [367, 318] on div "Preview" at bounding box center [382, 324] width 48 height 24
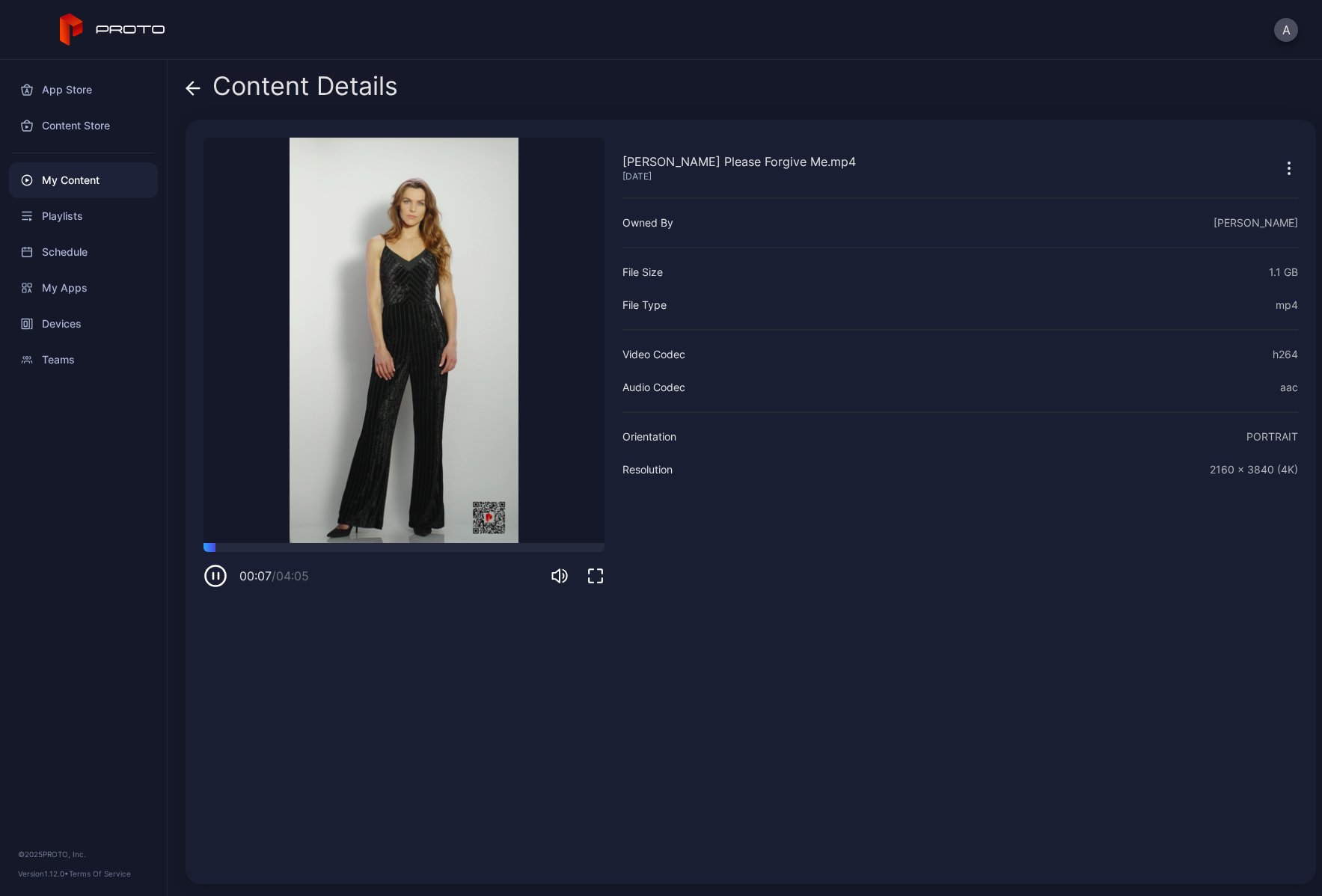
click at [1280, 170] on icon "button" at bounding box center [1289, 169] width 18 height 18
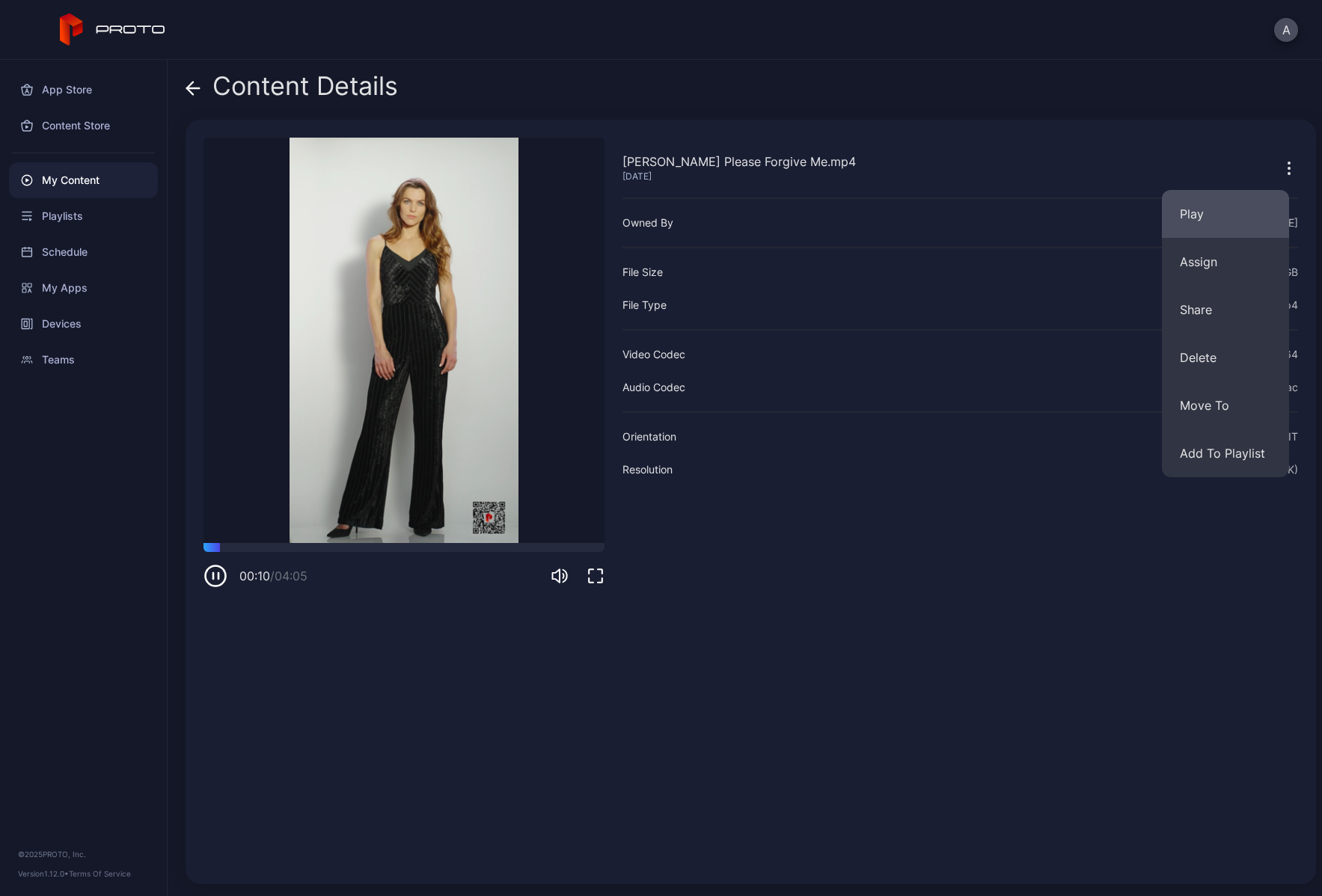
click at [1213, 207] on button "Play" at bounding box center [1225, 214] width 127 height 48
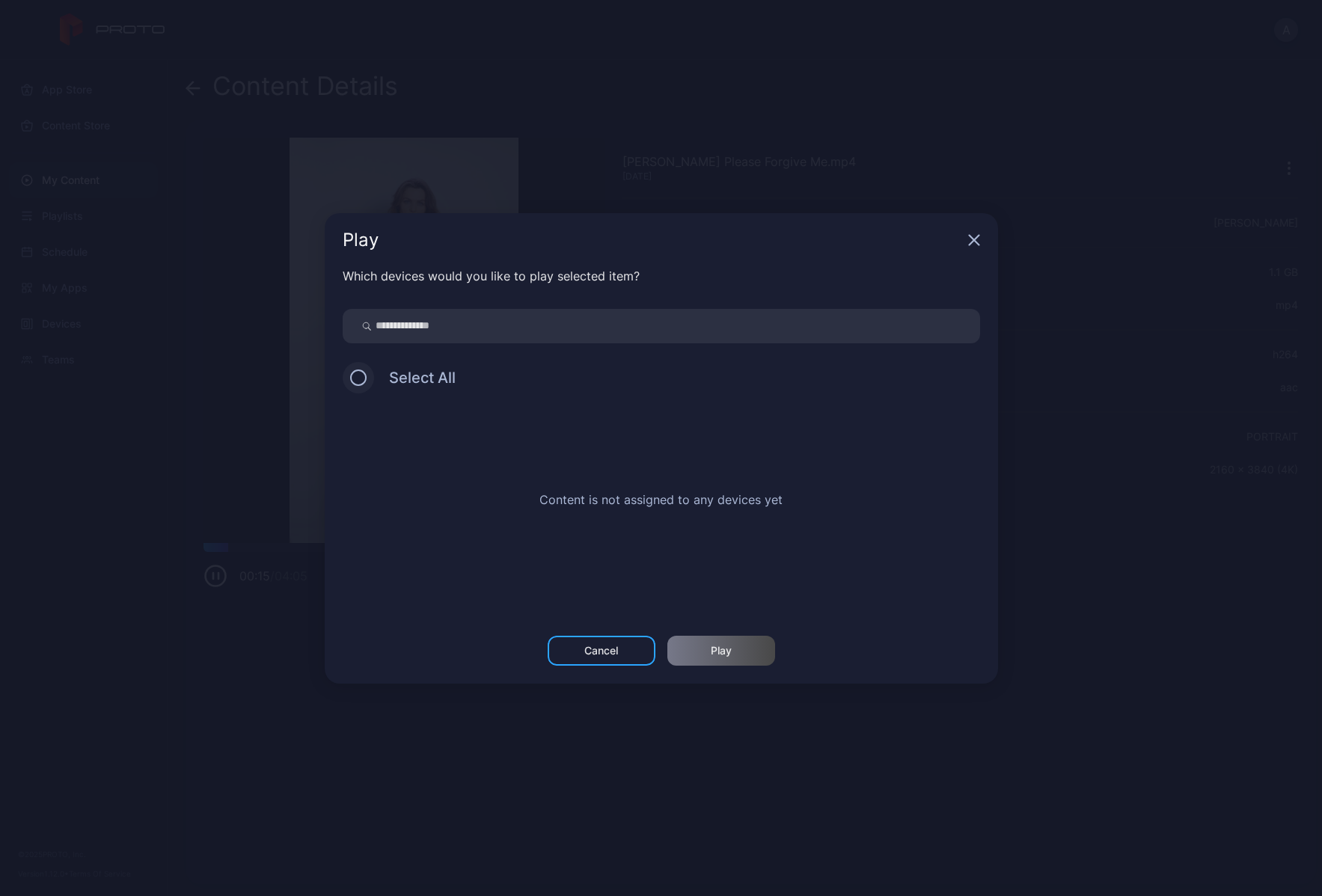
click at [353, 380] on button at bounding box center [358, 378] width 16 height 16
click at [355, 379] on button at bounding box center [358, 378] width 16 height 16
click at [604, 644] on div "Cancel" at bounding box center [602, 650] width 34 height 12
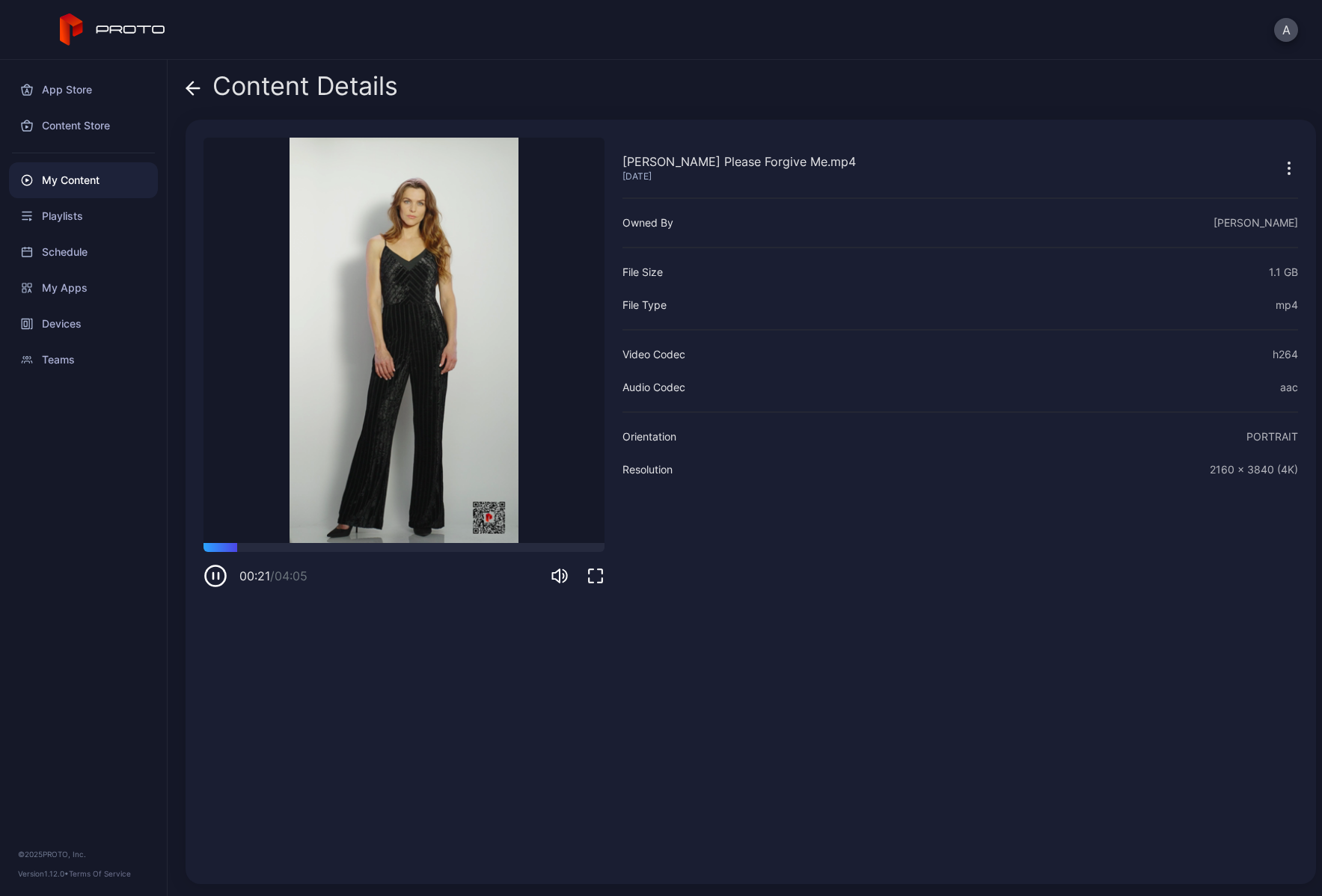
click at [186, 84] on icon at bounding box center [193, 88] width 15 height 15
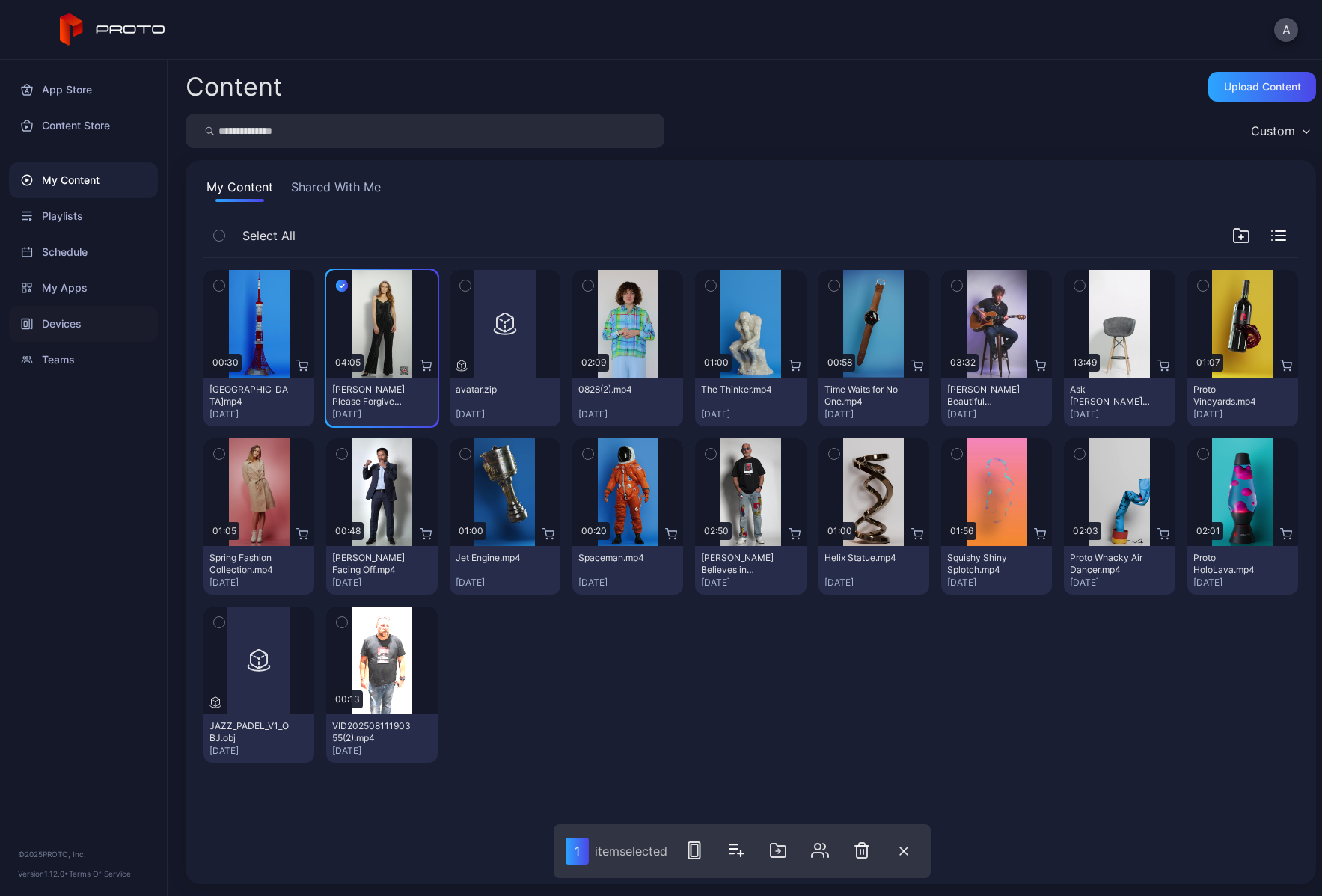
click at [45, 319] on div "Devices" at bounding box center [83, 324] width 149 height 36
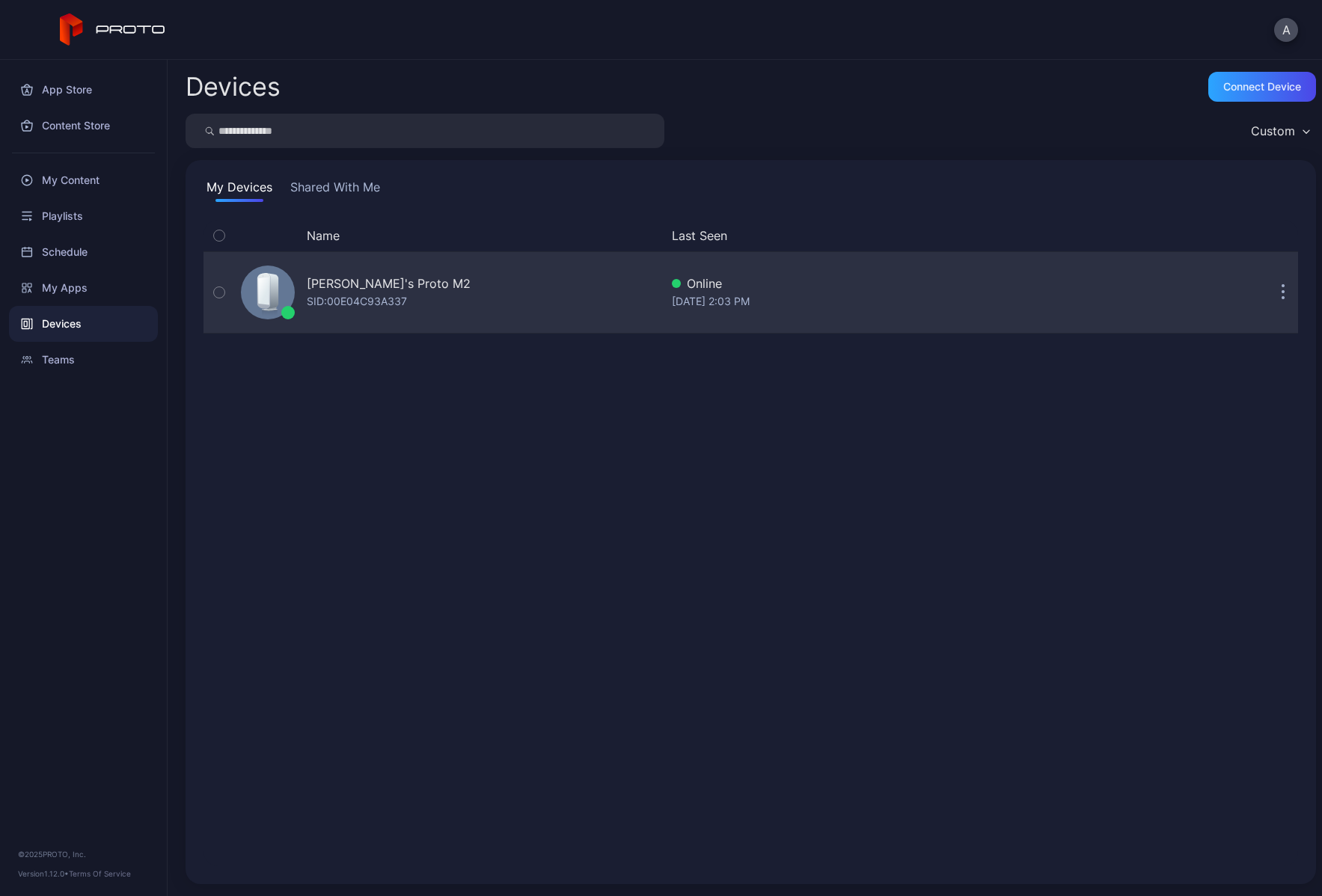
click at [446, 288] on div "[PERSON_NAME]'s Proto M2" at bounding box center [389, 284] width 164 height 18
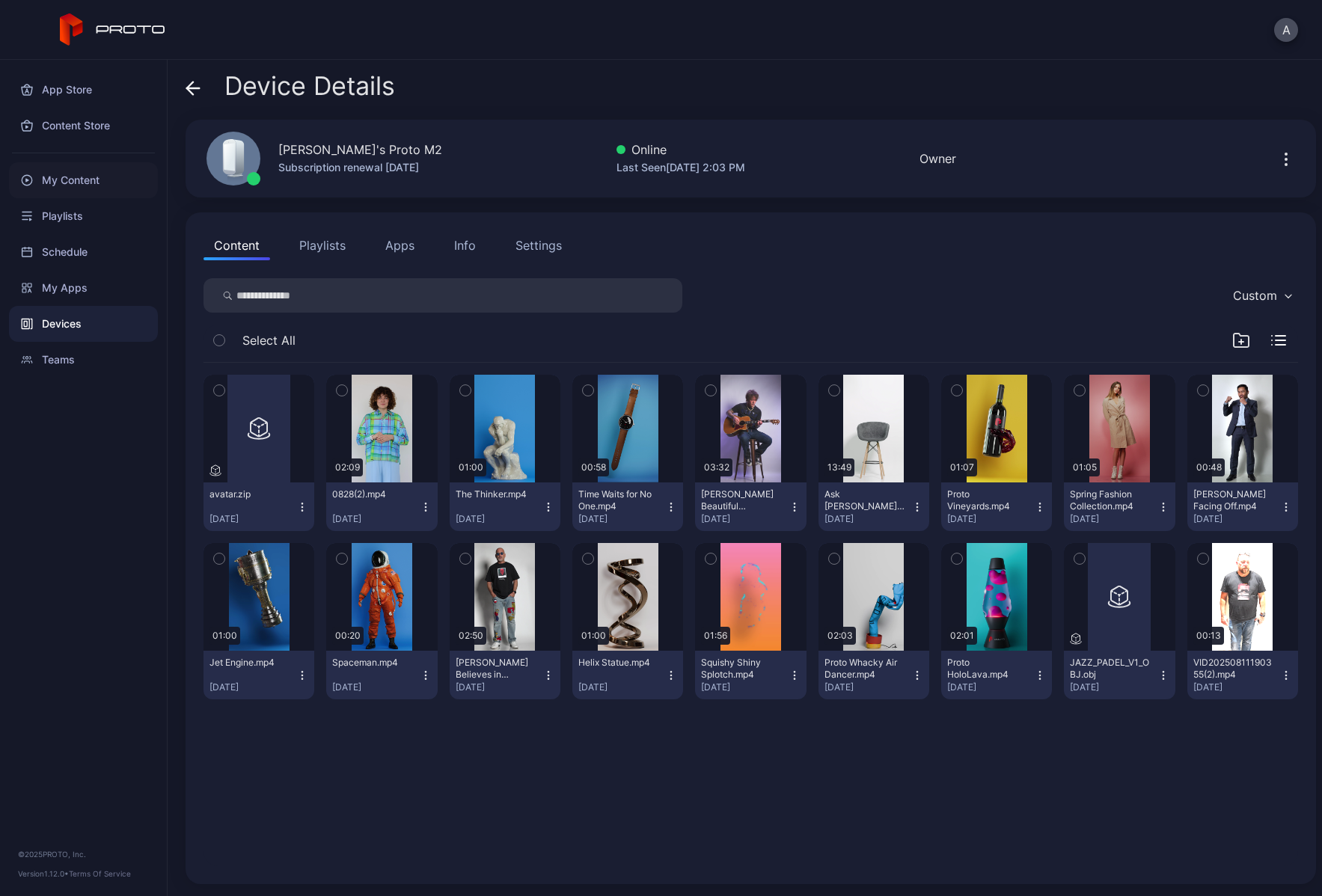
click at [73, 177] on div "My Content" at bounding box center [83, 180] width 149 height 36
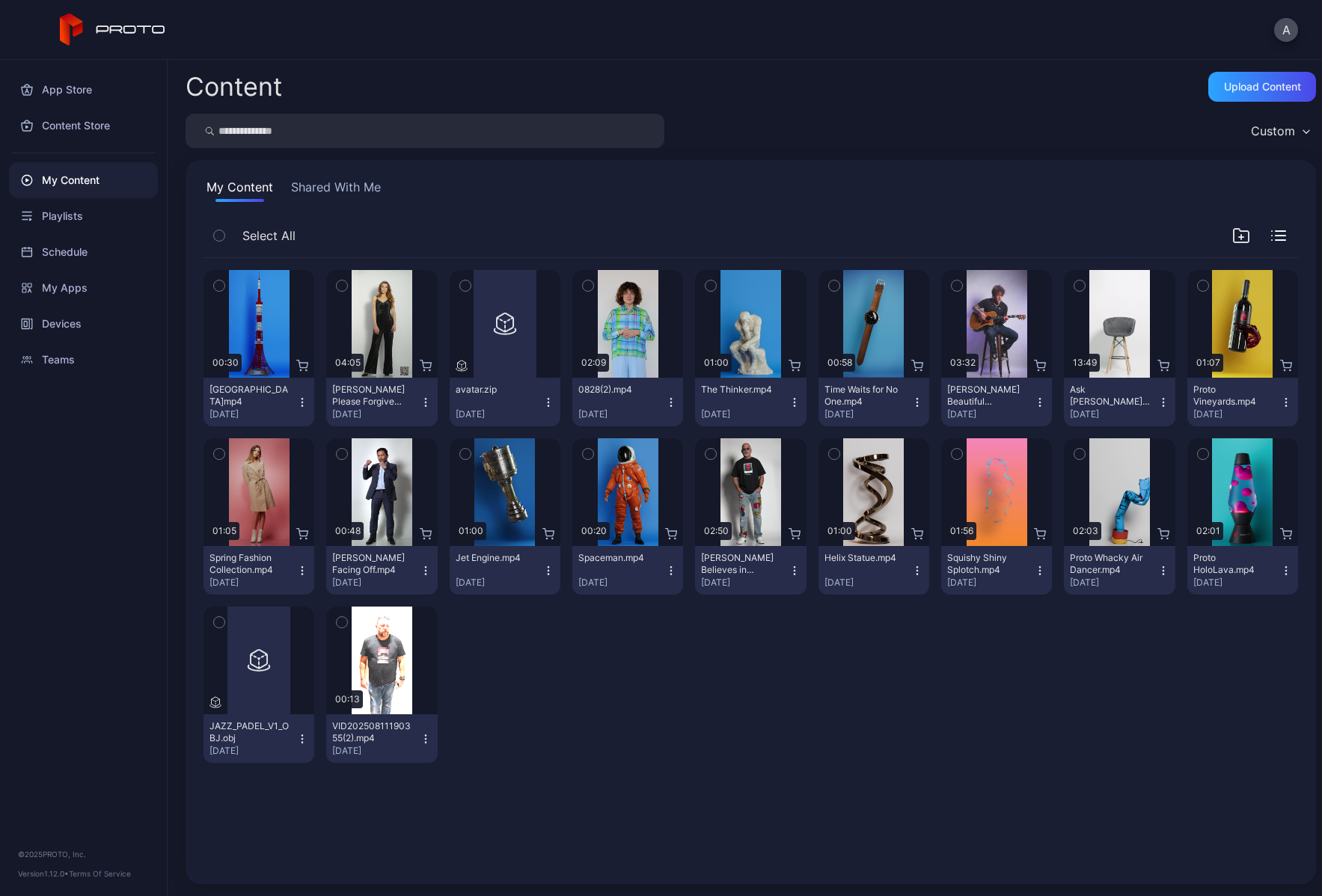
click at [339, 285] on icon "button" at bounding box center [342, 286] width 10 height 16
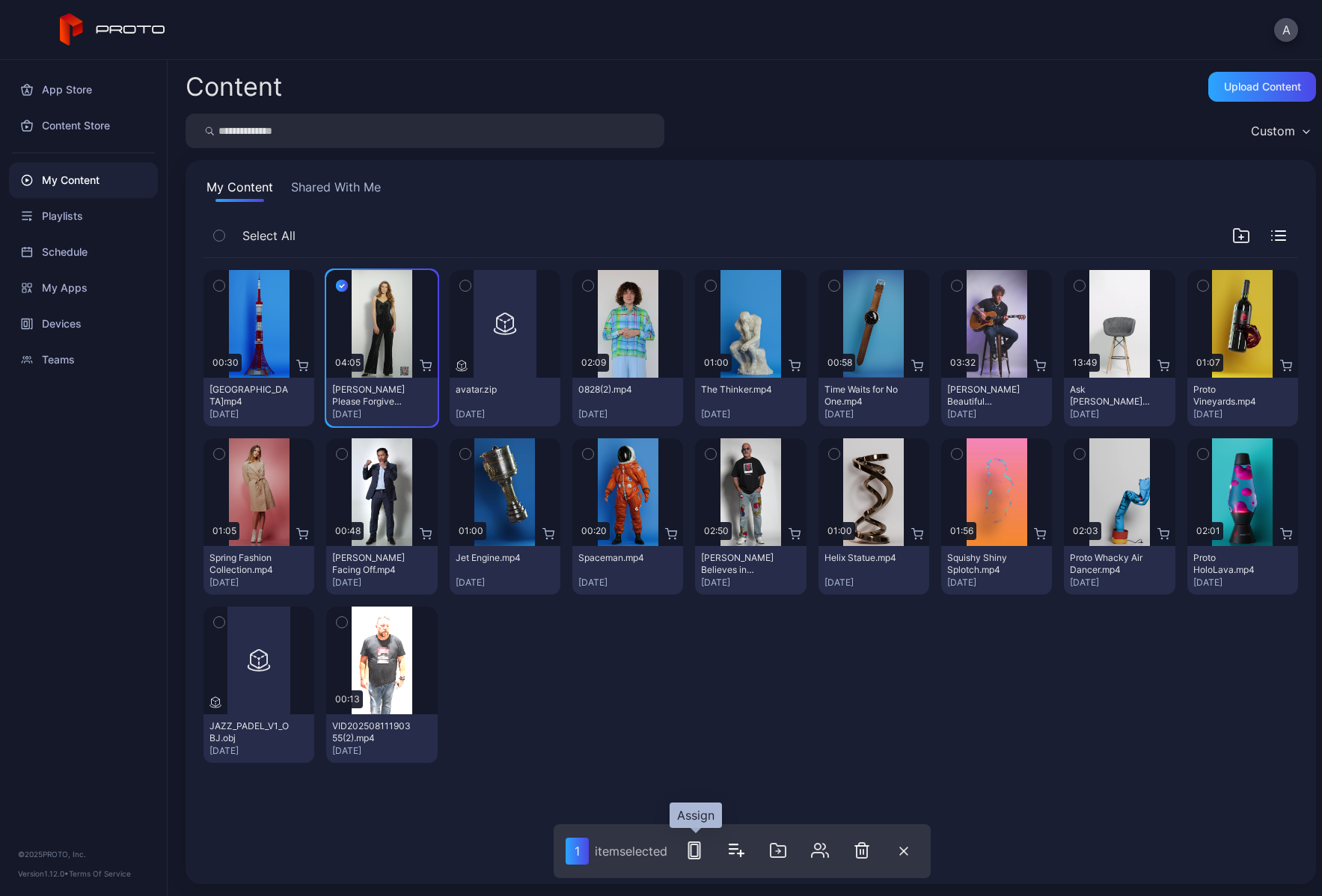
click at [701, 853] on icon "button" at bounding box center [694, 850] width 18 height 18
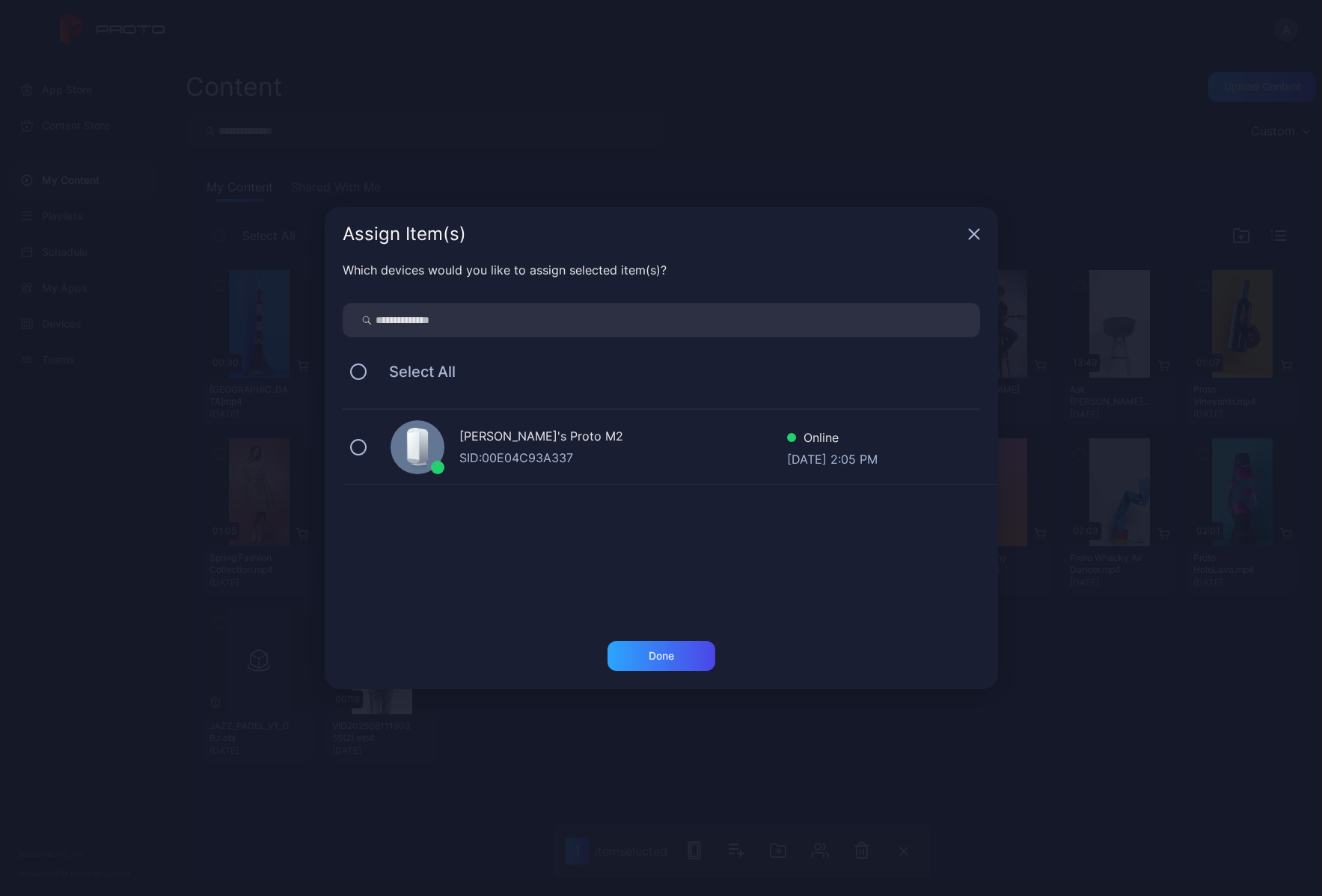
click at [970, 237] on icon "button" at bounding box center [974, 235] width 10 height 10
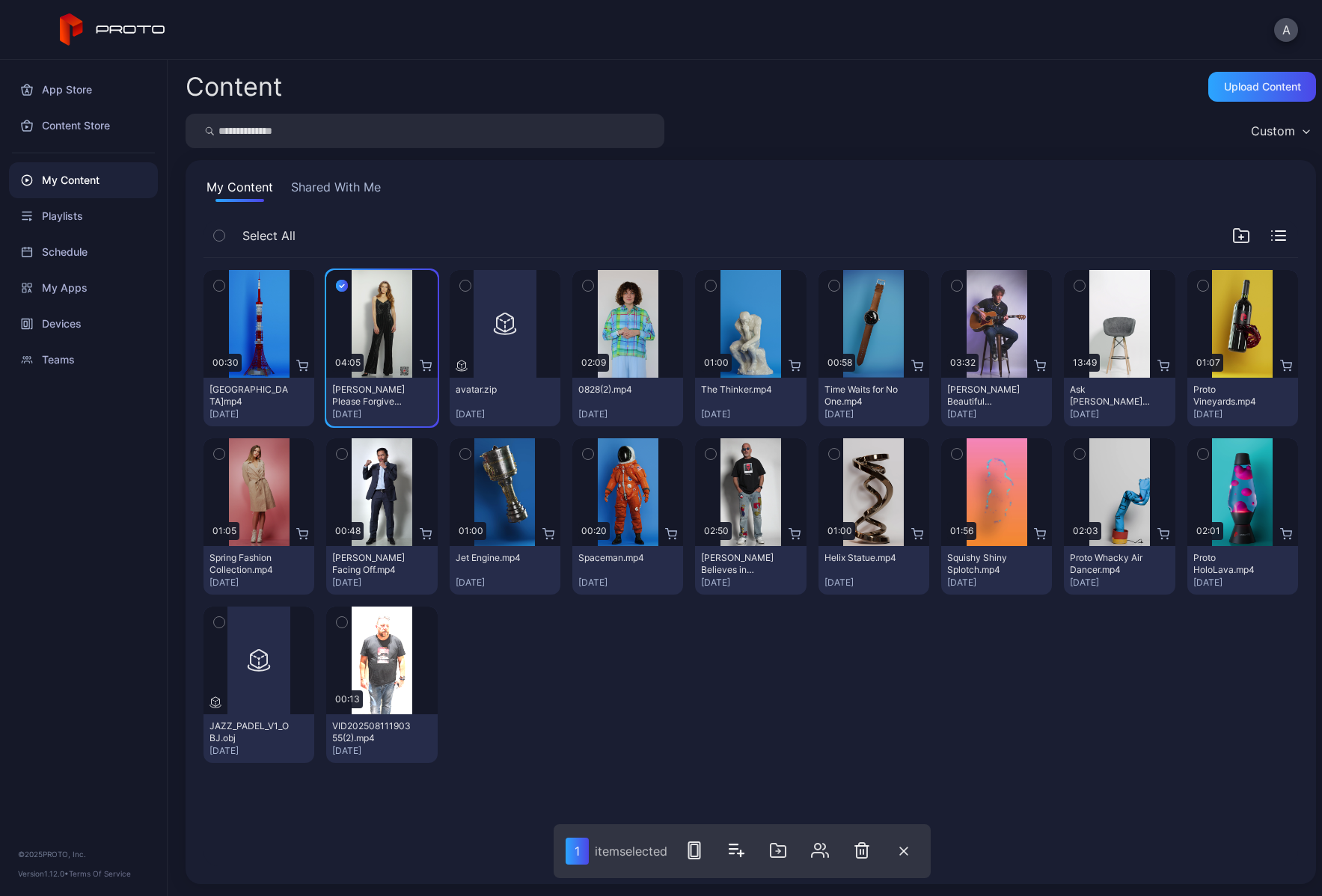
click at [215, 283] on icon "button" at bounding box center [219, 286] width 10 height 16
click at [701, 849] on icon "button" at bounding box center [698, 850] width 18 height 18
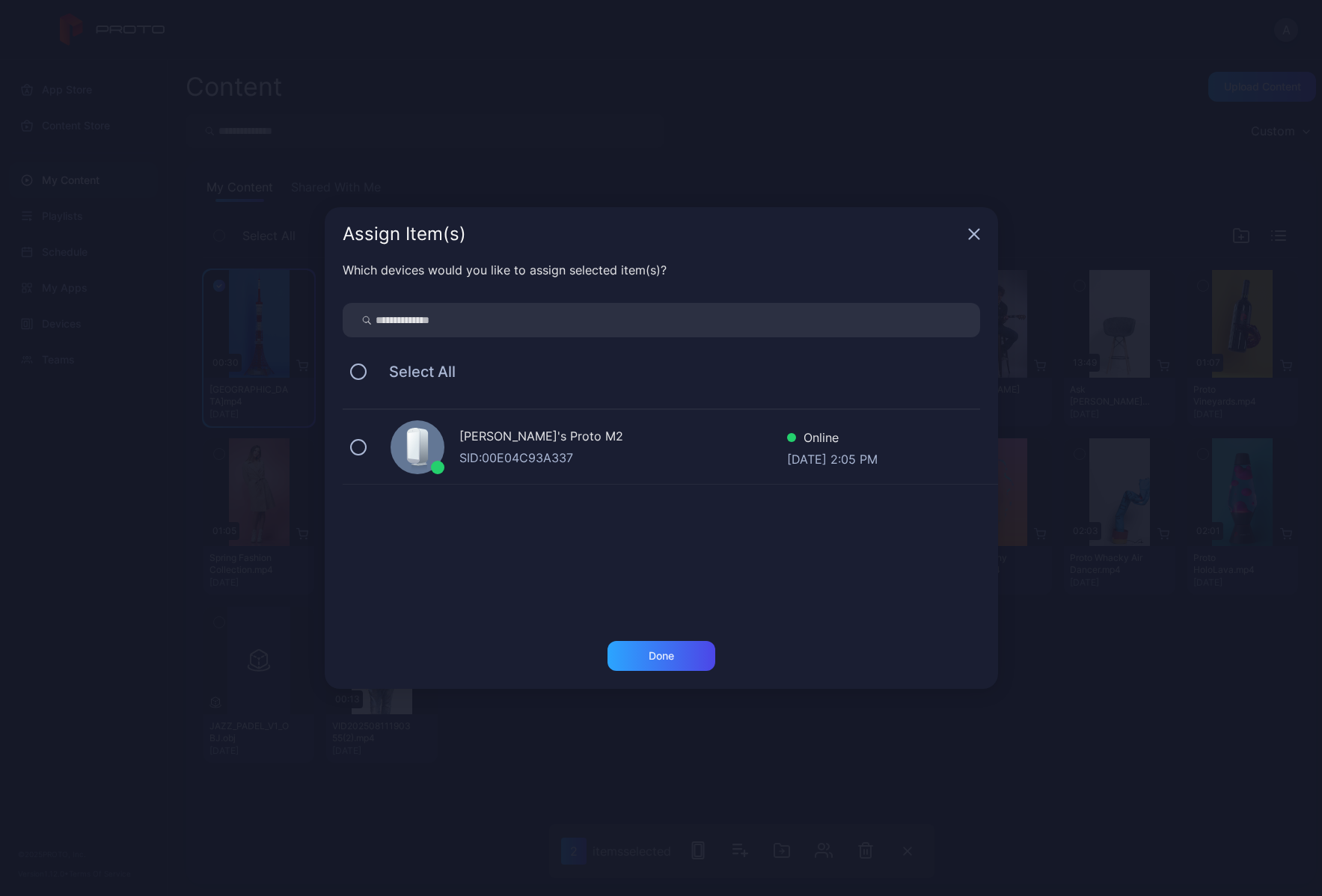
click at [369, 446] on div "[PERSON_NAME]'s Proto M2 SID: 00E04C93A337 Online [DATE] 2:05 PM" at bounding box center [670, 447] width 656 height 75
click at [645, 672] on div "Done" at bounding box center [661, 665] width 673 height 48
click at [645, 662] on div "Done" at bounding box center [661, 656] width 108 height 30
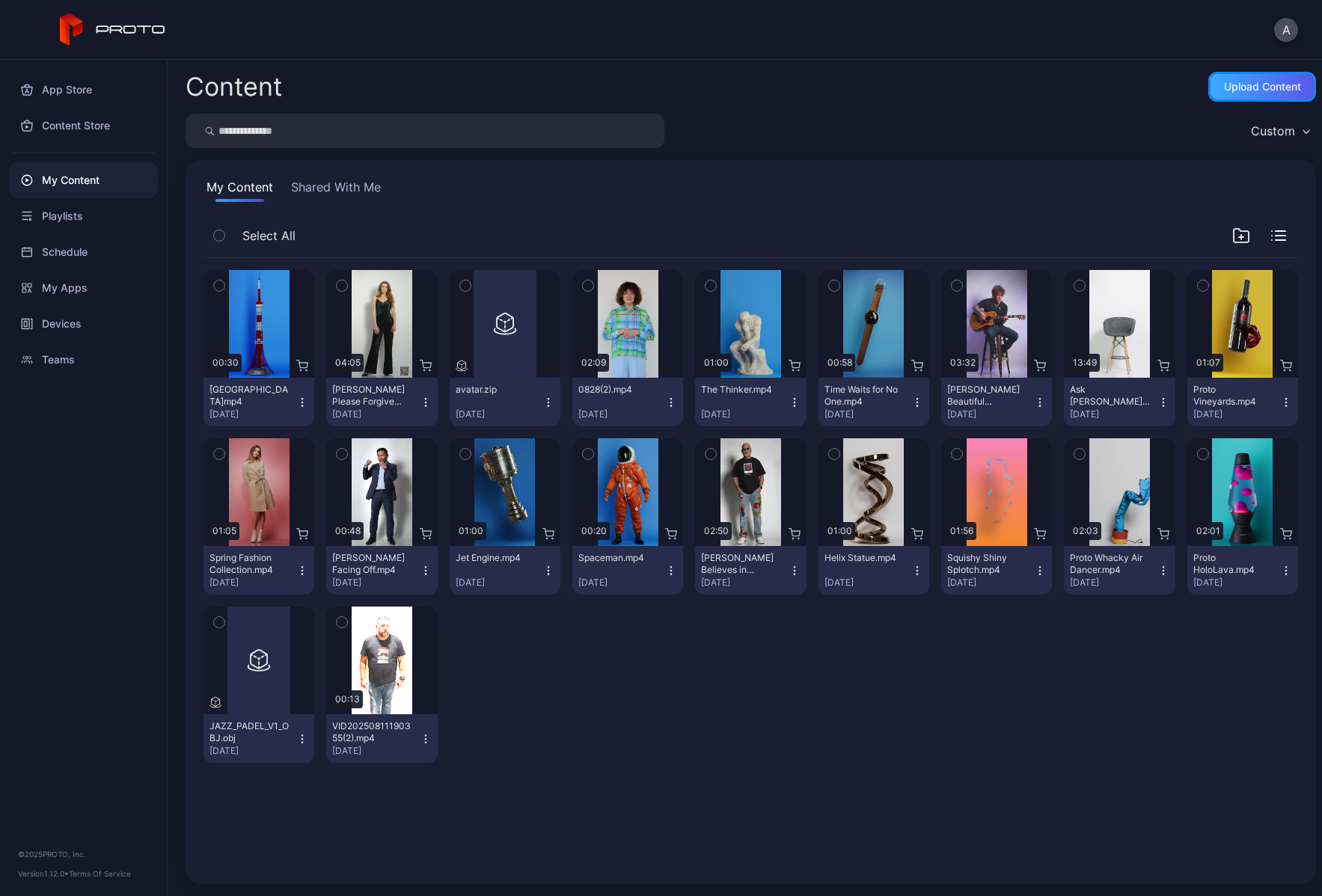
click at [1250, 86] on div "Upload Content" at bounding box center [1262, 87] width 77 height 12
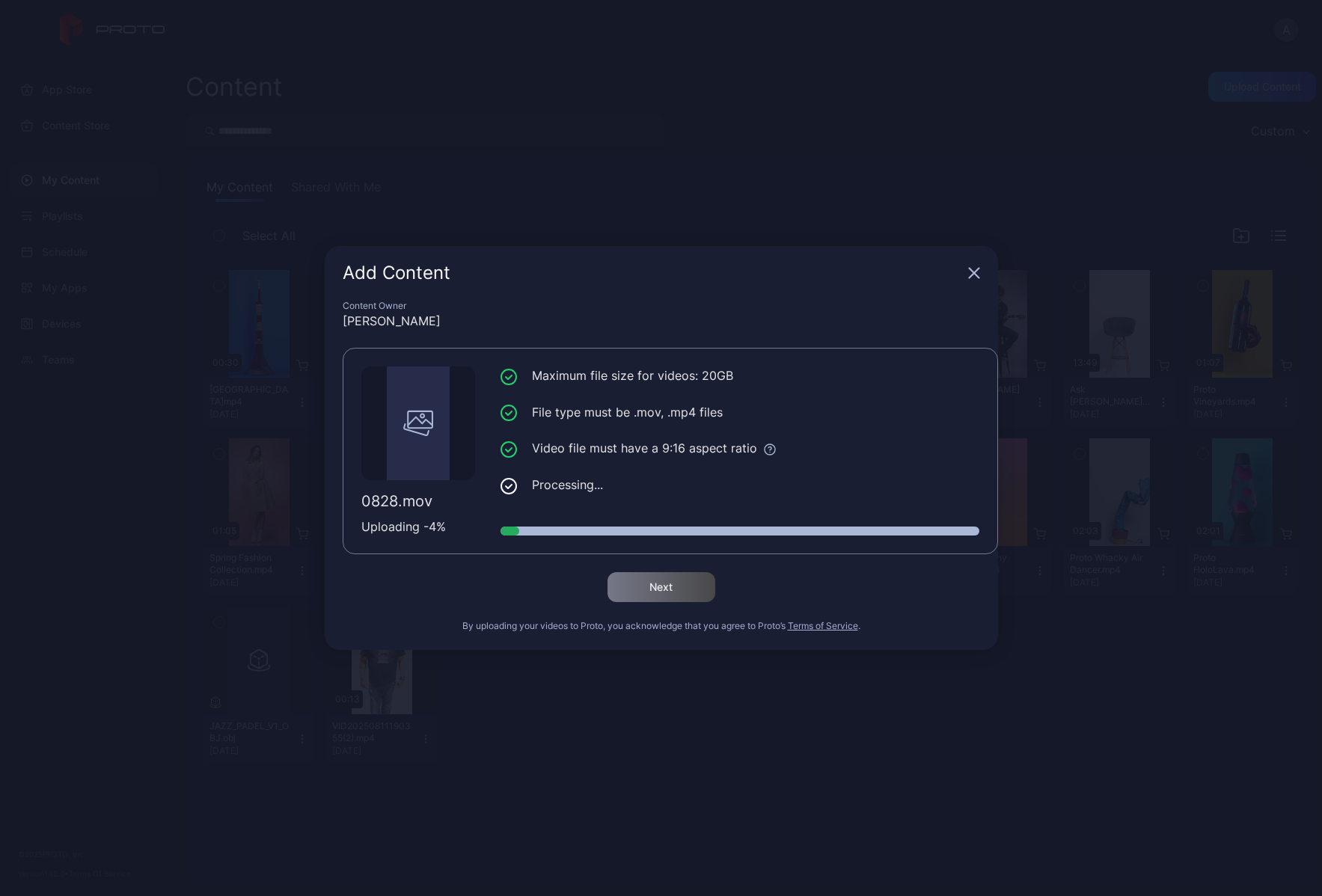
click at [719, 104] on div "Add Content Content Owner [PERSON_NAME] 0828.mov Uploading - 4 % Maximum file s…" at bounding box center [661, 448] width 1322 height 896
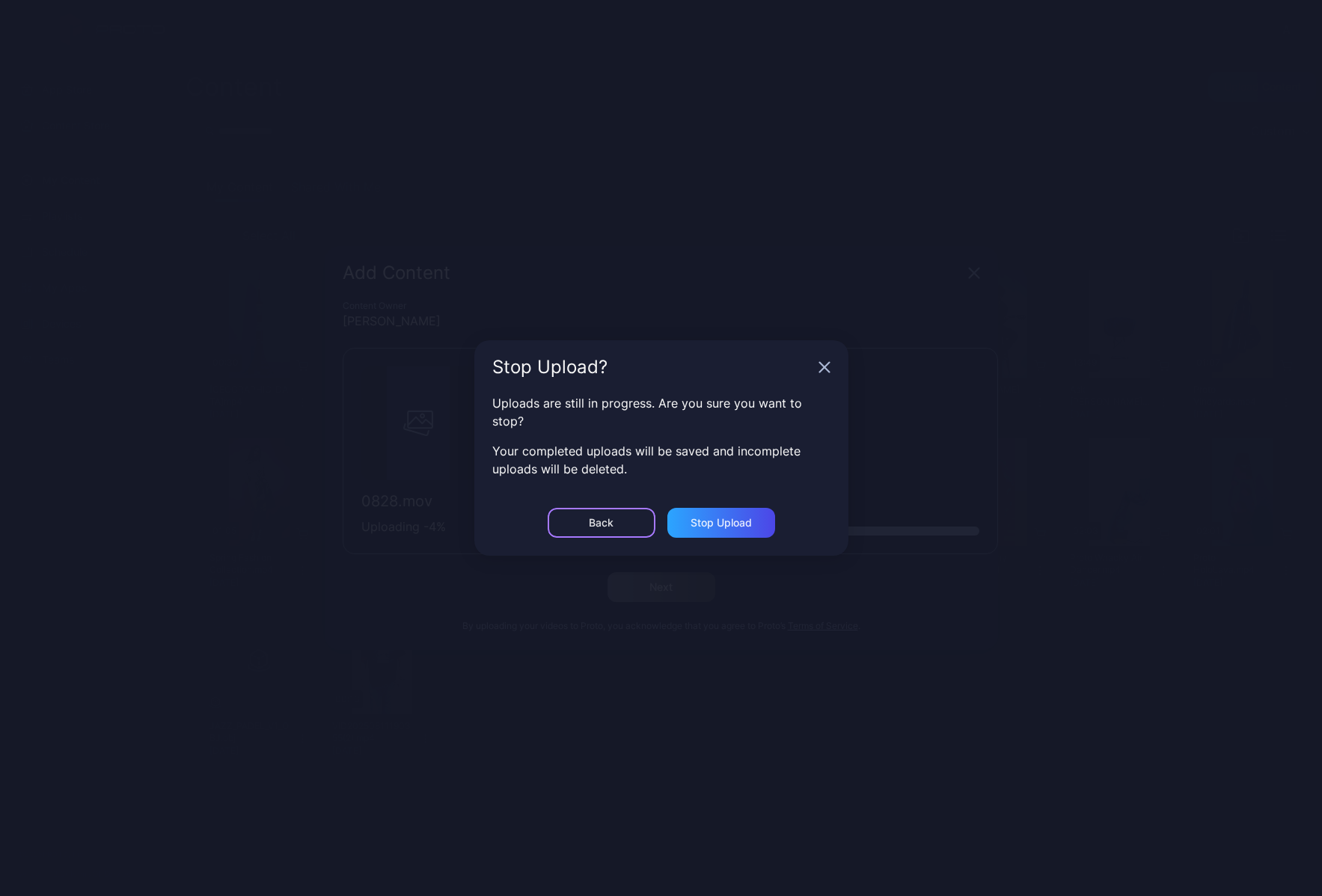
click at [611, 524] on div "Back" at bounding box center [601, 522] width 25 height 12
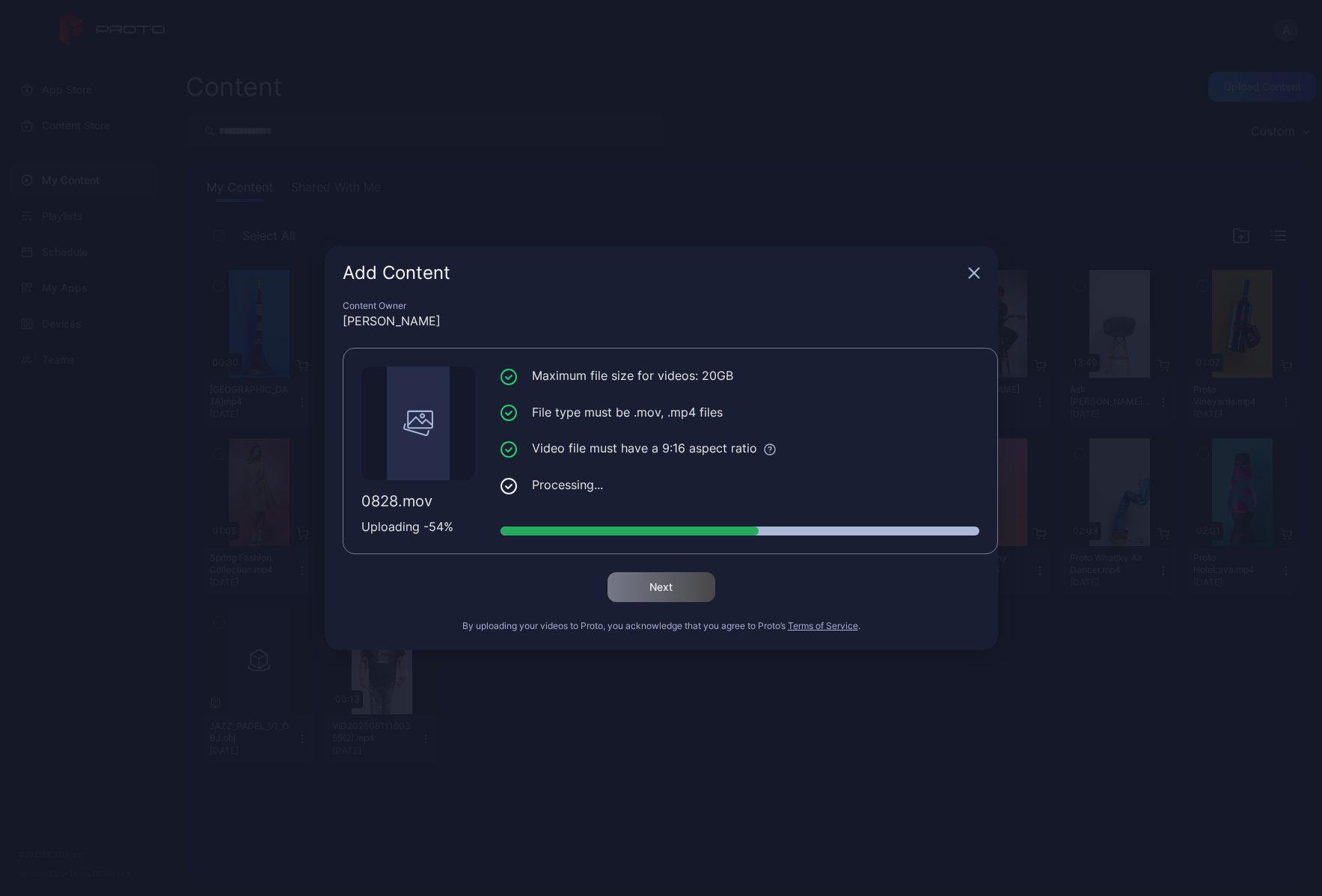
click at [913, 140] on div "Add Content Content Owner [PERSON_NAME] 0828.mov Uploading - 54 % Maximum file …" at bounding box center [661, 448] width 1322 height 896
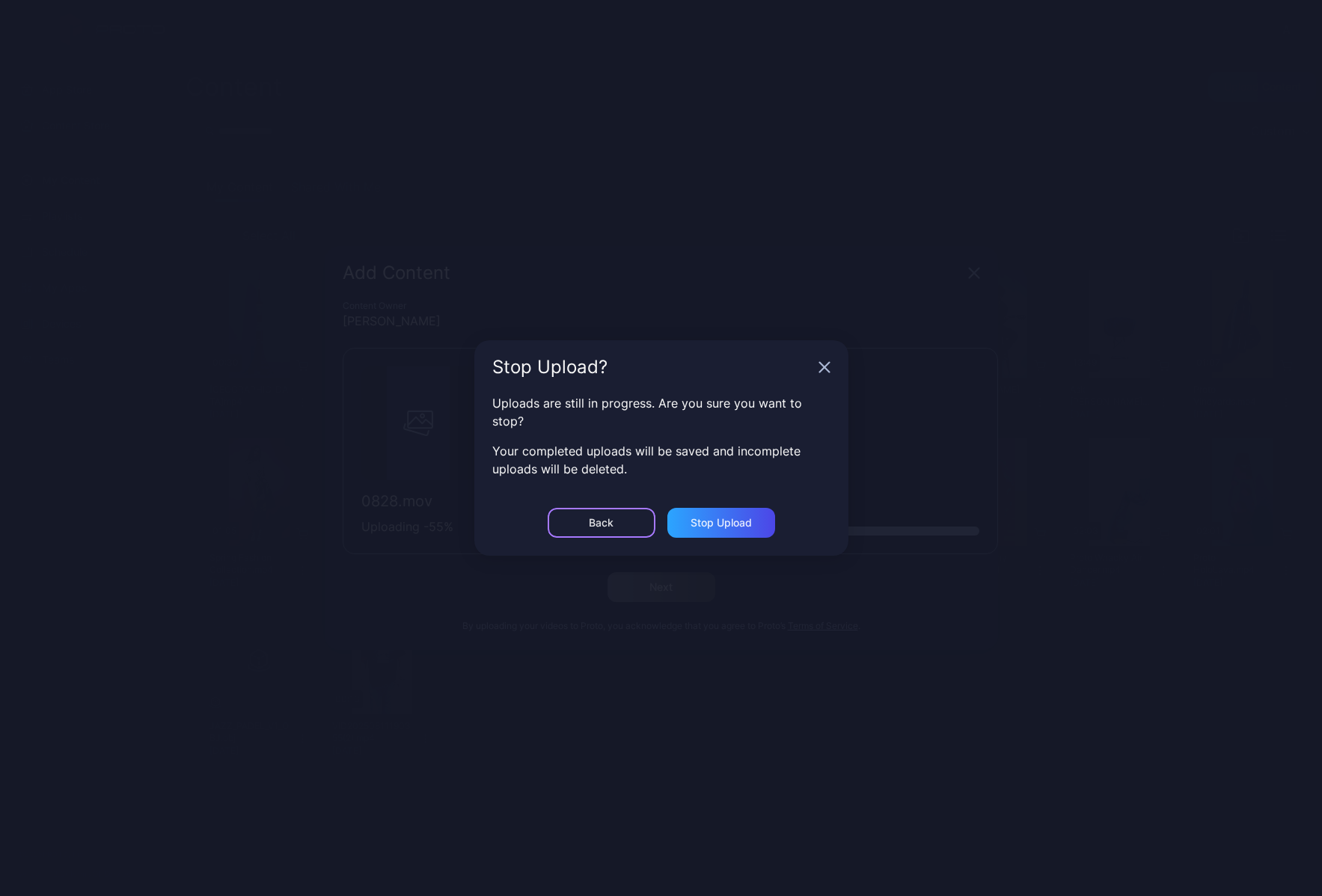
click at [592, 524] on div "Back" at bounding box center [601, 522] width 25 height 12
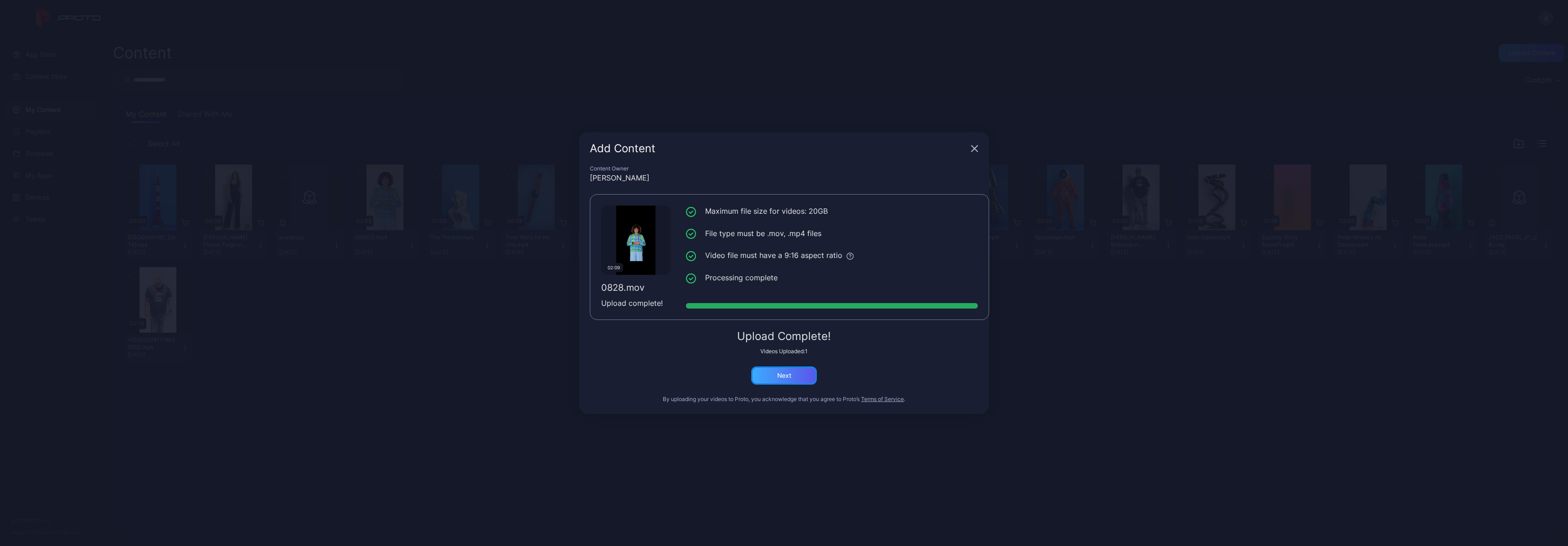
click at [795, 375] on div "Next" at bounding box center [784, 376] width 66 height 18
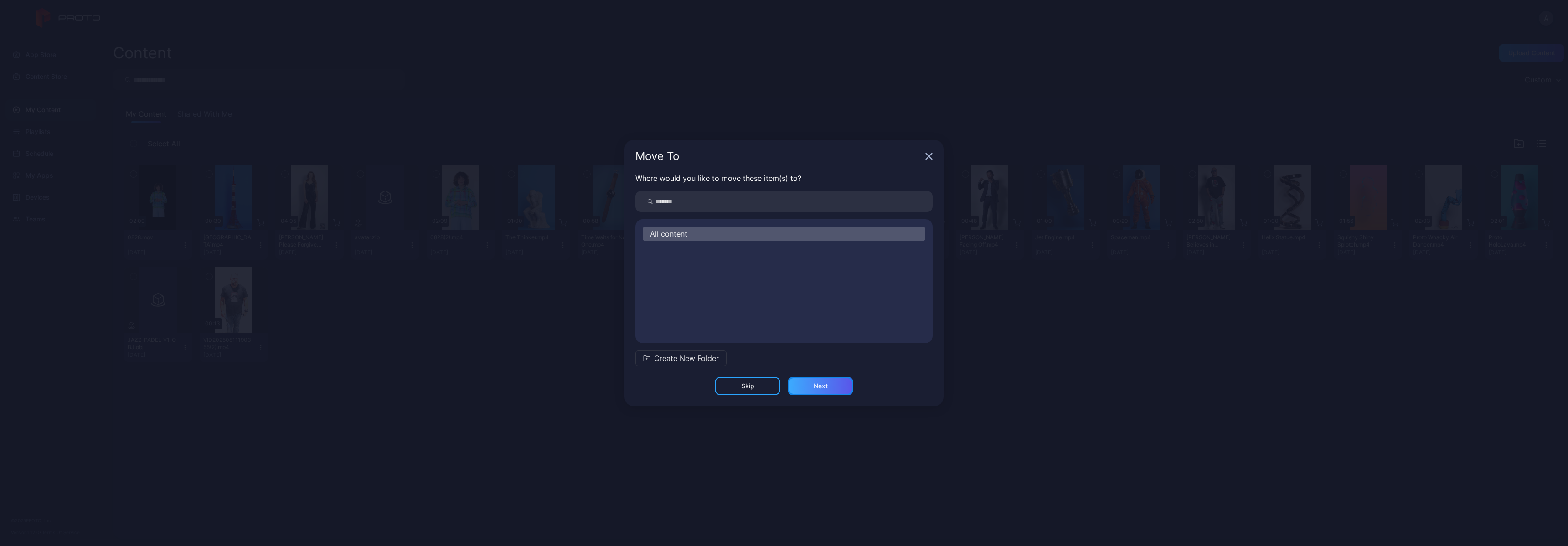
click at [805, 388] on div "Next" at bounding box center [821, 386] width 66 height 18
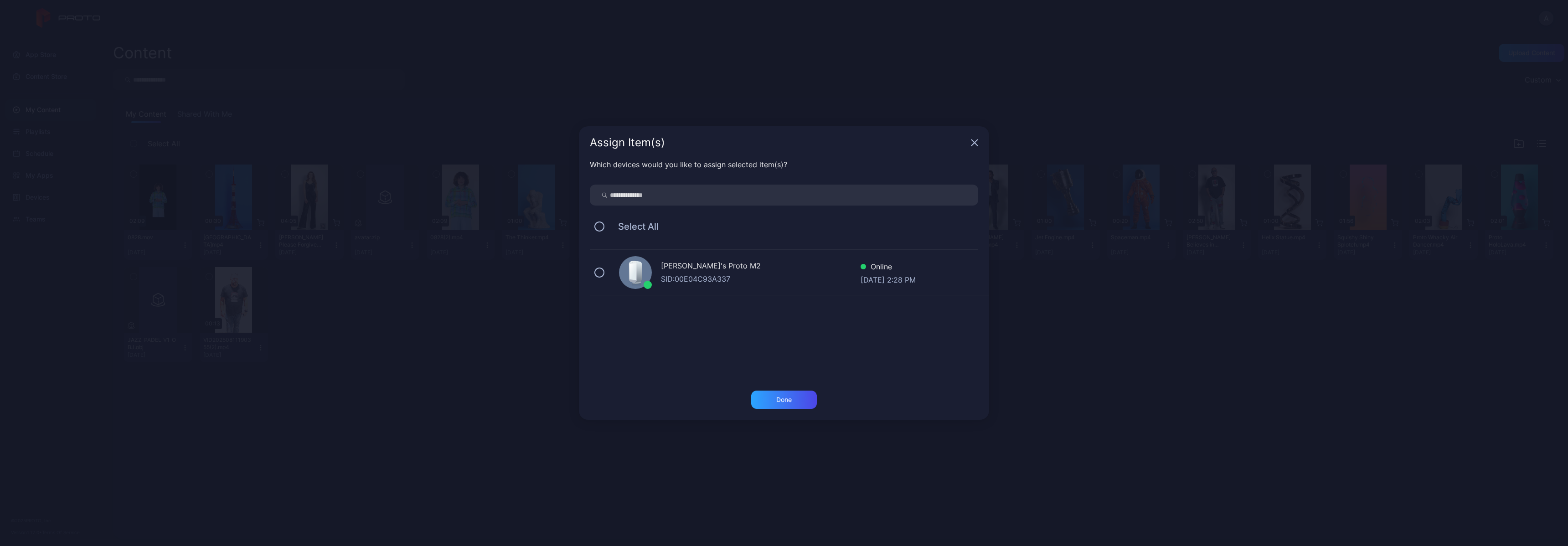
drag, startPoint x: 600, startPoint y: 275, endPoint x: 611, endPoint y: 282, distance: 13.0
click at [600, 275] on button at bounding box center [599, 273] width 10 height 10
click at [796, 398] on div "Done" at bounding box center [784, 400] width 66 height 18
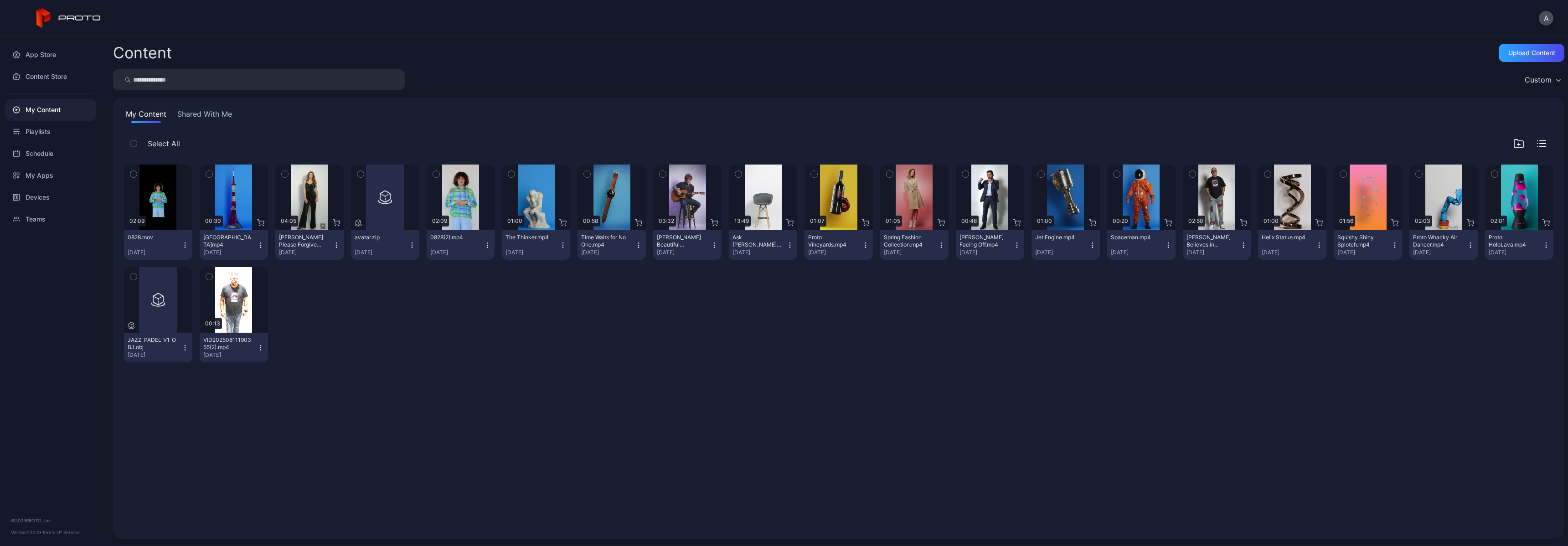
click at [185, 243] on icon "button" at bounding box center [185, 245] width 7 height 7
click at [329, 408] on div "Preview 02:09 0828.mov [DATE] Preview 00:30 [GEOGRAPHIC_DATA]mp4 [DATE] Preview…" at bounding box center [839, 342] width 1444 height 385
click at [186, 246] on icon "button" at bounding box center [185, 245] width 7 height 7
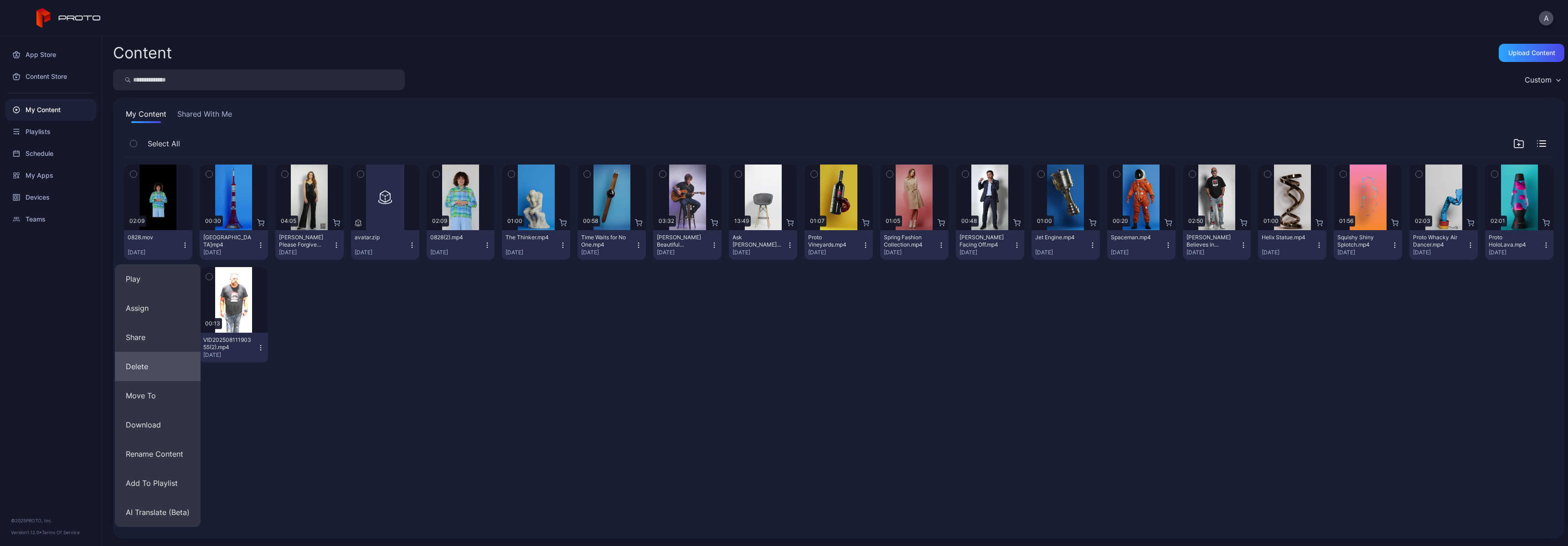
click at [155, 366] on button "Delete" at bounding box center [158, 366] width 86 height 29
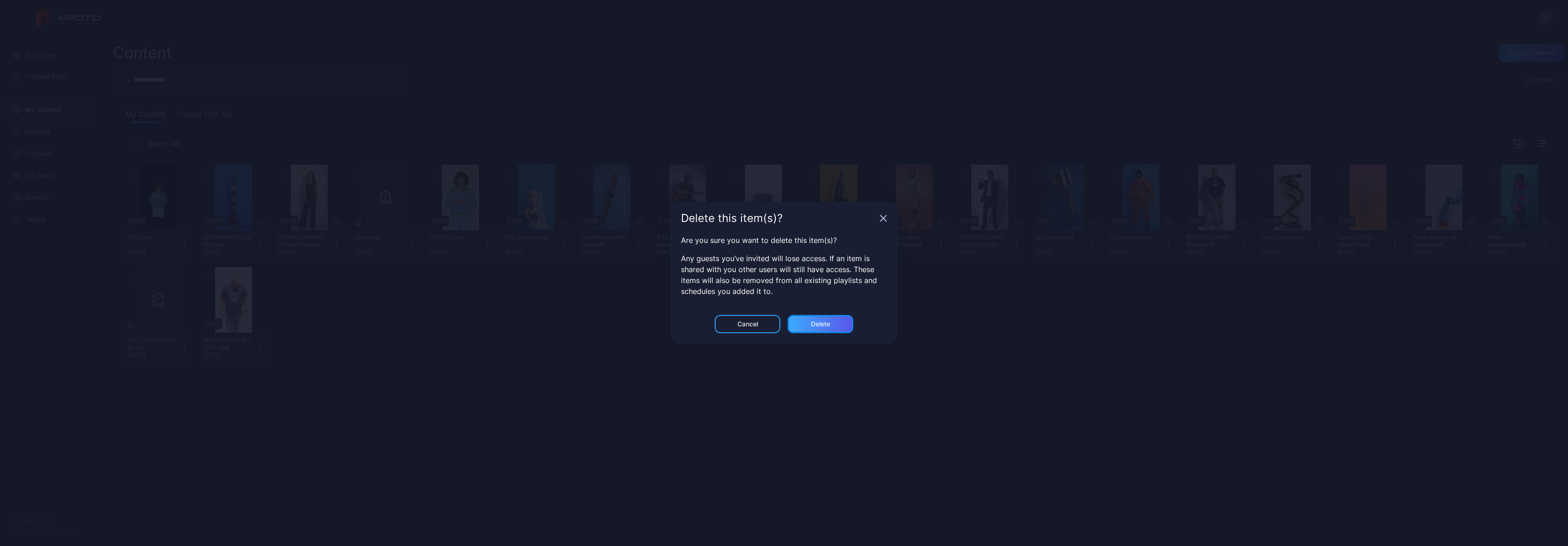
click at [805, 323] on div "Delete" at bounding box center [820, 324] width 19 height 7
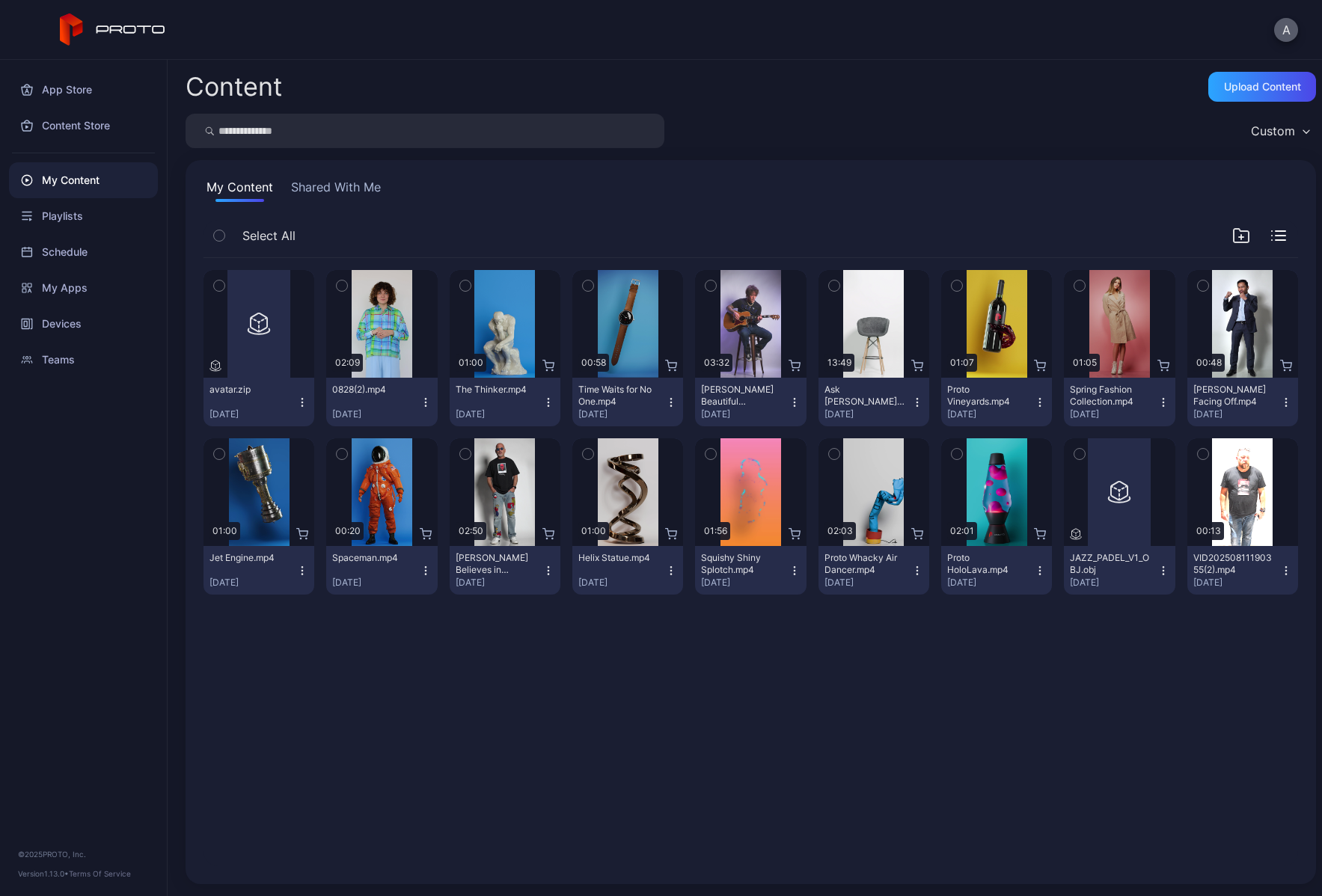
click at [1282, 28] on button "A" at bounding box center [1286, 30] width 24 height 24
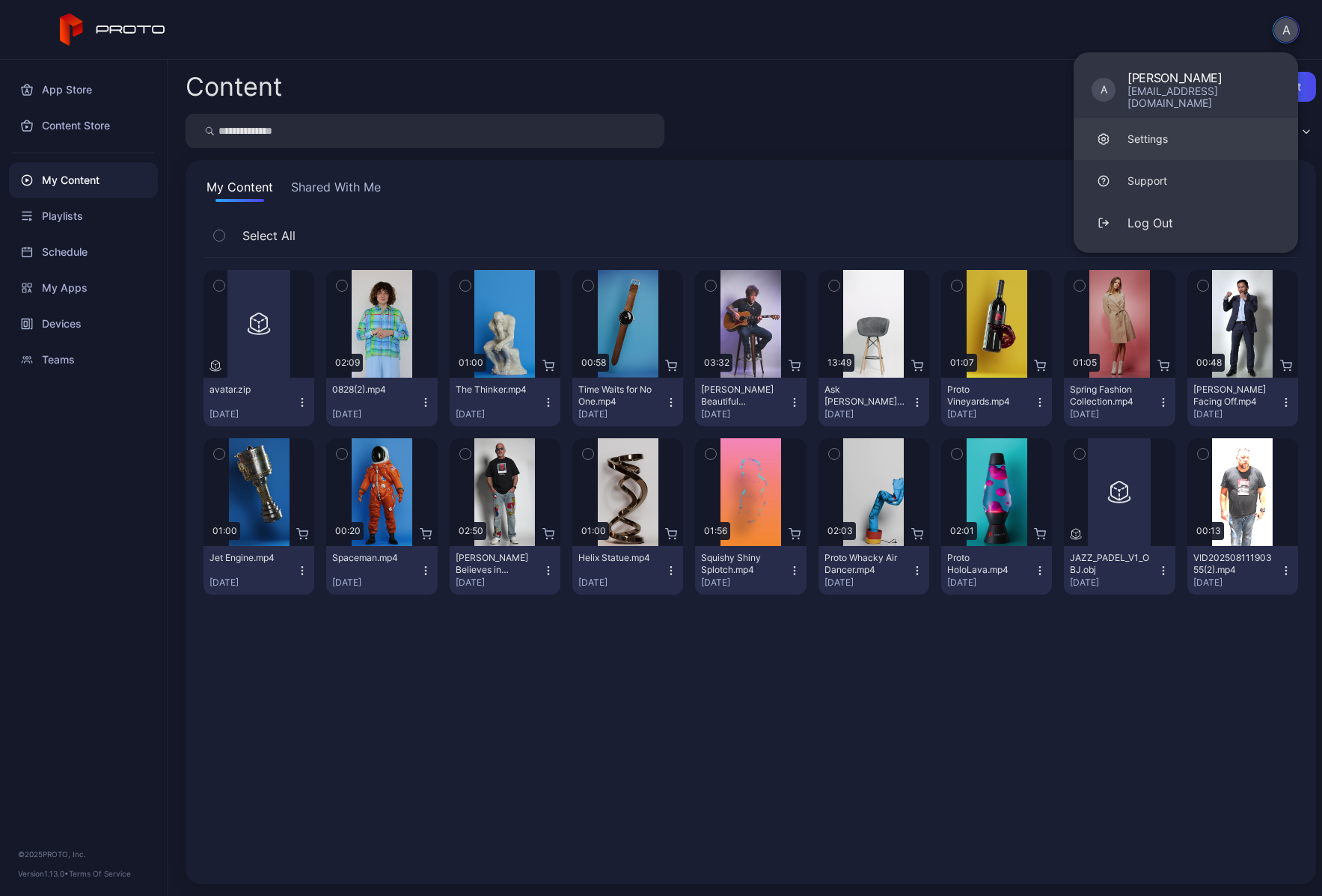
click at [1159, 132] on div "Settings" at bounding box center [1147, 139] width 40 height 15
